Goal: Find specific page/section: Find specific page/section

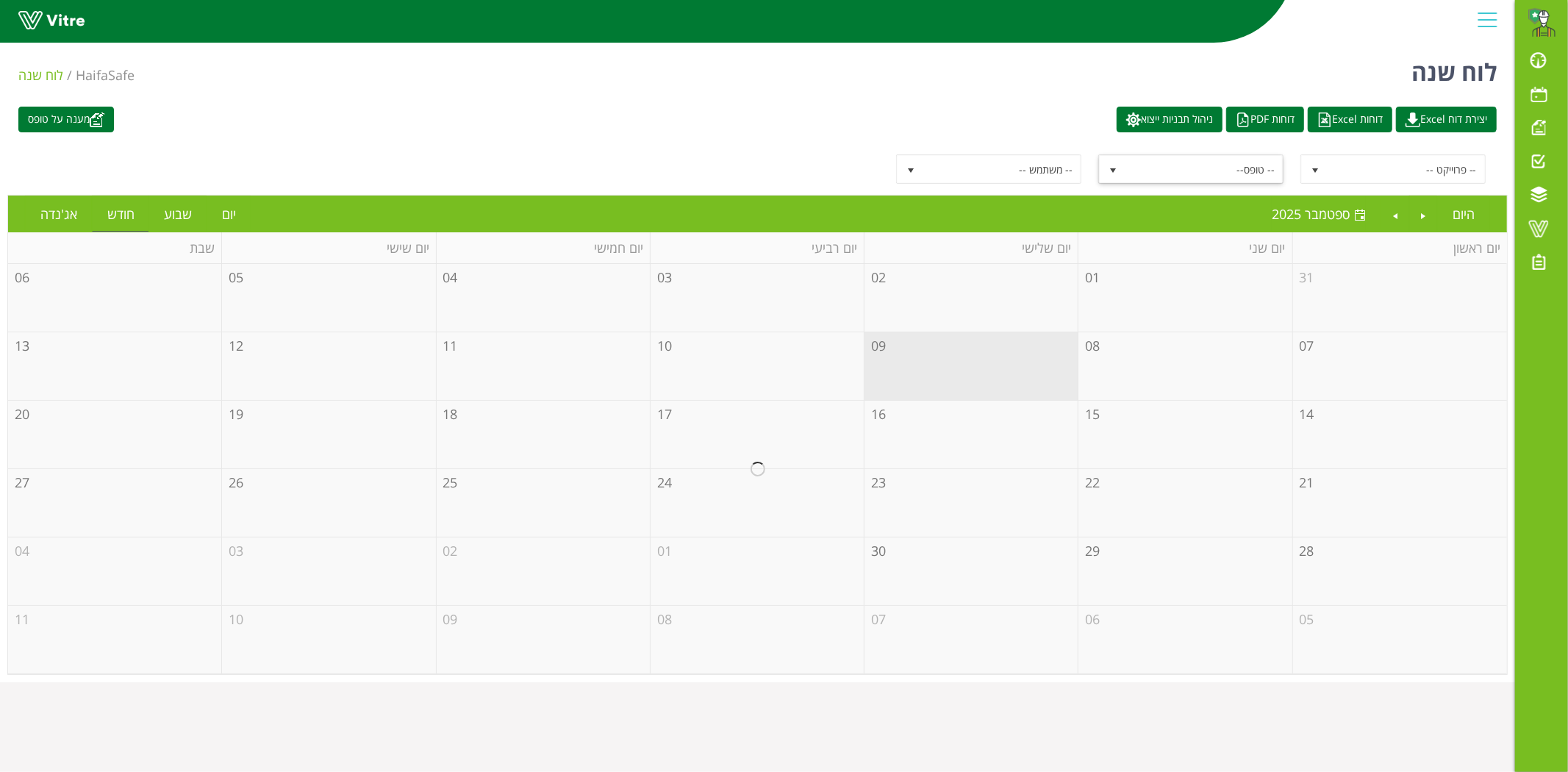
click at [1250, 173] on span "-- טופס--" at bounding box center [1204, 169] width 157 height 26
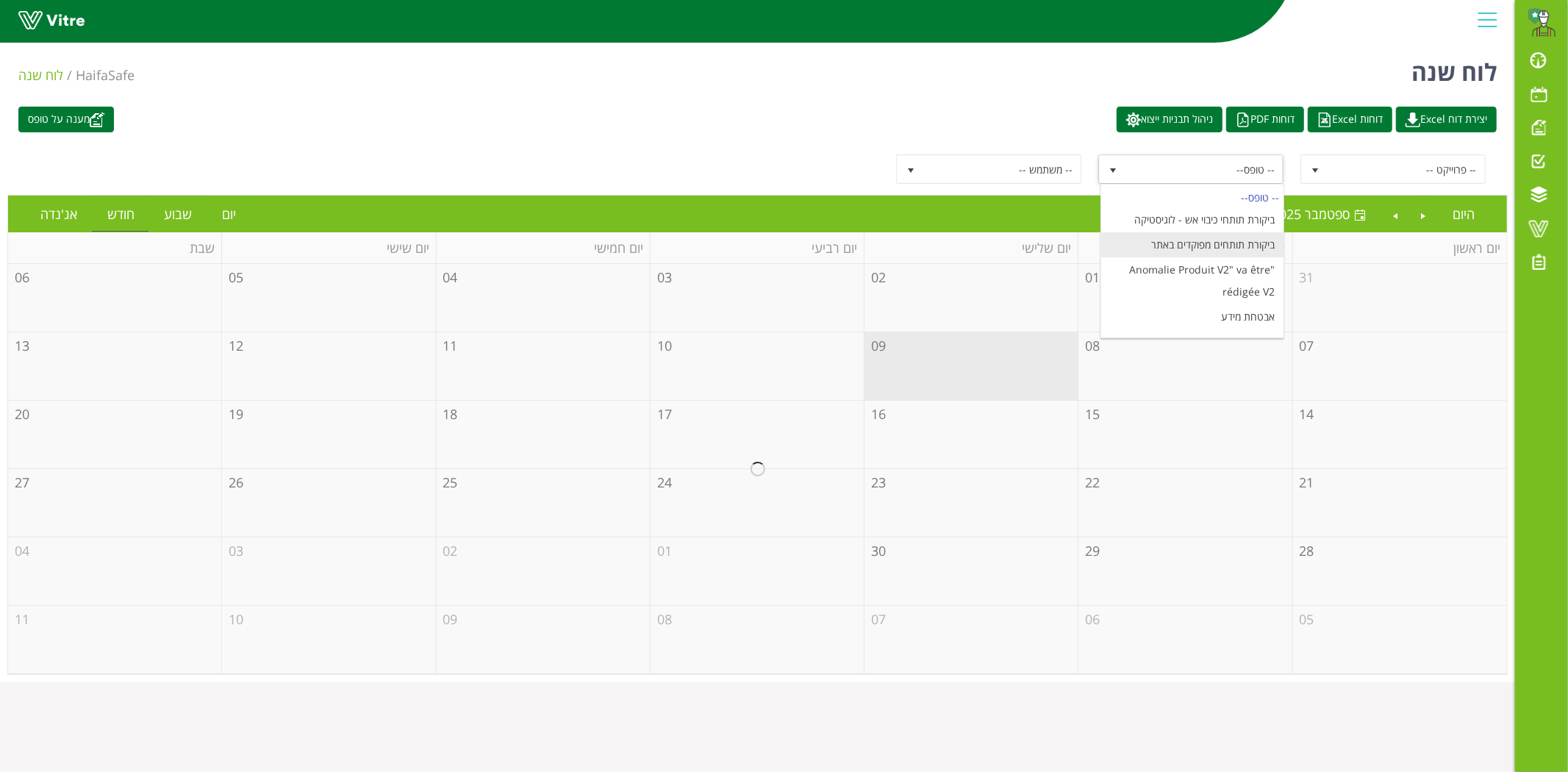
click at [1253, 242] on li "ביקורת תותחים מפוקדים באתר" at bounding box center [1192, 245] width 183 height 25
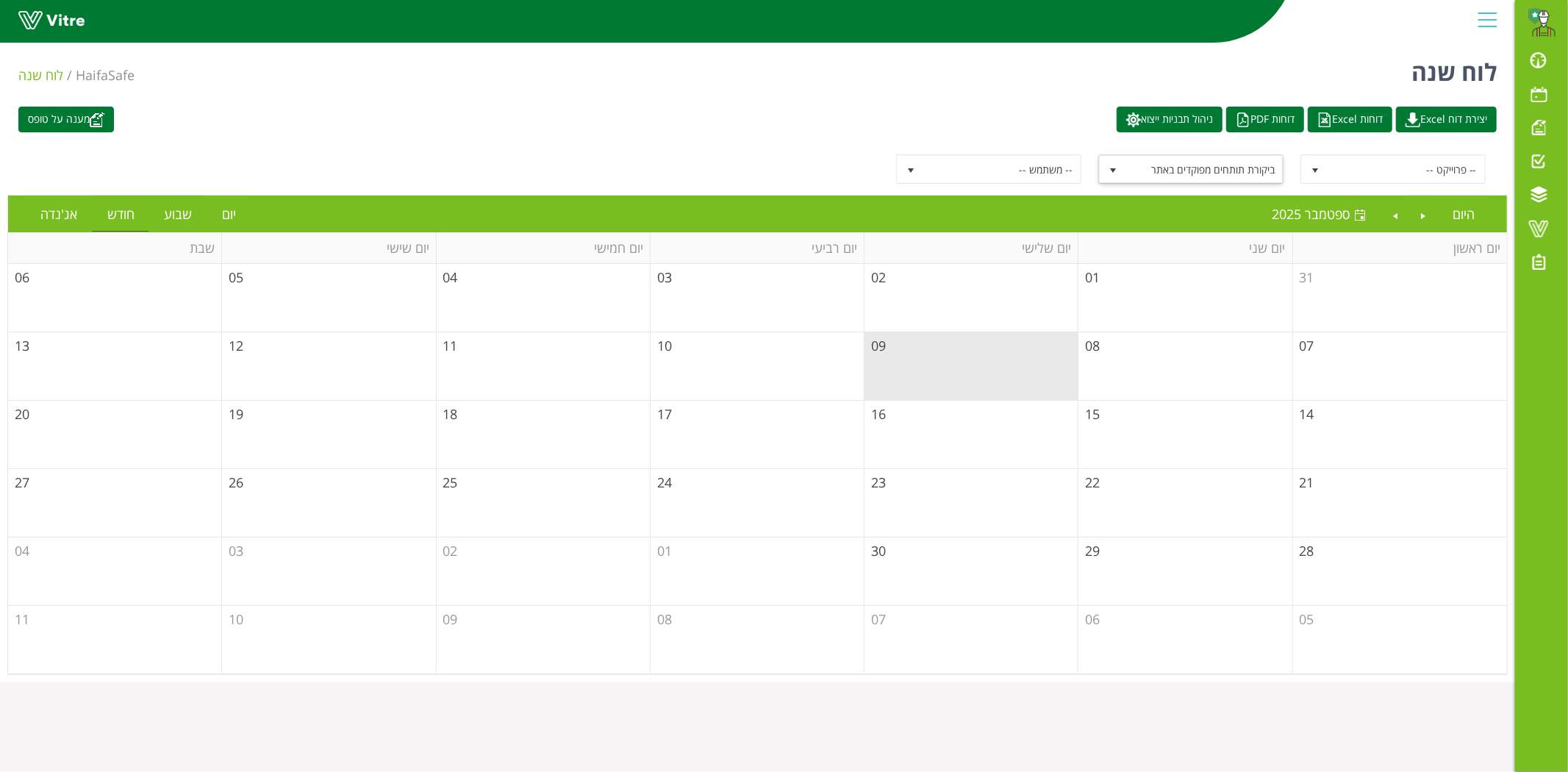
click at [1156, 357] on td "08" at bounding box center [1185, 366] width 213 height 68
click at [1151, 329] on td "01" at bounding box center [1185, 297] width 213 height 68
click at [1156, 354] on td "08" at bounding box center [1185, 366] width 213 height 68
click at [1139, 387] on td "08" at bounding box center [1185, 366] width 213 height 68
click at [863, 622] on td "08" at bounding box center [757, 639] width 213 height 68
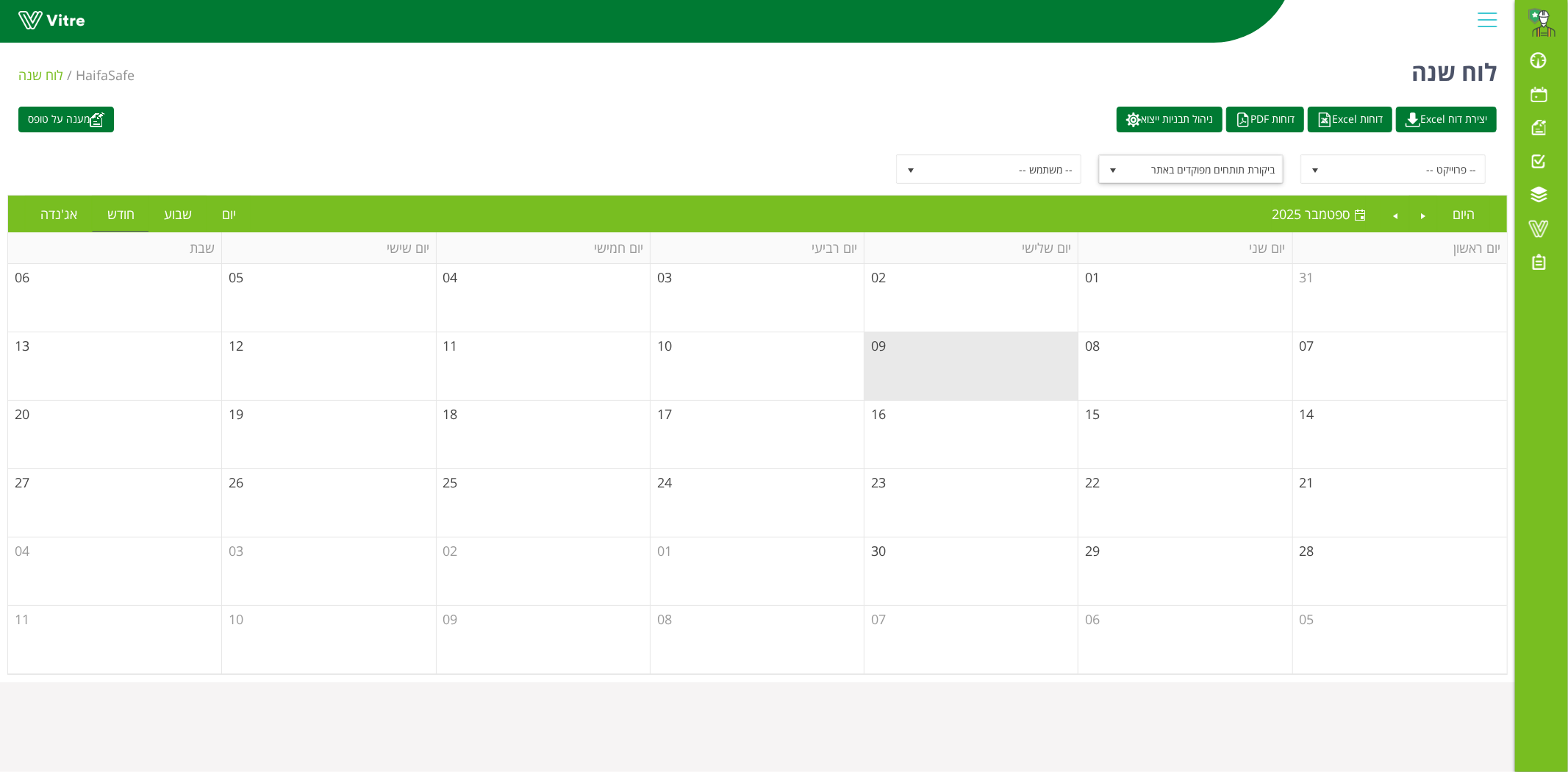
click at [914, 401] on td "16" at bounding box center [971, 434] width 213 height 68
click at [1414, 206] on link "Previous" at bounding box center [1424, 213] width 28 height 34
click at [1419, 218] on link "Previous" at bounding box center [1424, 213] width 28 height 34
click at [1400, 214] on link "Next" at bounding box center [1394, 213] width 28 height 34
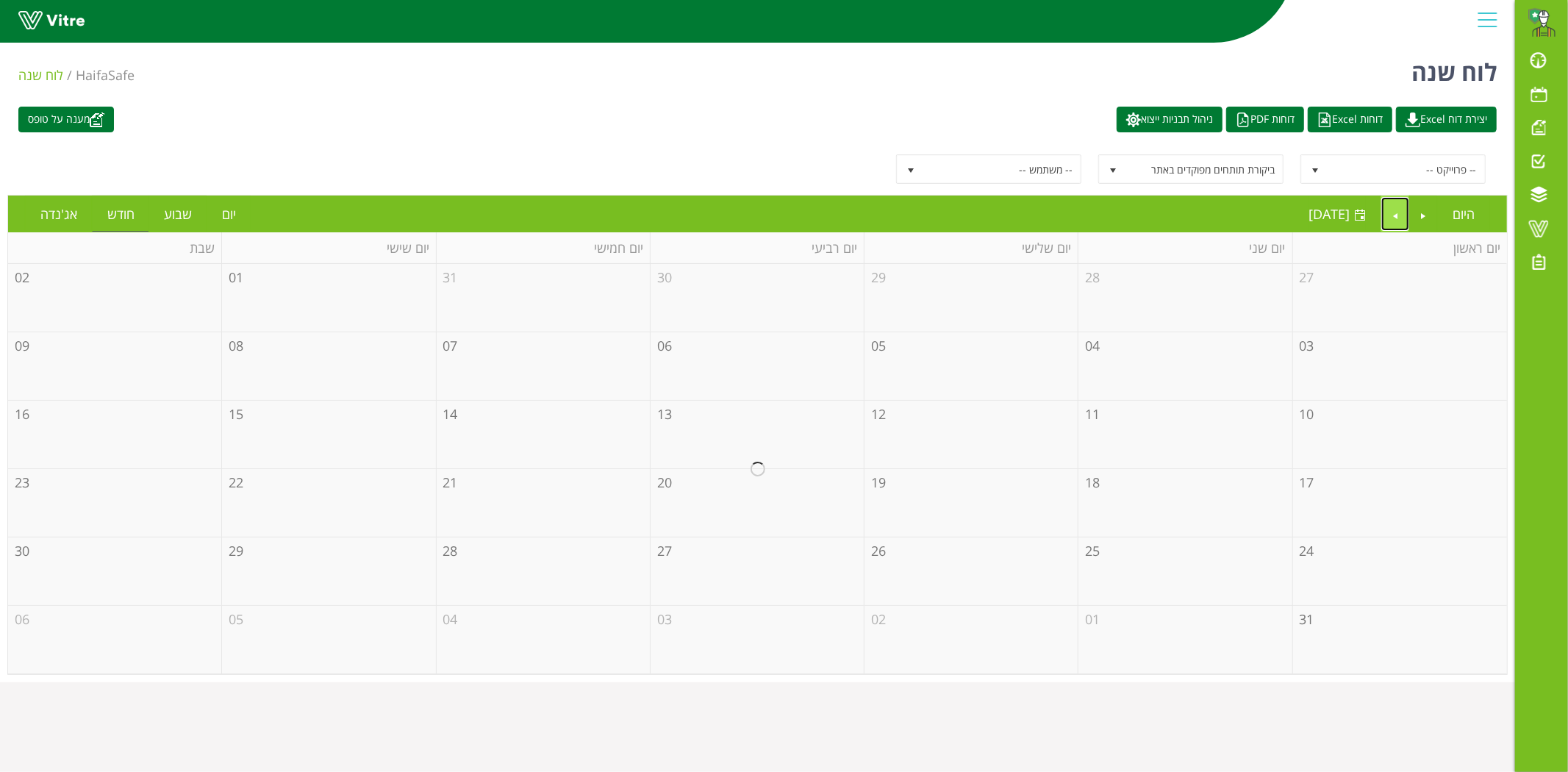
click at [1400, 214] on link "Next" at bounding box center [1394, 213] width 28 height 34
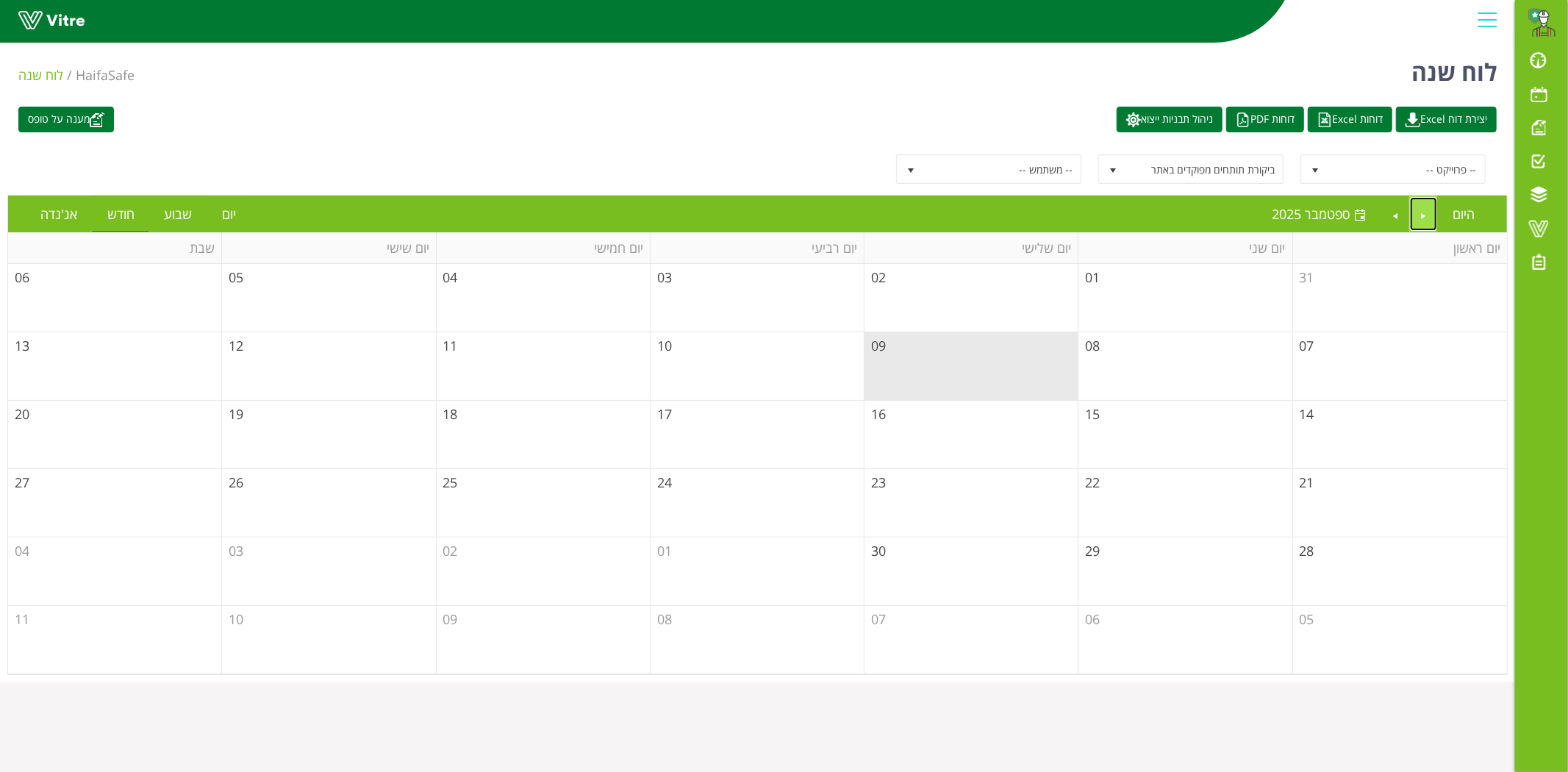
click at [1412, 216] on link "Previous" at bounding box center [1424, 213] width 28 height 34
click at [1378, 210] on ul "היום אוגוסט 2025 אוגוסט 2025" at bounding box center [1391, 213] width 195 height 36
click at [1247, 186] on div "-- פרוייקט -- ביקורת תותחים מפוקדים באתר 5576 -- משתמש --" at bounding box center [757, 169] width 1500 height 52
click at [1245, 178] on span "ביקורת תותחים מפוקדים באתר" at bounding box center [1204, 169] width 157 height 26
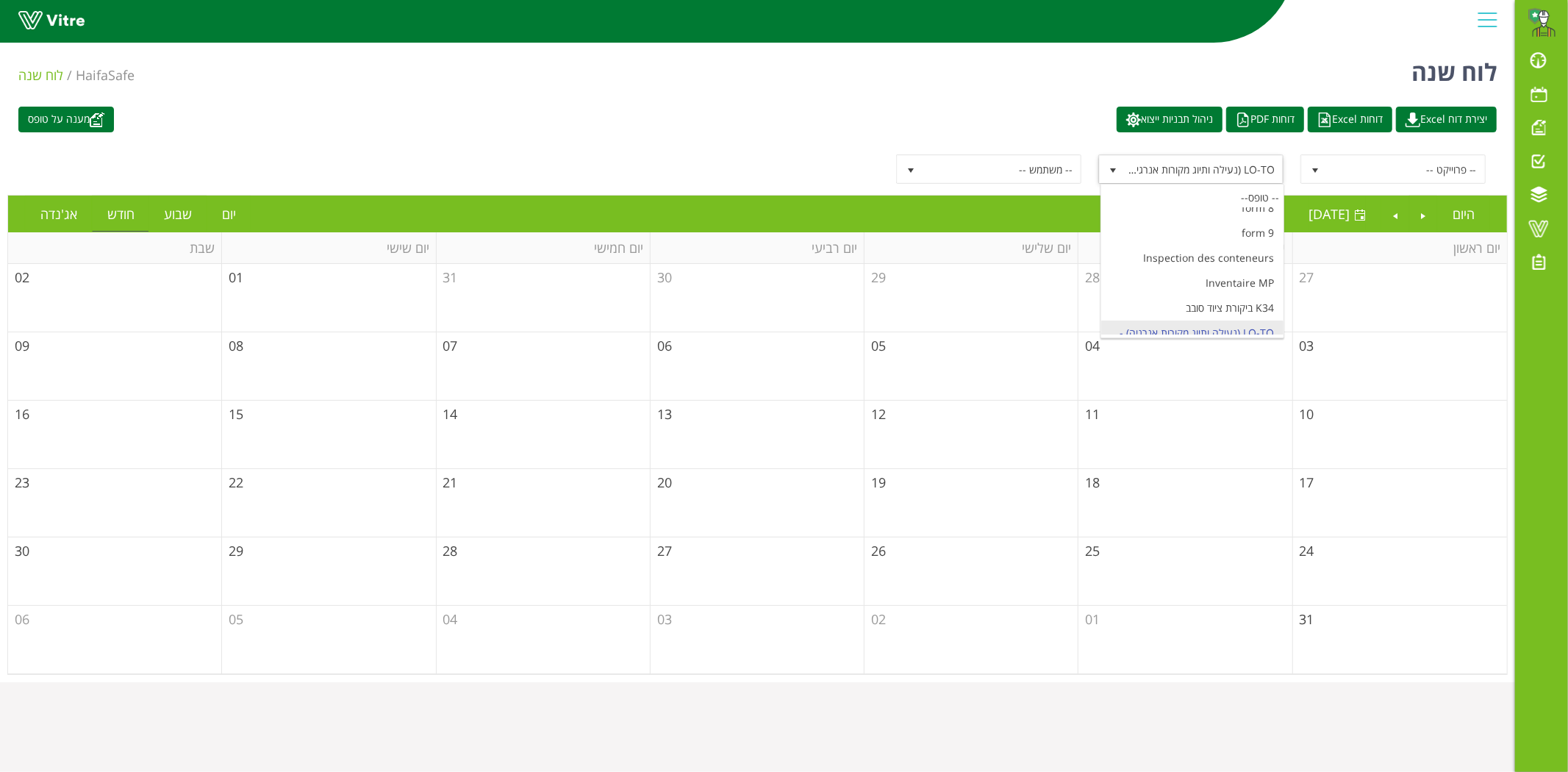
scroll to position [7806, 0]
click at [1248, 402] on li "LO-TO (נעילה ותיוג מקורות אנרגיה) - ביצוע חיבור" at bounding box center [1192, 426] width 183 height 47
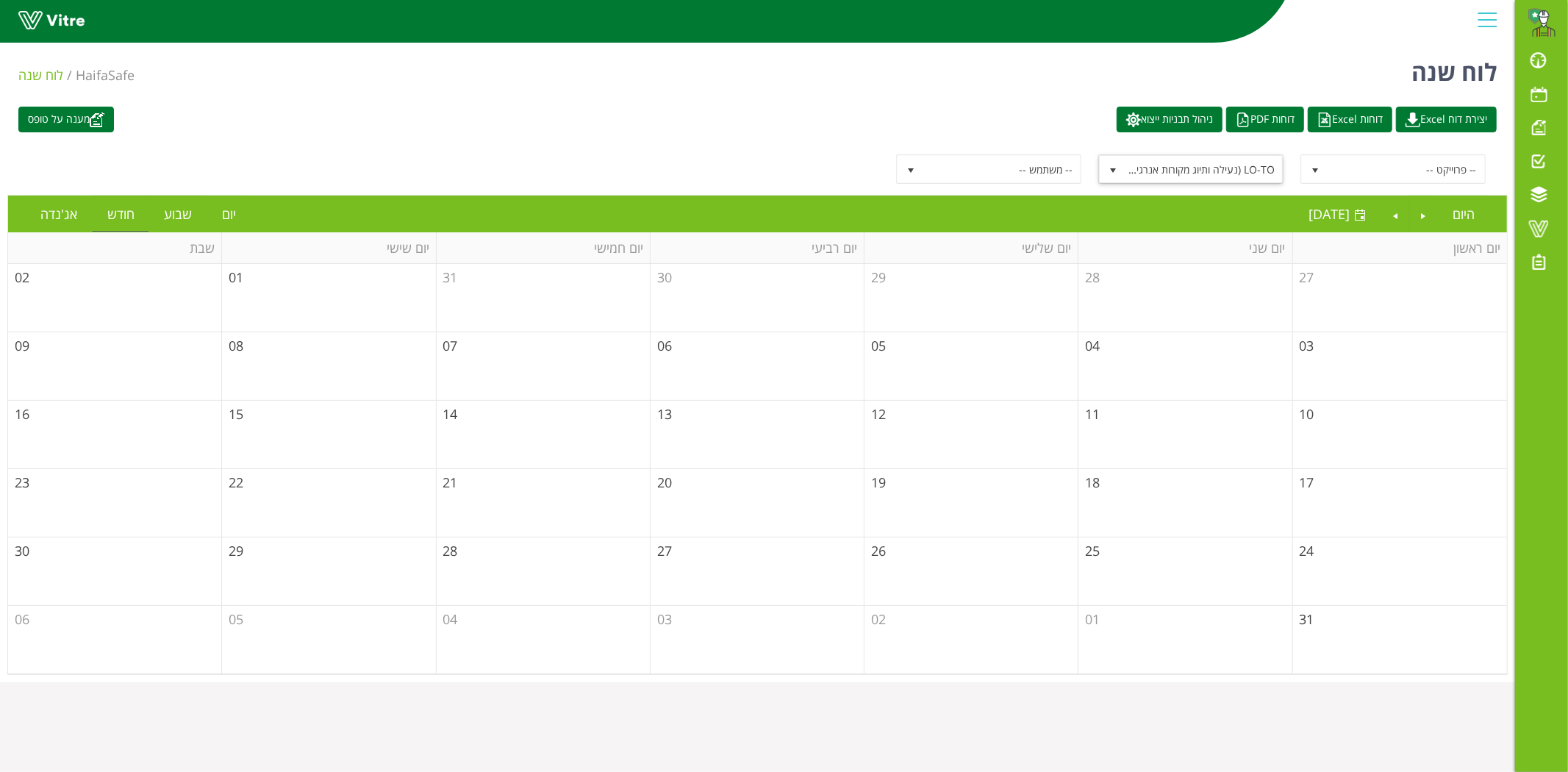
click at [1199, 173] on span "LO-TO (נעילה ותיוג מקורות אנרגיה) - ביצוע חיבור" at bounding box center [1204, 169] width 157 height 26
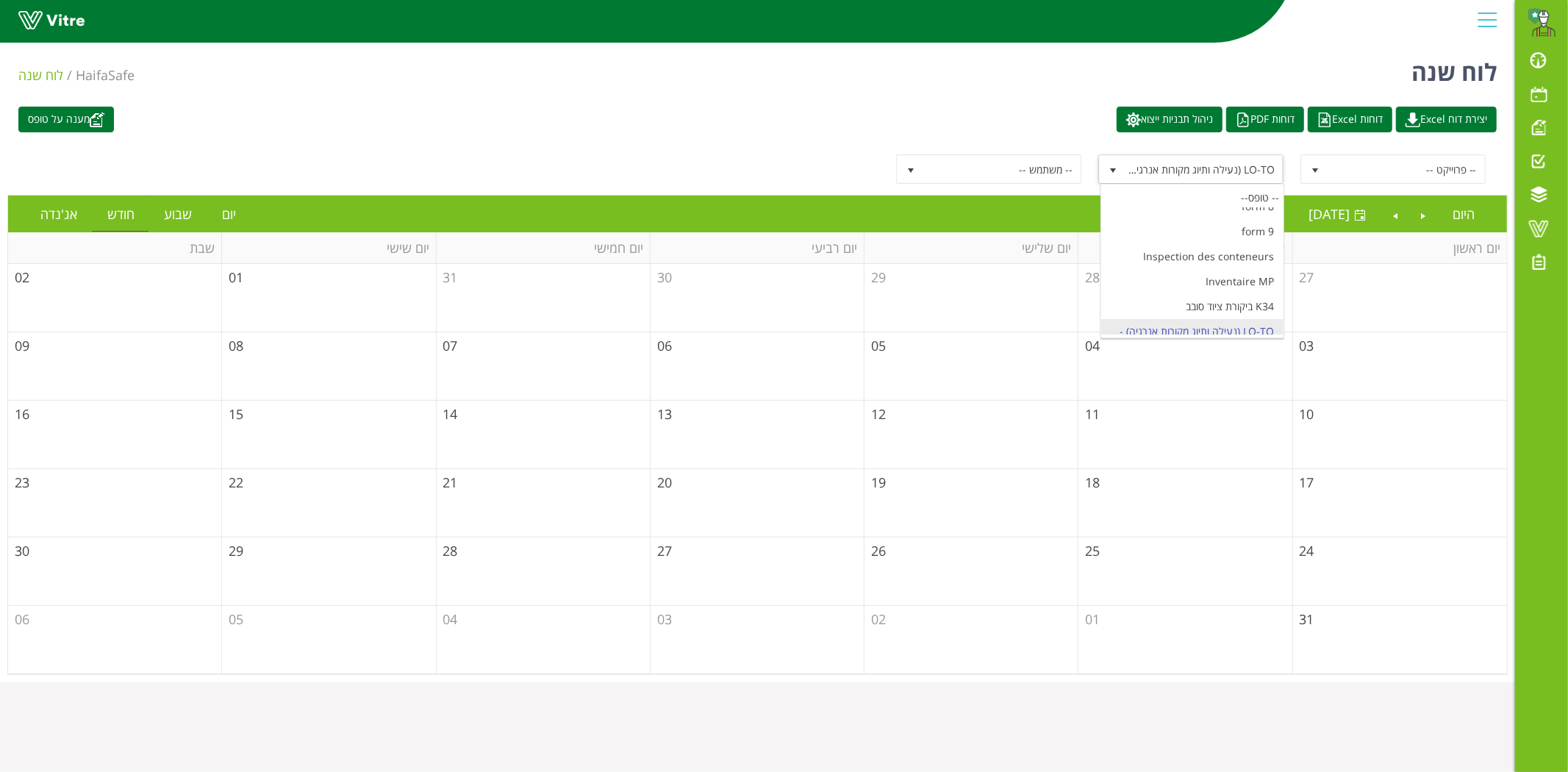
click at [1206, 173] on span "LO-TO (נעילה ותיוג מקורות אנרגיה) - ביצוע חיבור" at bounding box center [1204, 169] width 157 height 26
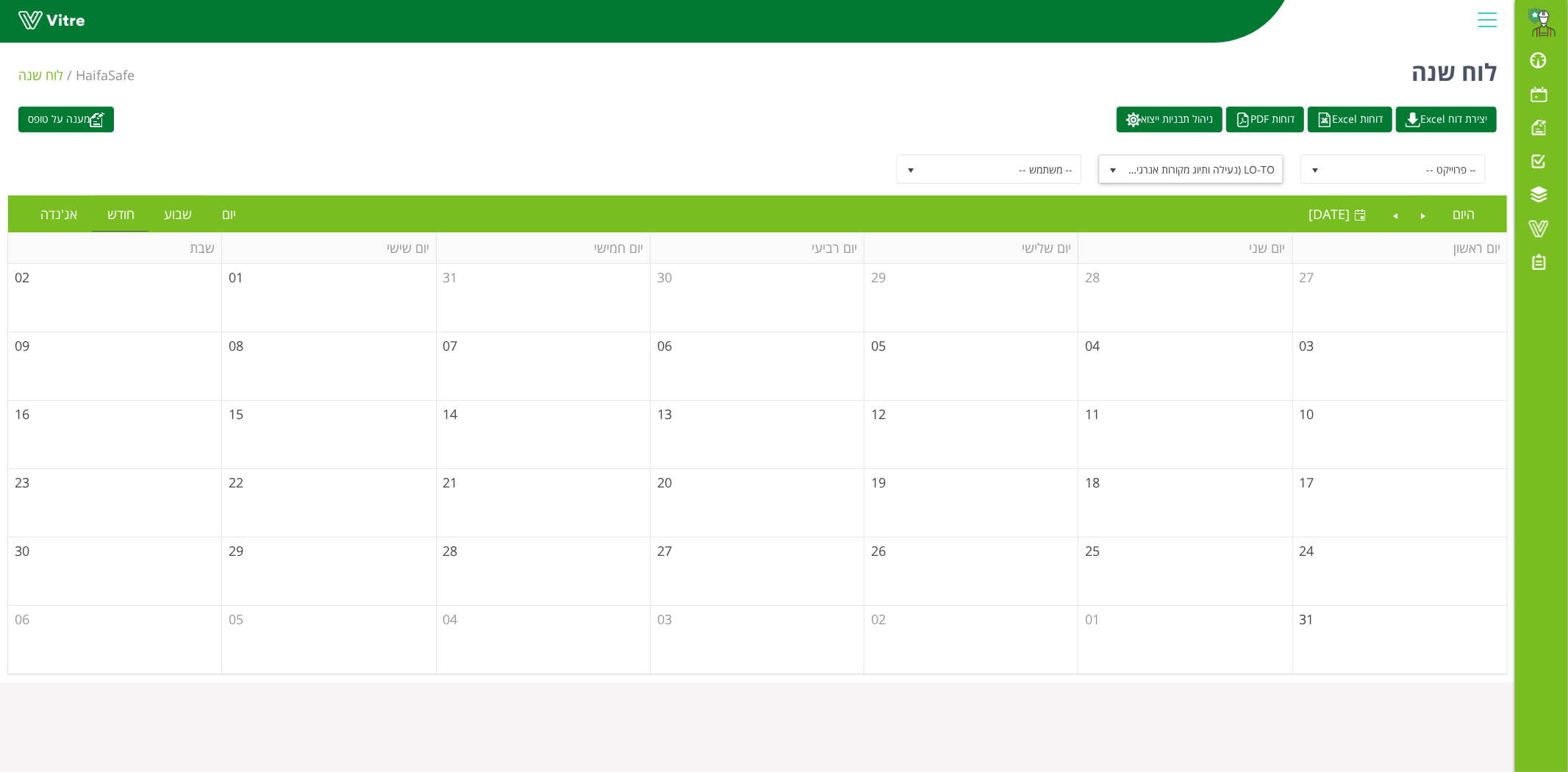
click at [1216, 170] on span "LO-TO (נעילה ותיוג מקורות אנרגיה) - ביצוע חיבור" at bounding box center [1204, 169] width 157 height 26
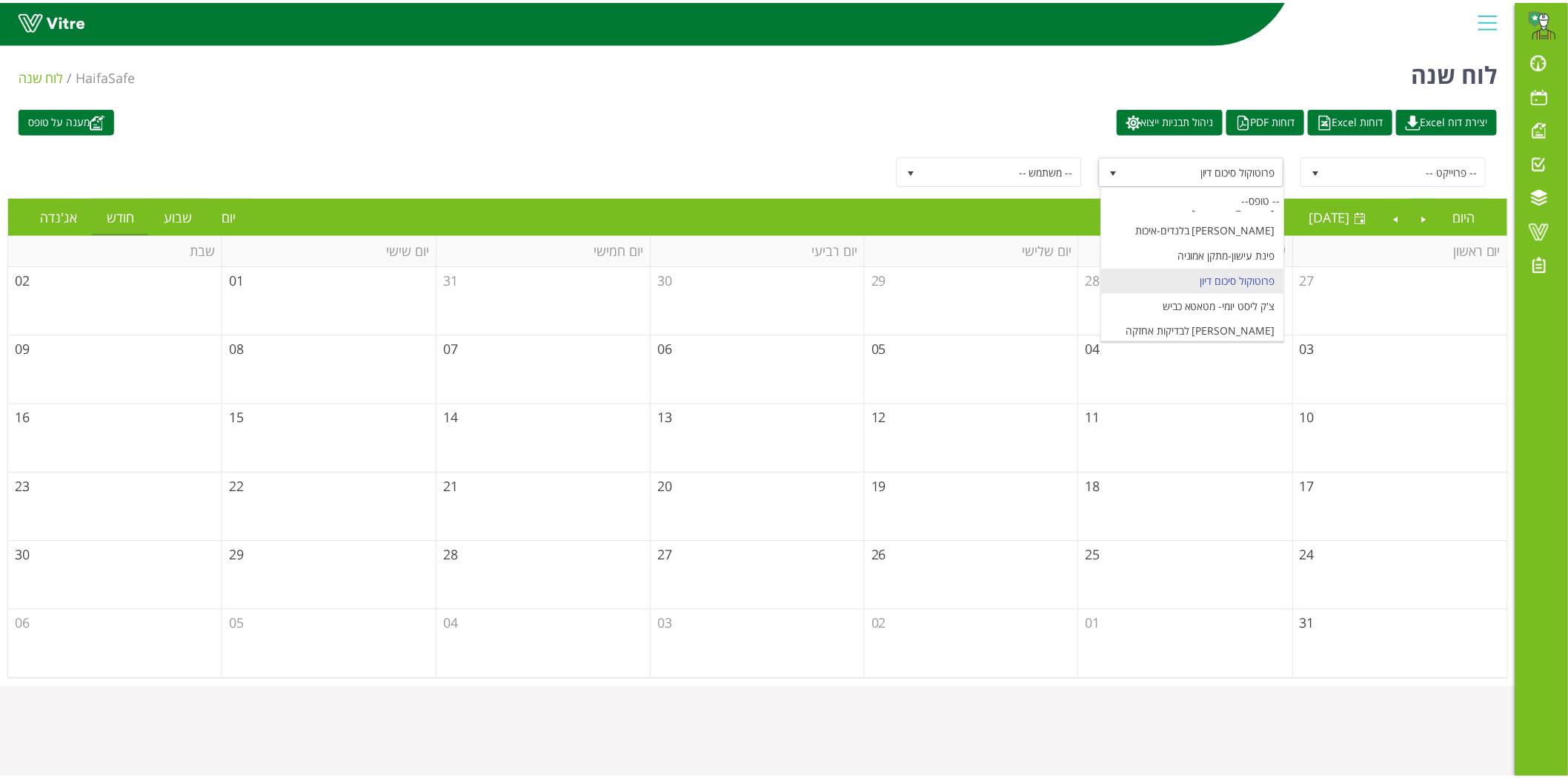
scroll to position [6040, 0]
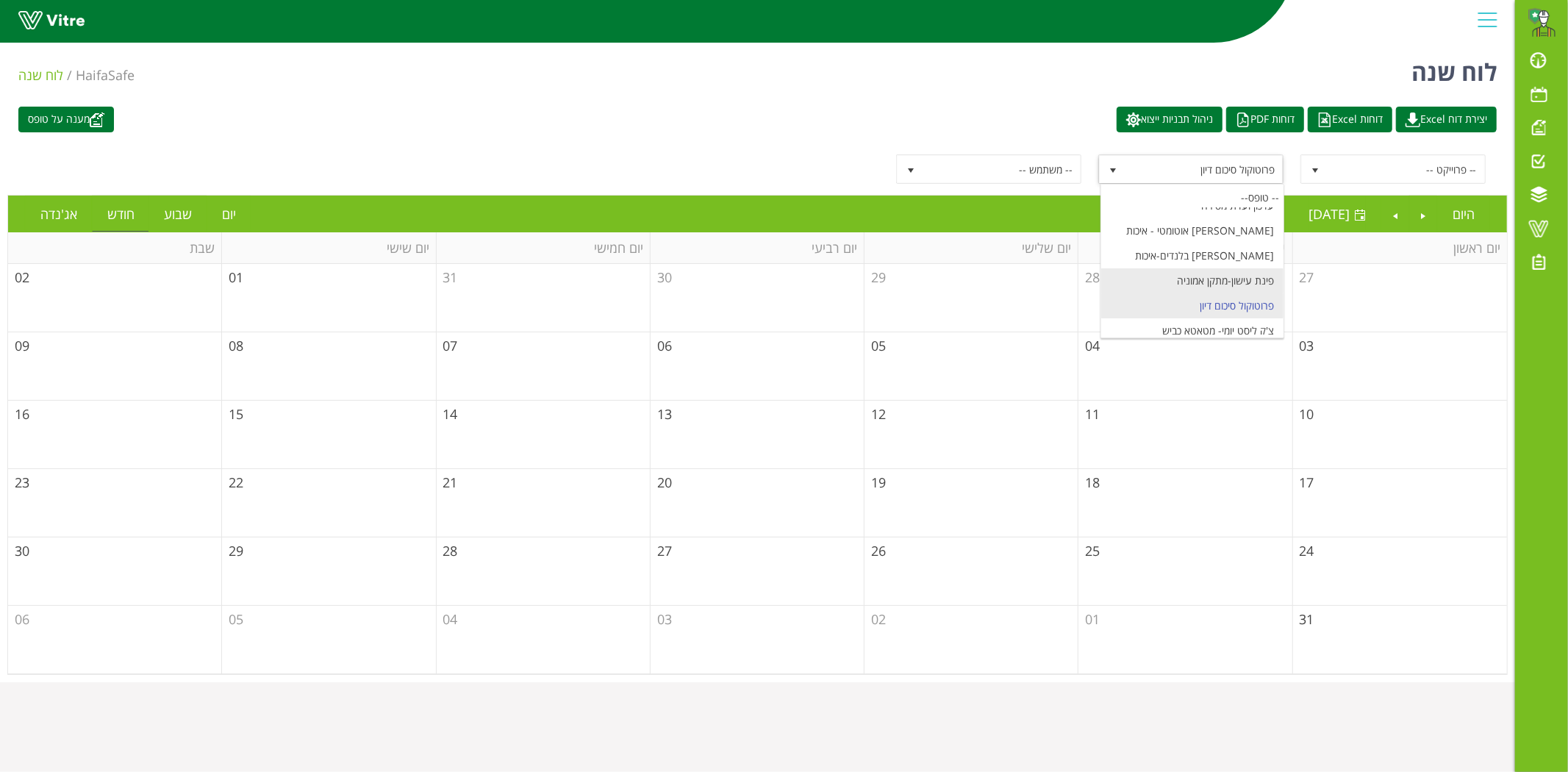
click at [1207, 268] on li "פינת עישון-מתקן אמוניה" at bounding box center [1192, 281] width 183 height 25
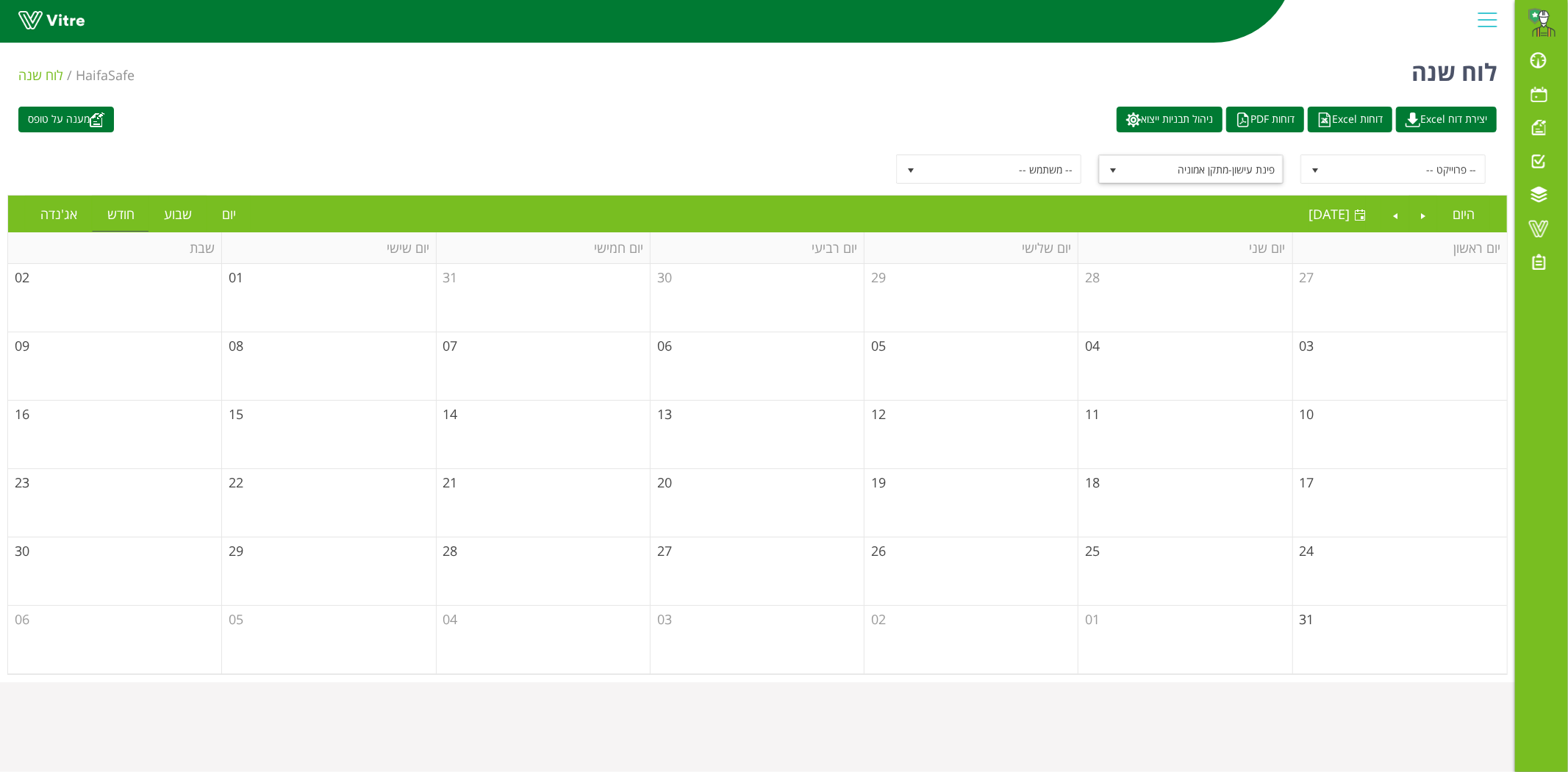
click at [1221, 371] on td "04" at bounding box center [1185, 366] width 213 height 68
click at [1355, 362] on td "03" at bounding box center [1399, 366] width 213 height 68
click at [1335, 340] on td "03" at bounding box center [1399, 366] width 213 height 68
click at [1315, 345] on td "03" at bounding box center [1399, 366] width 213 height 68
click at [1310, 341] on span "03" at bounding box center [1307, 345] width 15 height 17
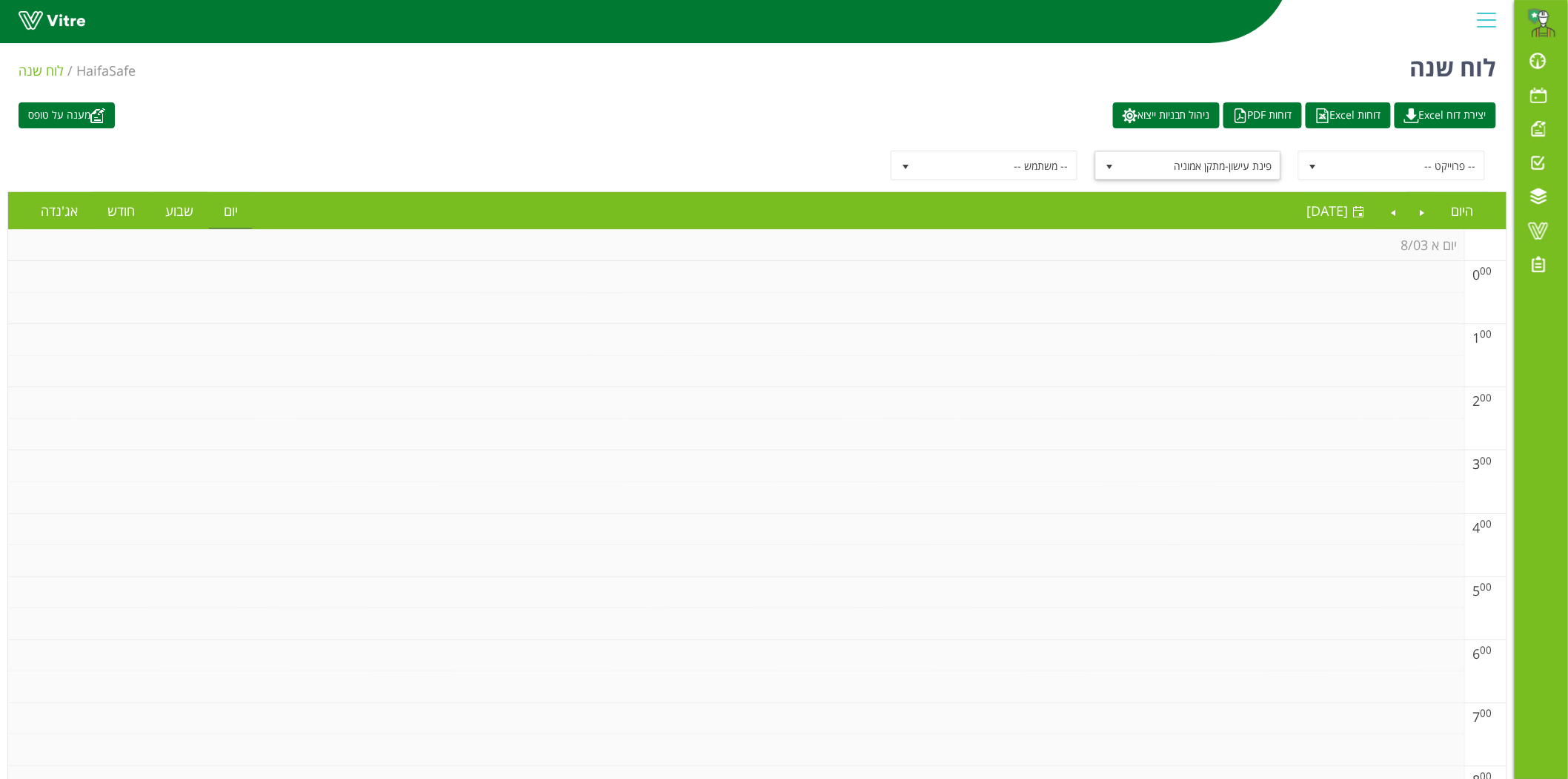
scroll to position [0, 0]
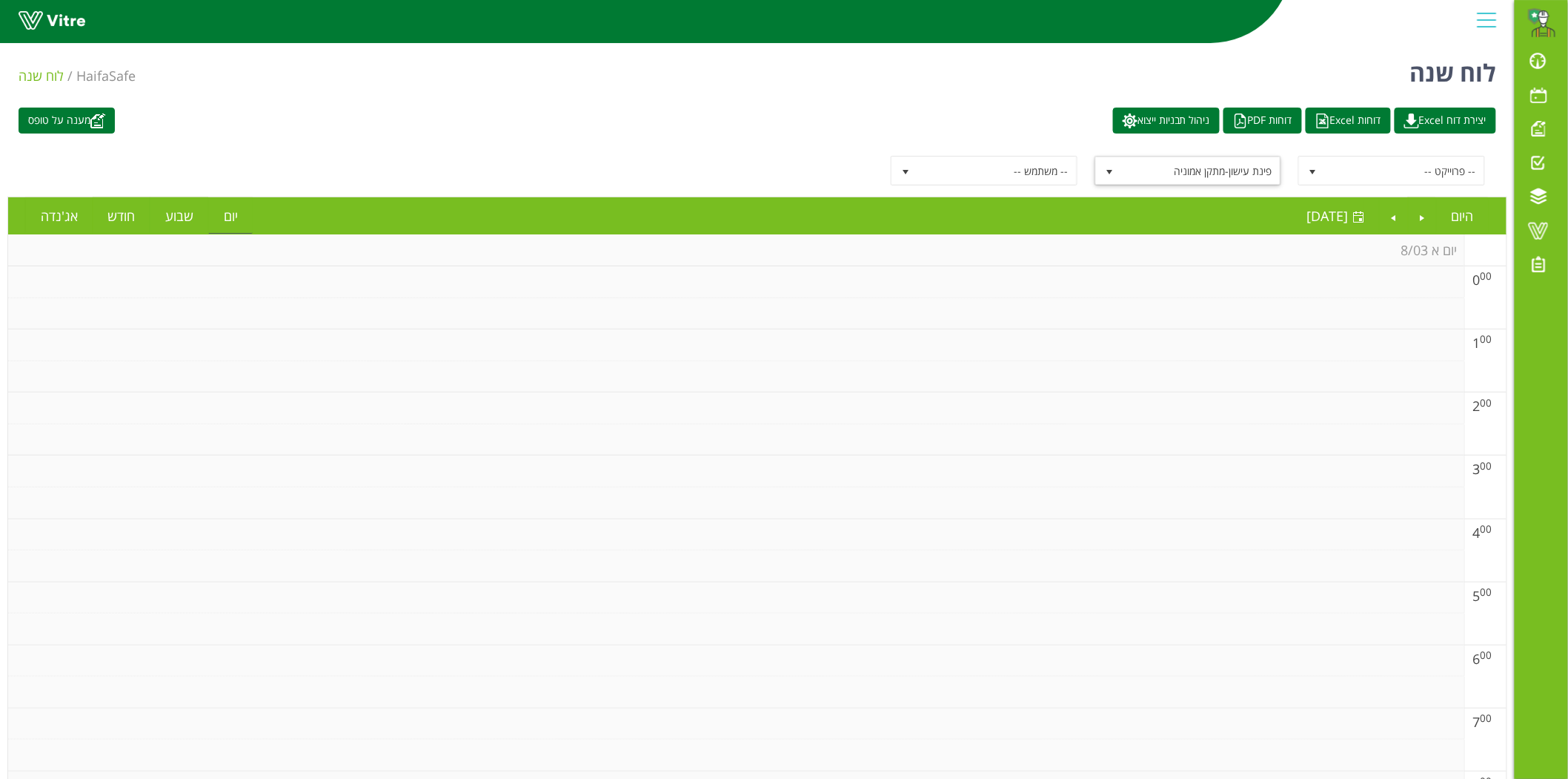
click at [1322, 173] on span "select" at bounding box center [1312, 170] width 27 height 27
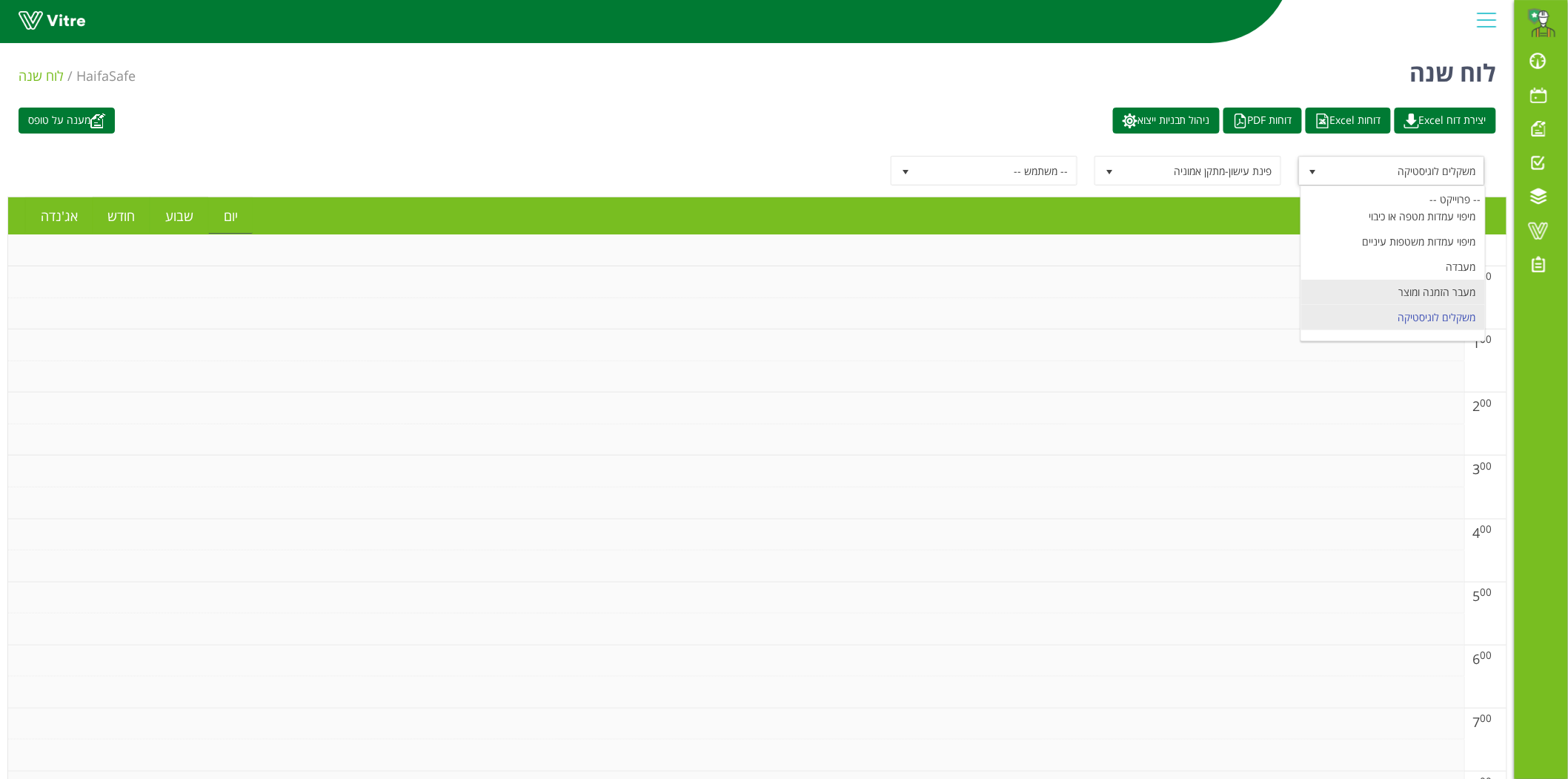
scroll to position [1185, 0]
click at [1384, 176] on span "מחלקת איכות" at bounding box center [1405, 170] width 158 height 27
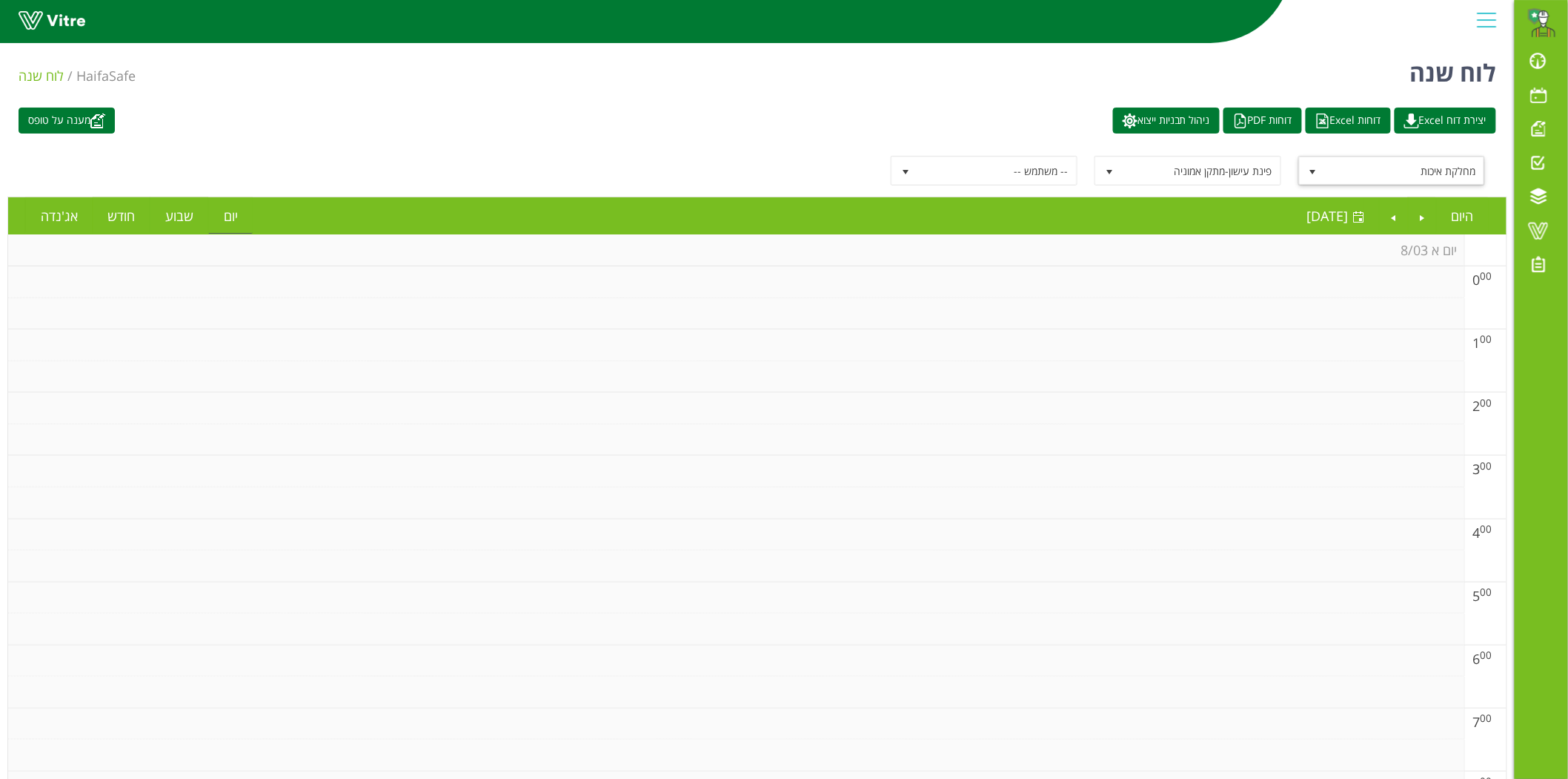
click at [1358, 175] on span "מחלקת איכות" at bounding box center [1405, 170] width 158 height 27
click at [1388, 199] on div "-- פרוייקט --" at bounding box center [1393, 199] width 184 height 20
click at [1268, 174] on span "פינת עישון-מתקן אמוניה" at bounding box center [1201, 170] width 158 height 27
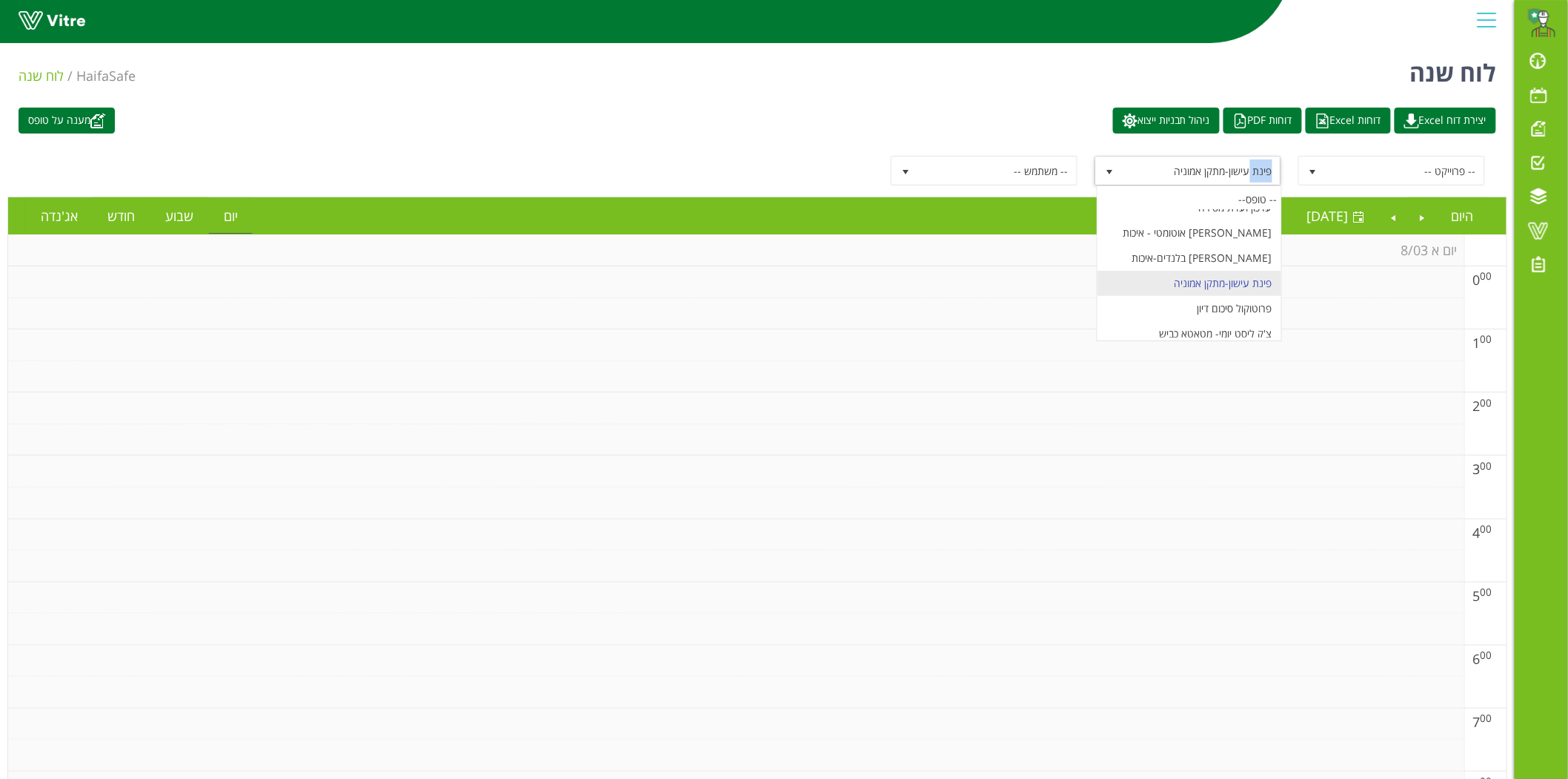
click at [1268, 174] on span "פינת עישון-מתקן אמוניה" at bounding box center [1201, 170] width 158 height 27
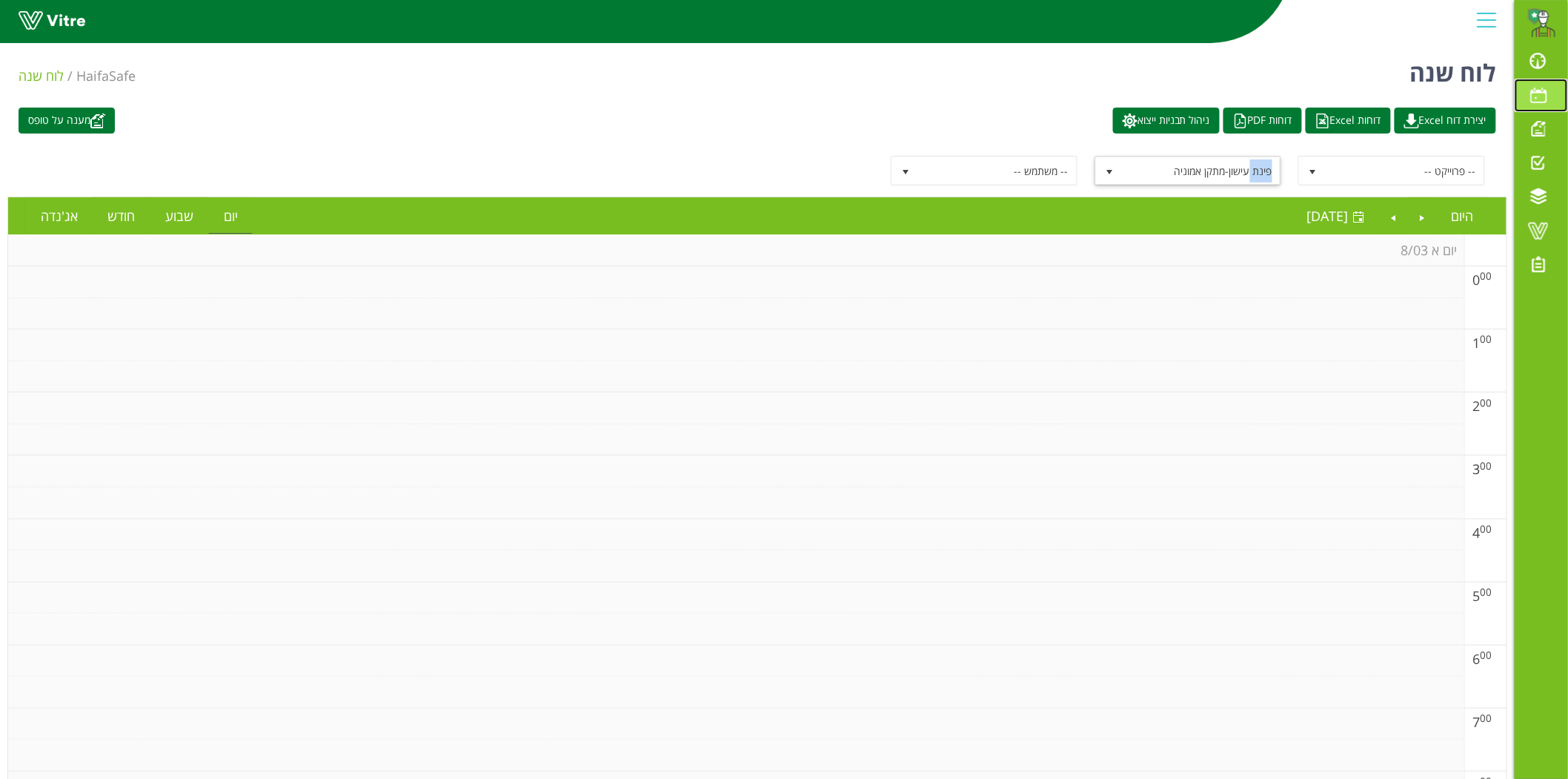
click at [1540, 95] on span at bounding box center [1539, 94] width 37 height 17
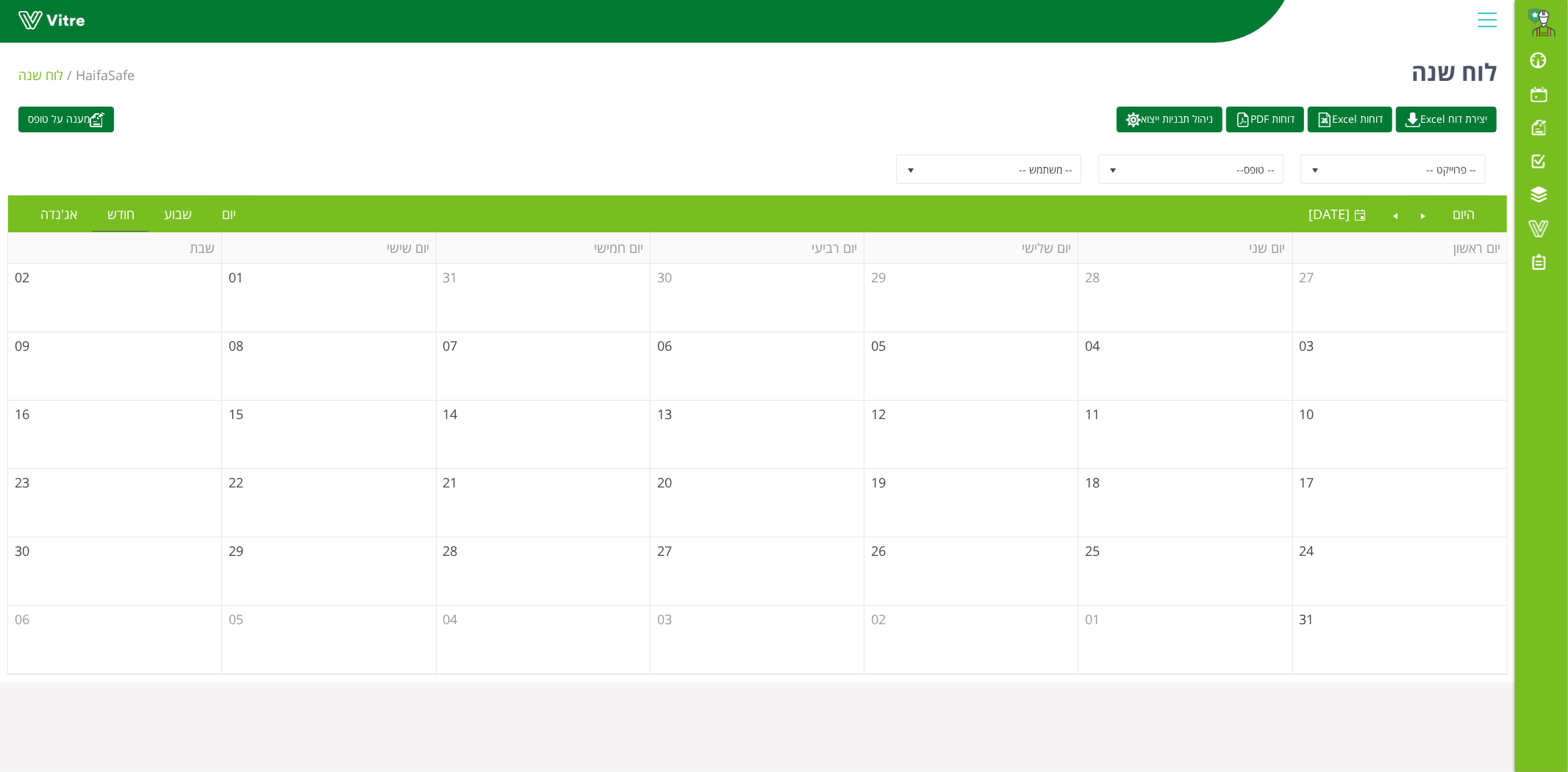
drag, startPoint x: 1164, startPoint y: 423, endPoint x: 1145, endPoint y: 421, distance: 19.1
click at [1163, 423] on td "11" at bounding box center [1185, 434] width 213 height 68
click at [1092, 414] on span "11" at bounding box center [1092, 413] width 15 height 17
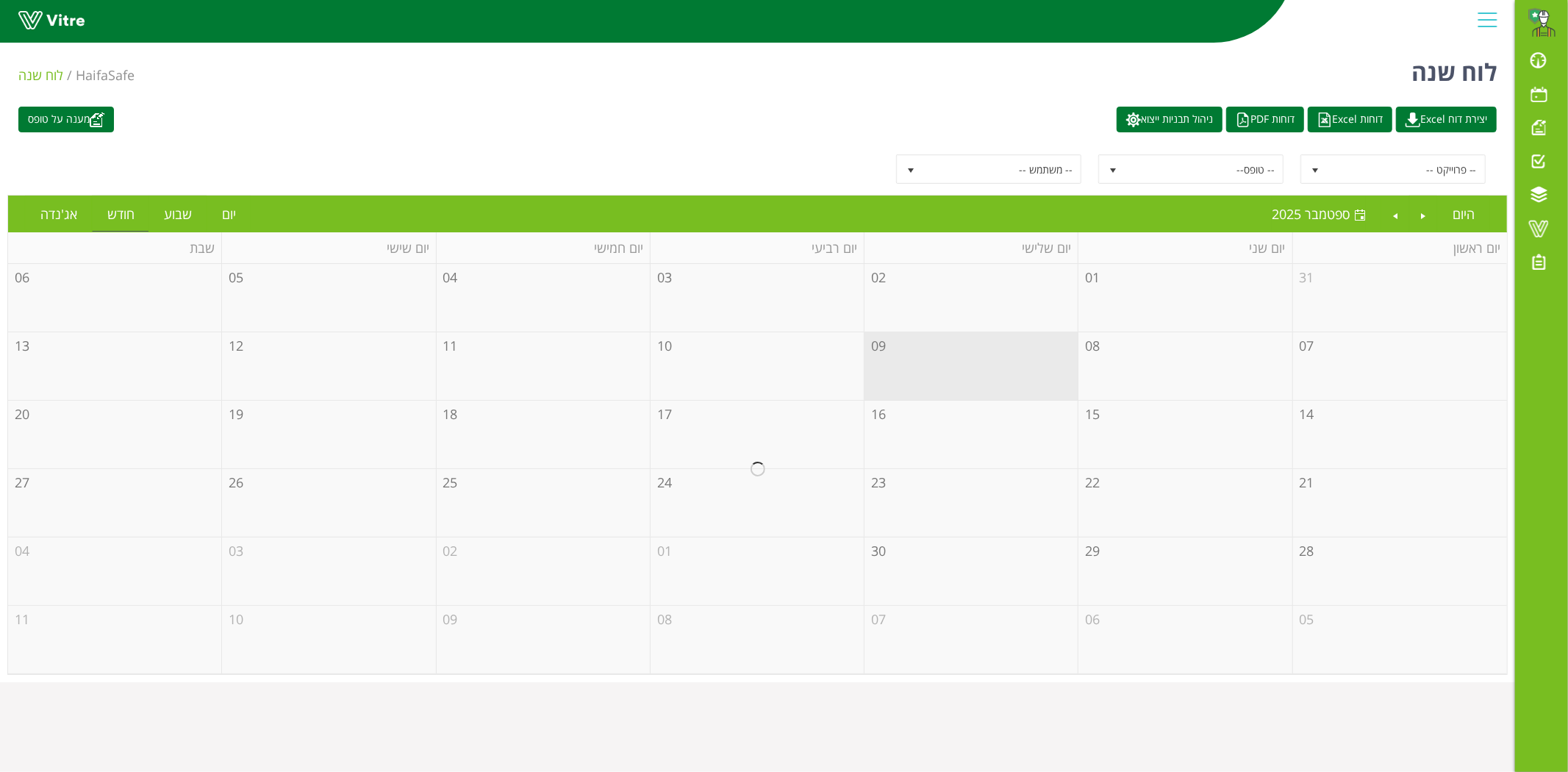
click at [1268, 347] on div at bounding box center [758, 468] width 1499 height 410
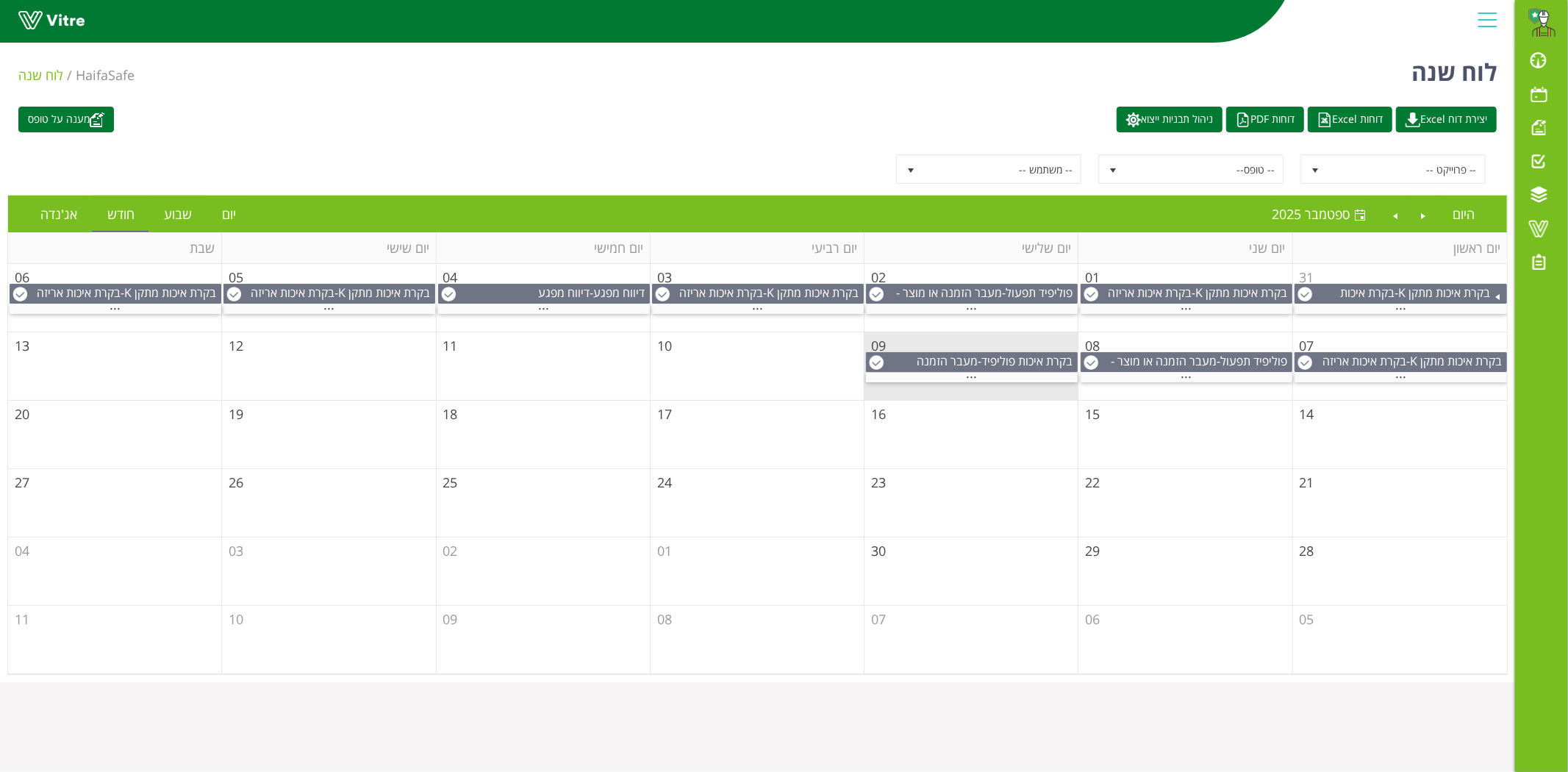
click at [1176, 384] on td "08" at bounding box center [1185, 366] width 213 height 68
click at [1192, 392] on td "08" at bounding box center [1185, 366] width 213 height 68
click at [1188, 380] on span "..." at bounding box center [1186, 373] width 11 height 16
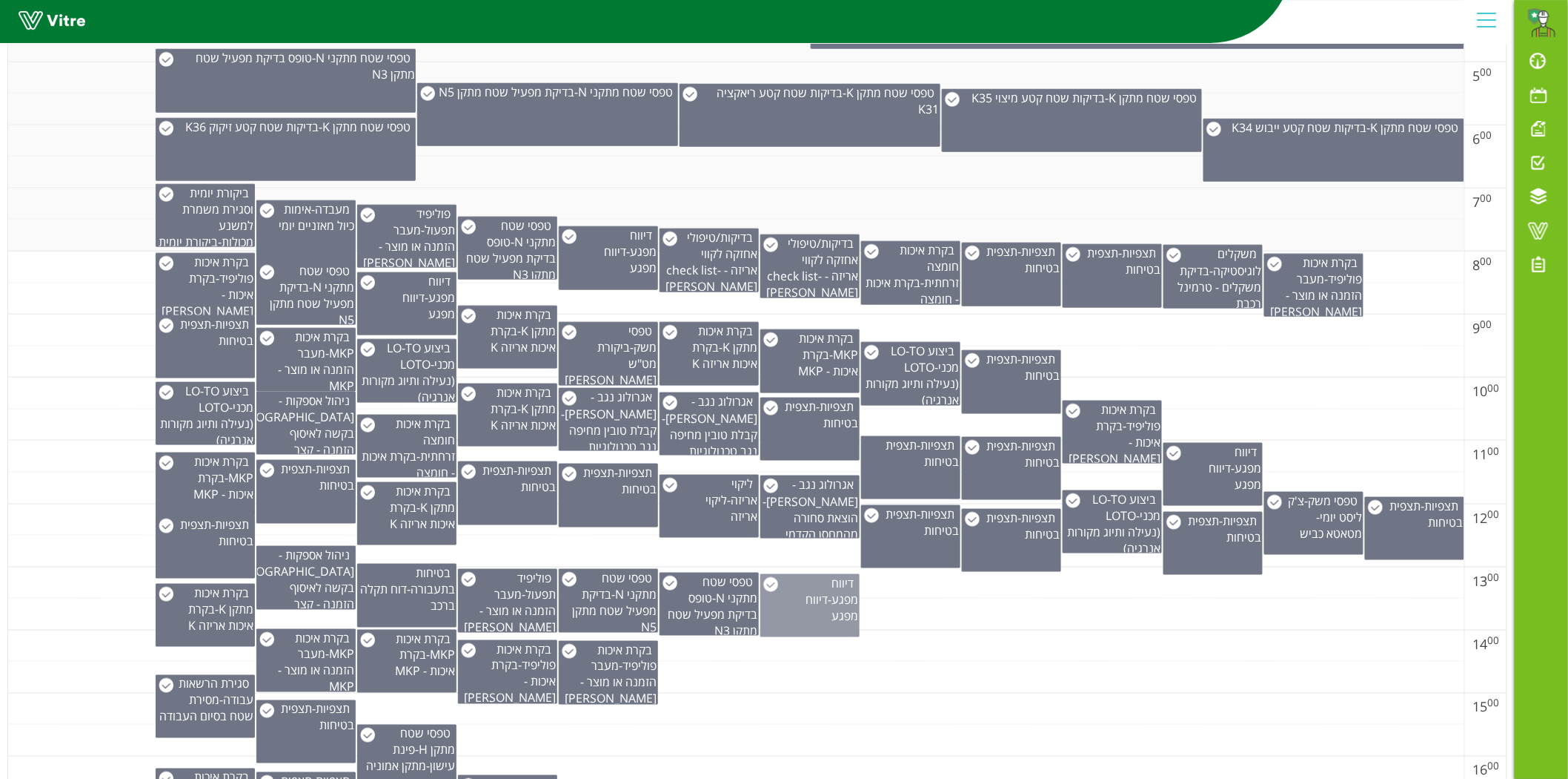
scroll to position [602, 0]
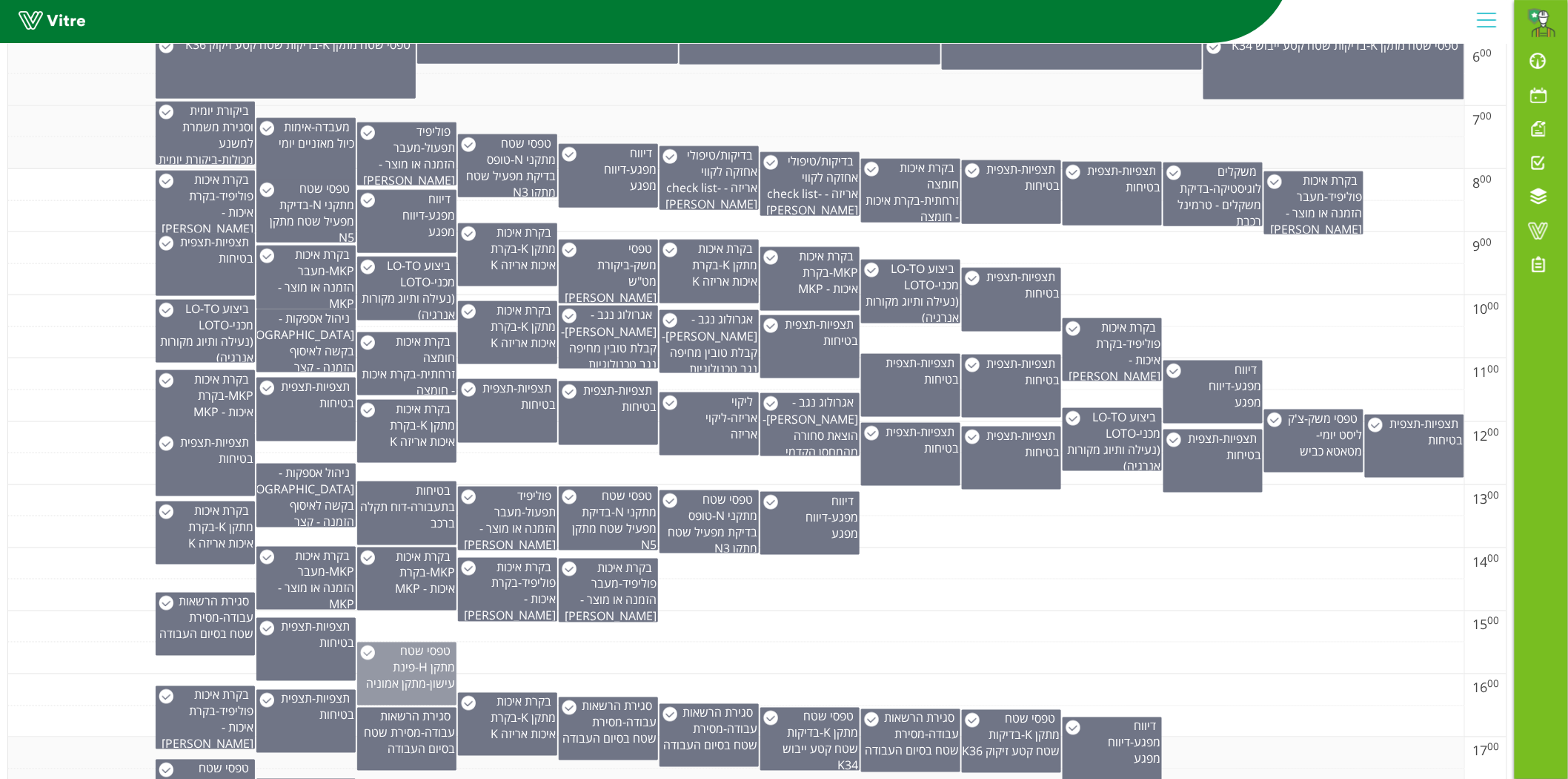
click at [406, 670] on span "פינת עישון-מתקן אמוניה" at bounding box center [411, 675] width 89 height 33
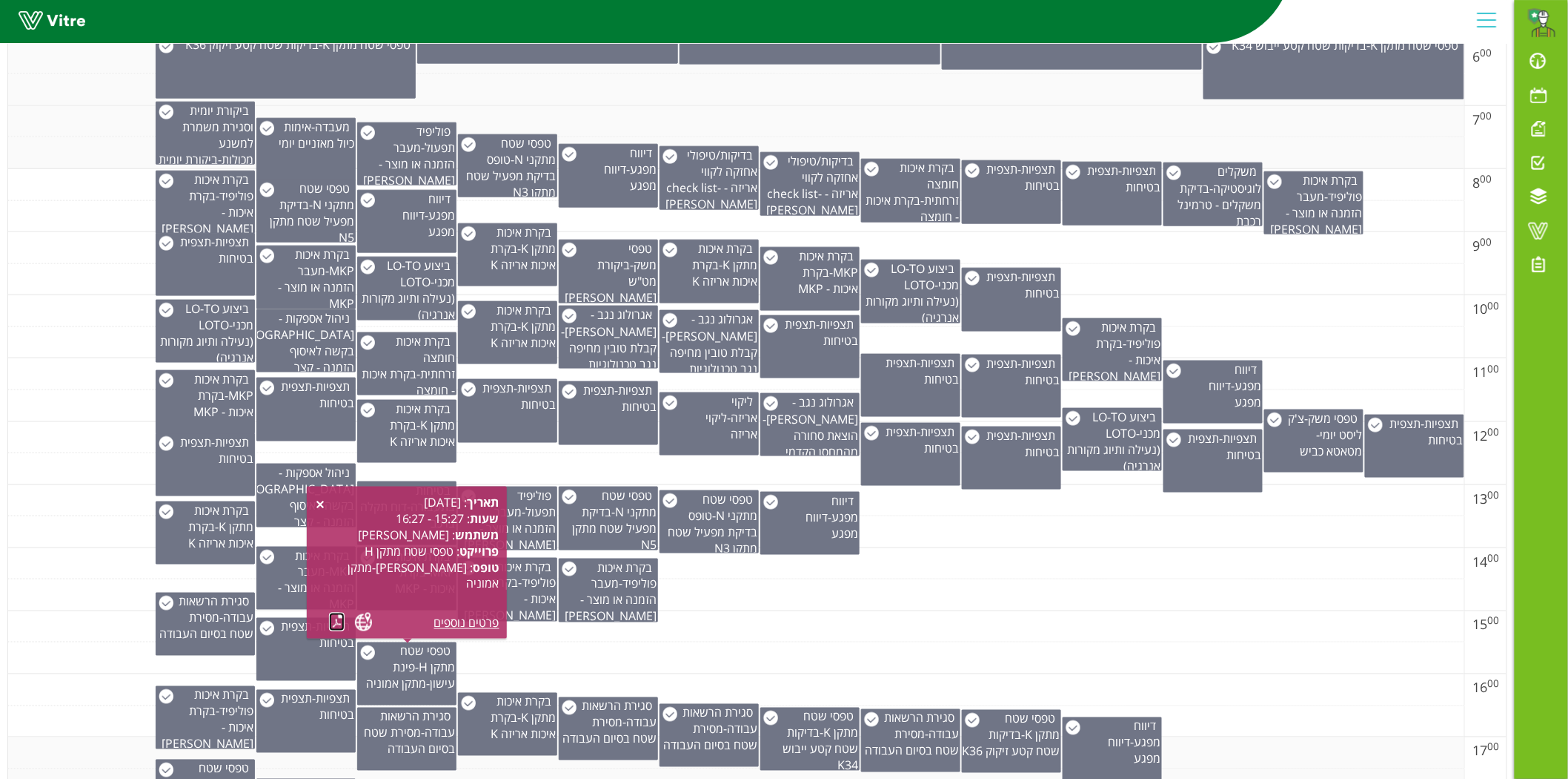
click at [339, 616] on link at bounding box center [336, 621] width 16 height 18
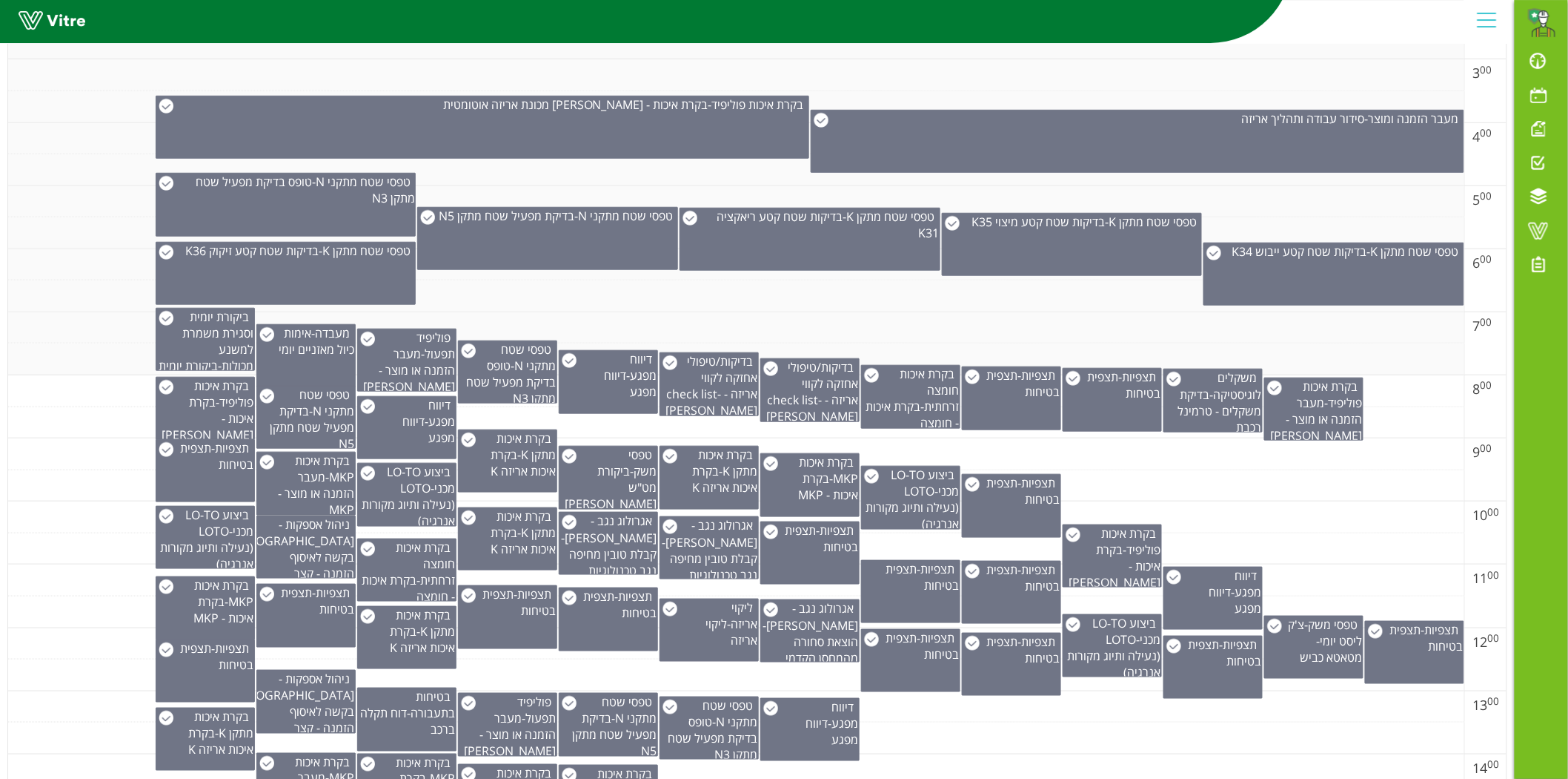
scroll to position [0, 0]
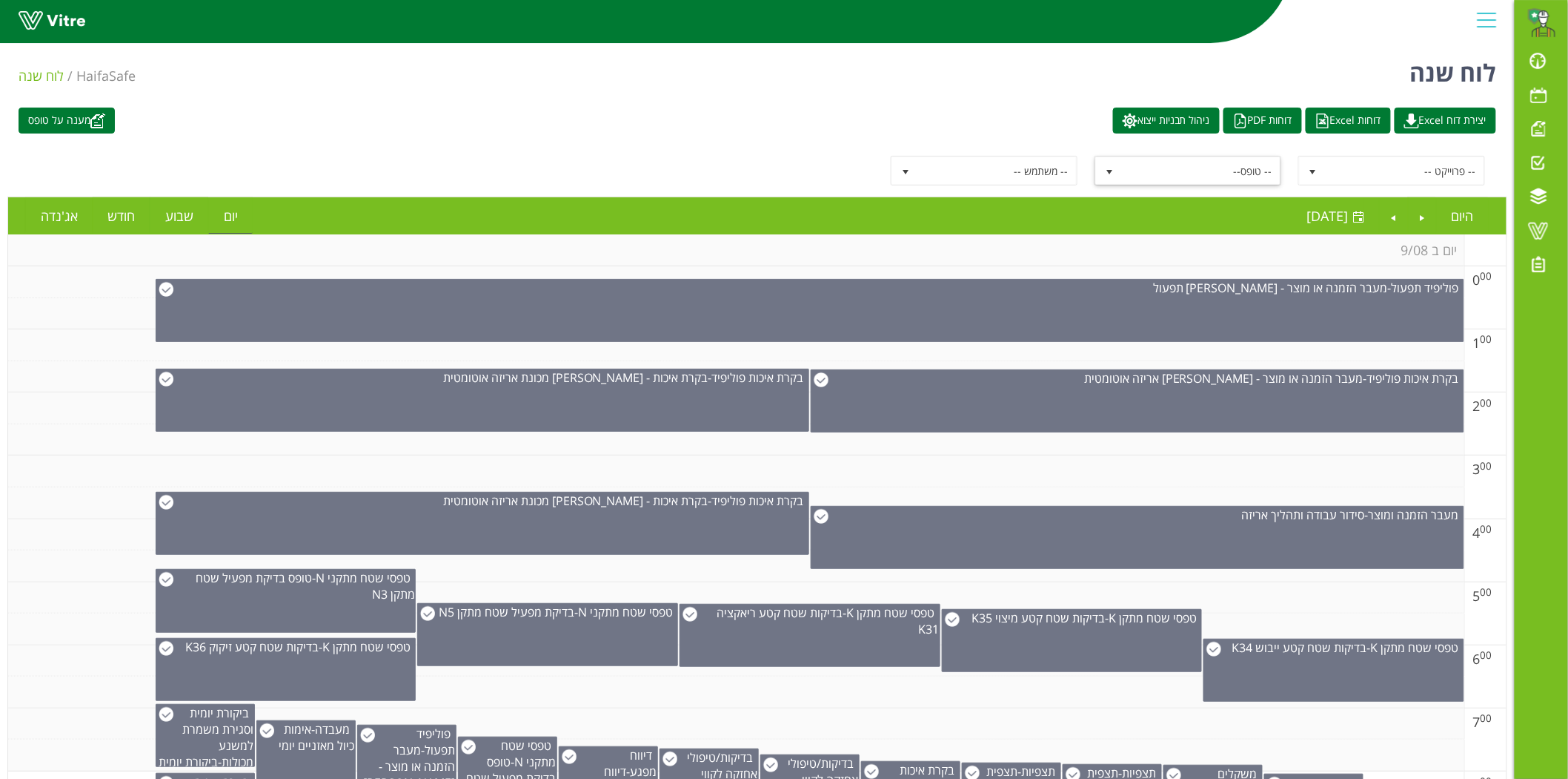
click at [1252, 171] on span "-- טופס--" at bounding box center [1201, 170] width 158 height 27
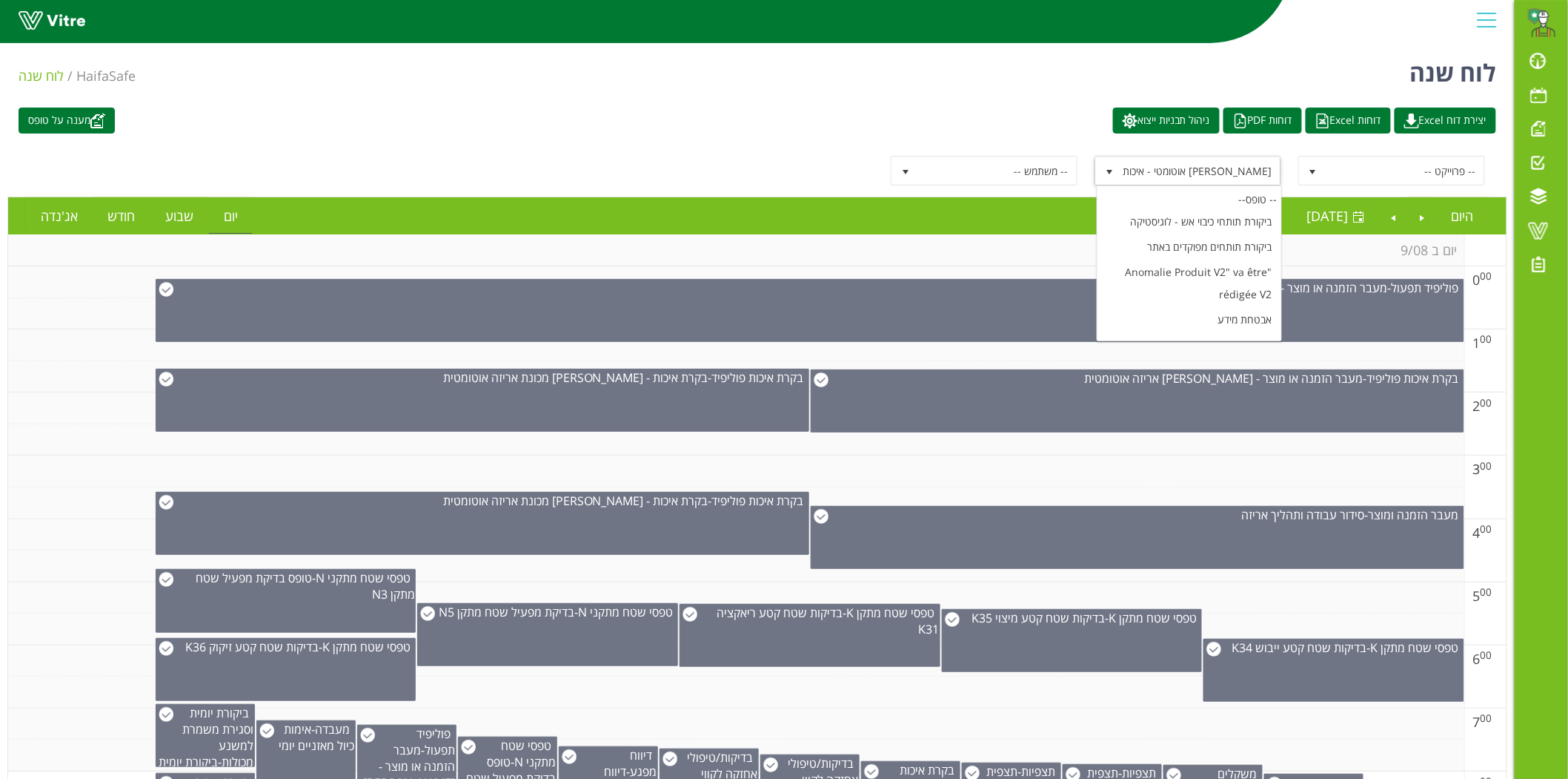
scroll to position [5912, 0]
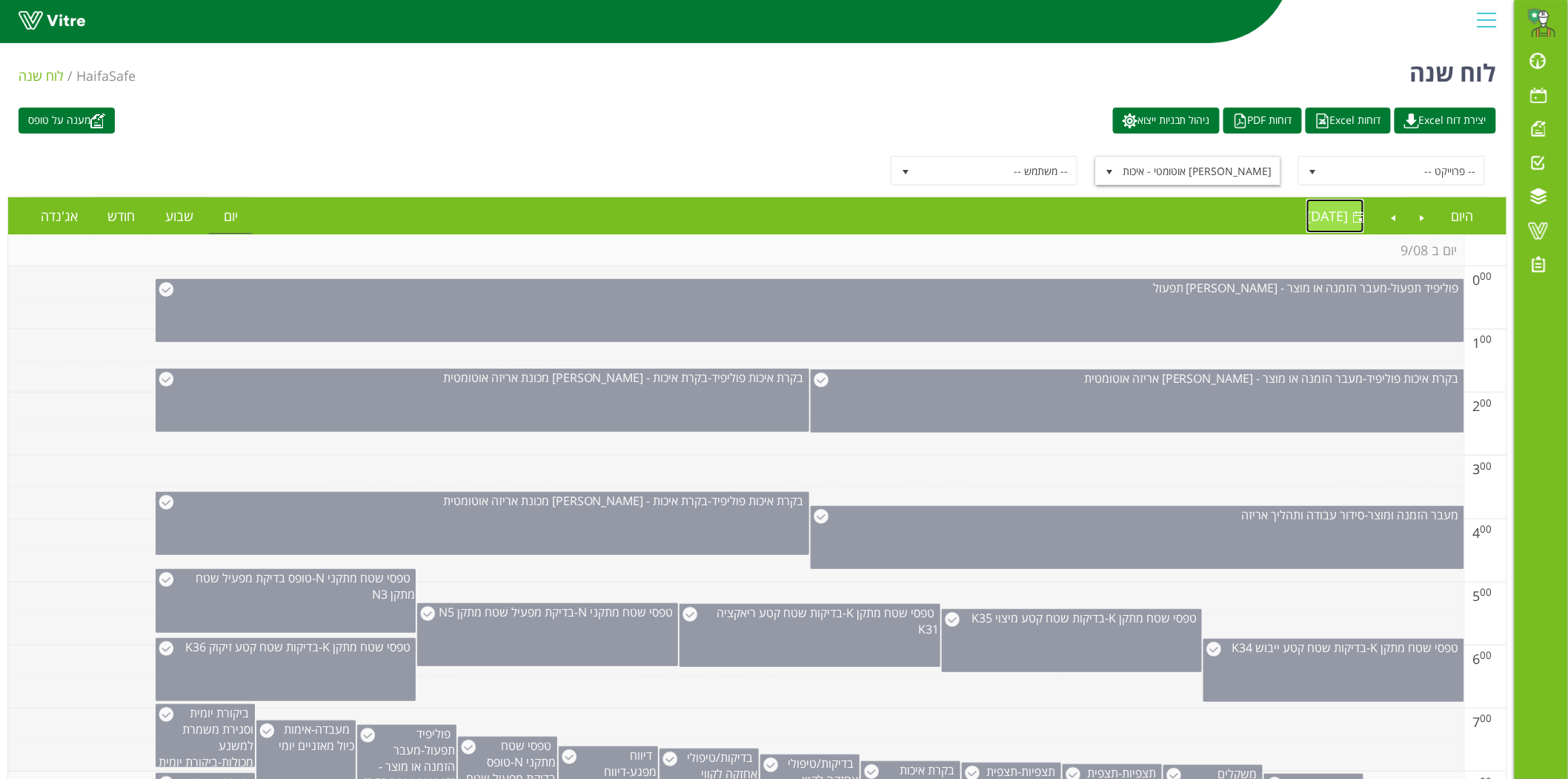
click at [1349, 206] on link "08/09/2025 יום שני 08 ספטמבר 2025" at bounding box center [1334, 215] width 58 height 34
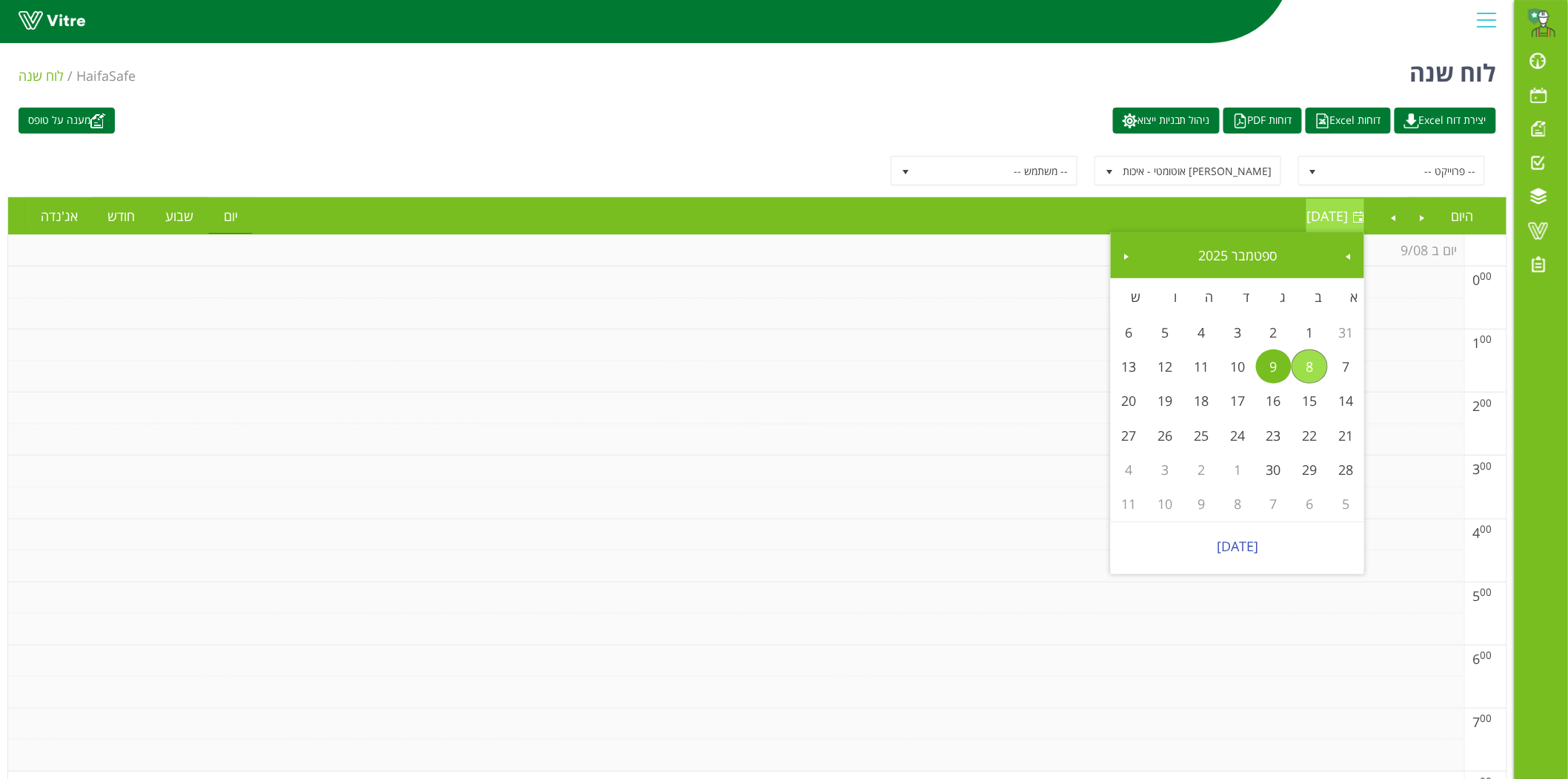
click at [1335, 211] on span "יום שני 08 ספטמבר 2025" at bounding box center [1326, 215] width 41 height 17
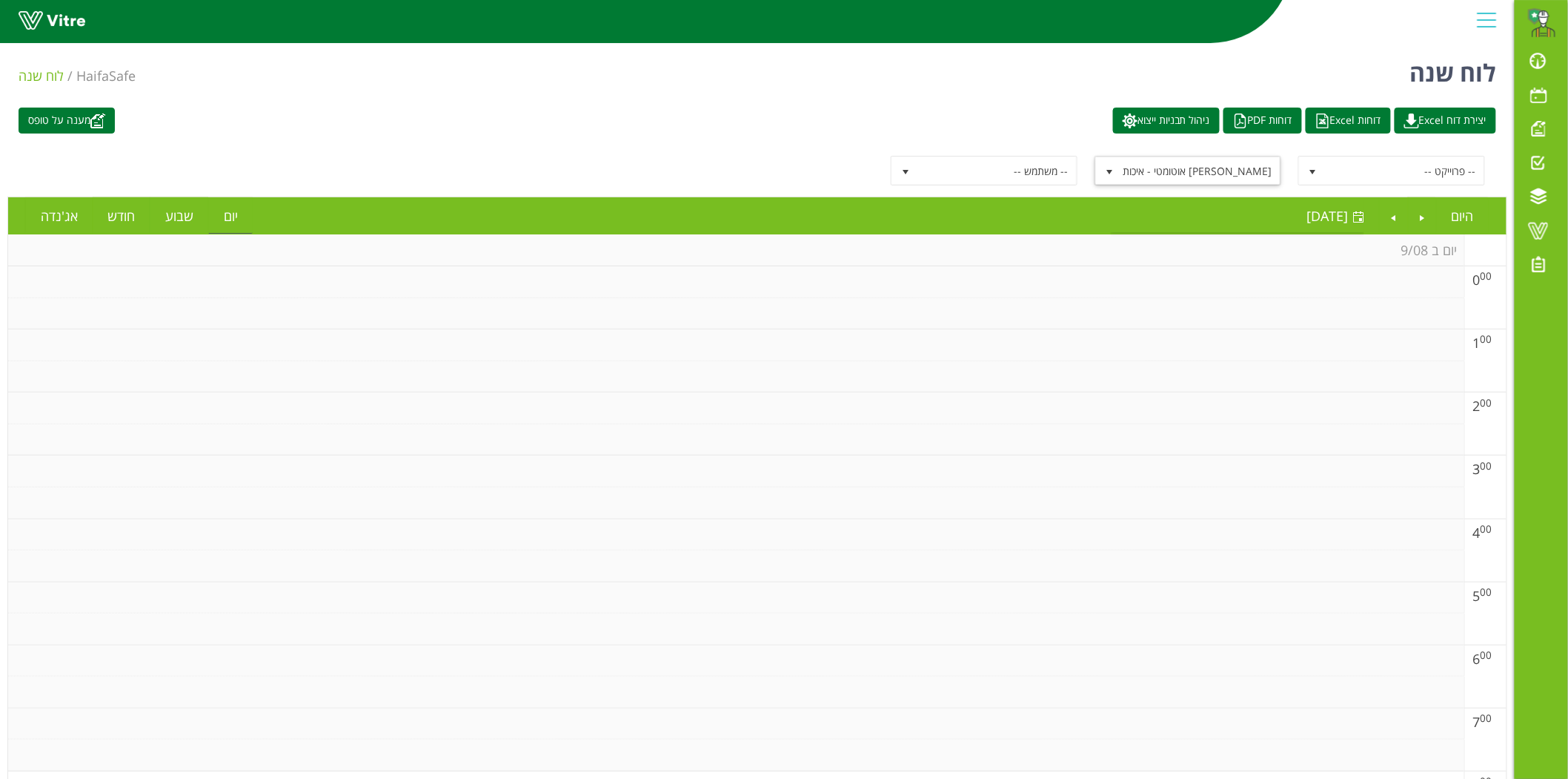
click at [1248, 178] on span "[PERSON_NAME] אוטומטי - איכות" at bounding box center [1201, 170] width 158 height 27
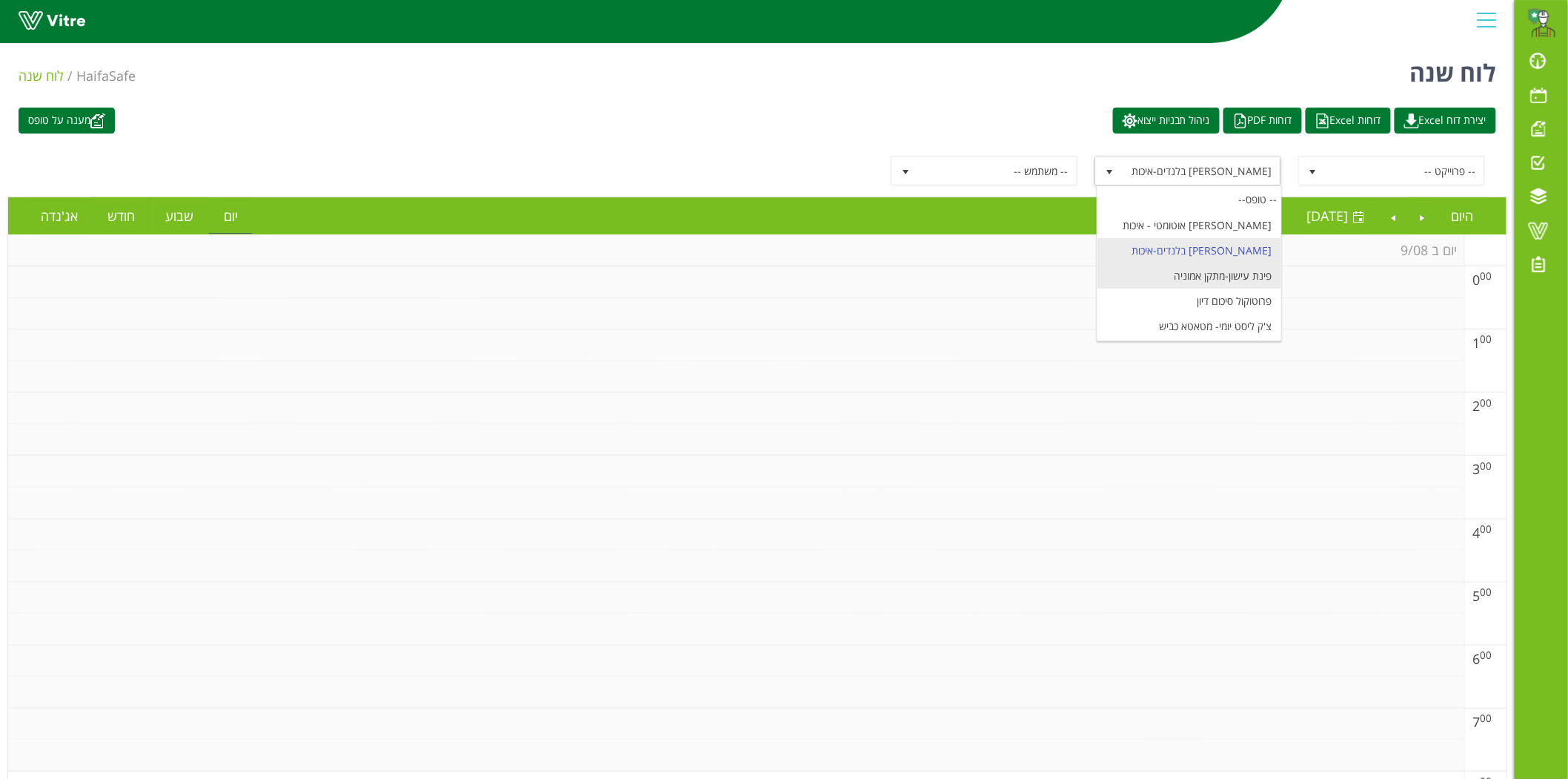
scroll to position [6070, 0]
click at [1243, 240] on li "פינת עישון-מתקן אמוניה" at bounding box center [1189, 253] width 184 height 26
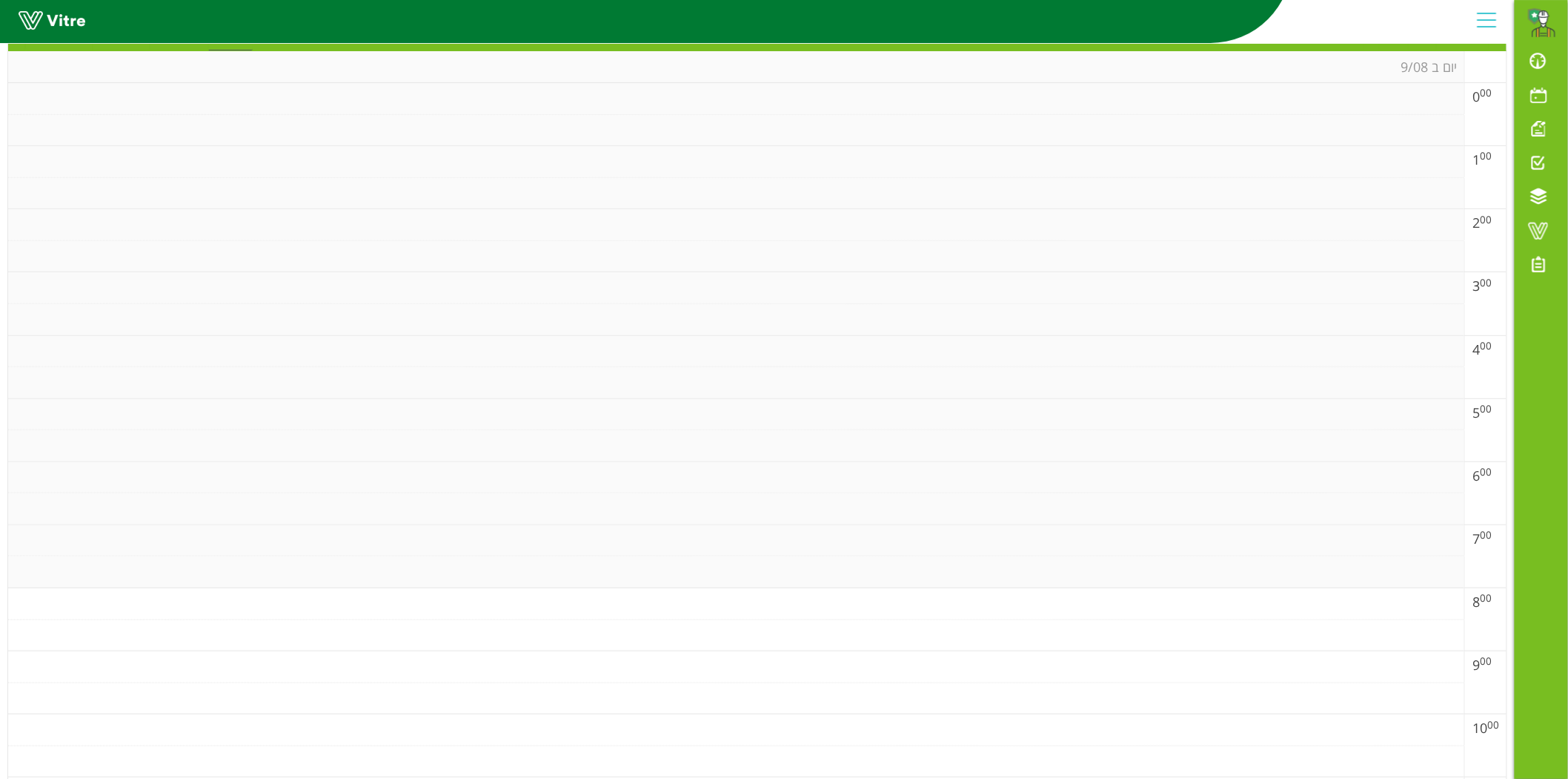
scroll to position [0, 0]
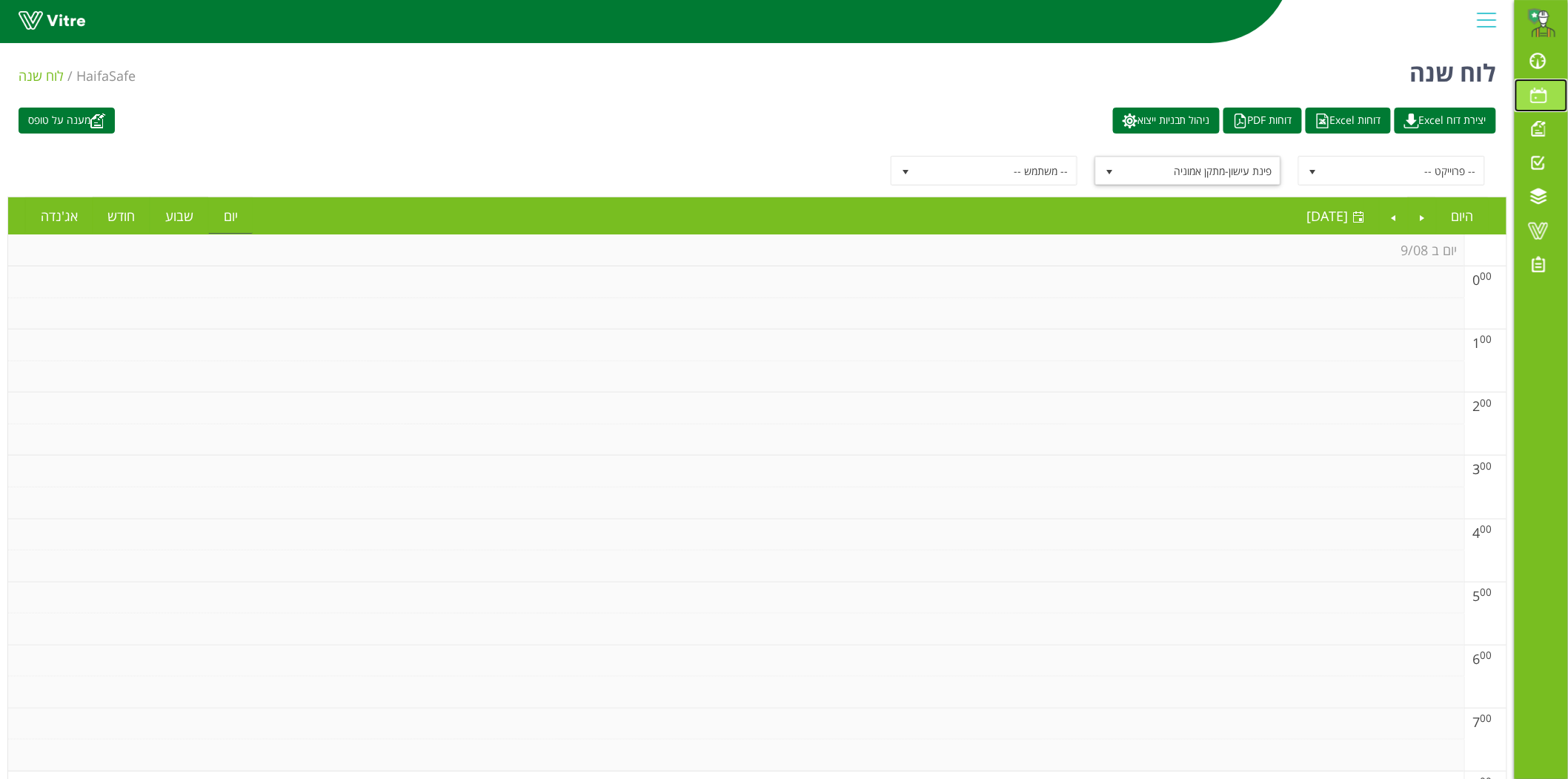
click at [1528, 93] on span at bounding box center [1539, 94] width 37 height 17
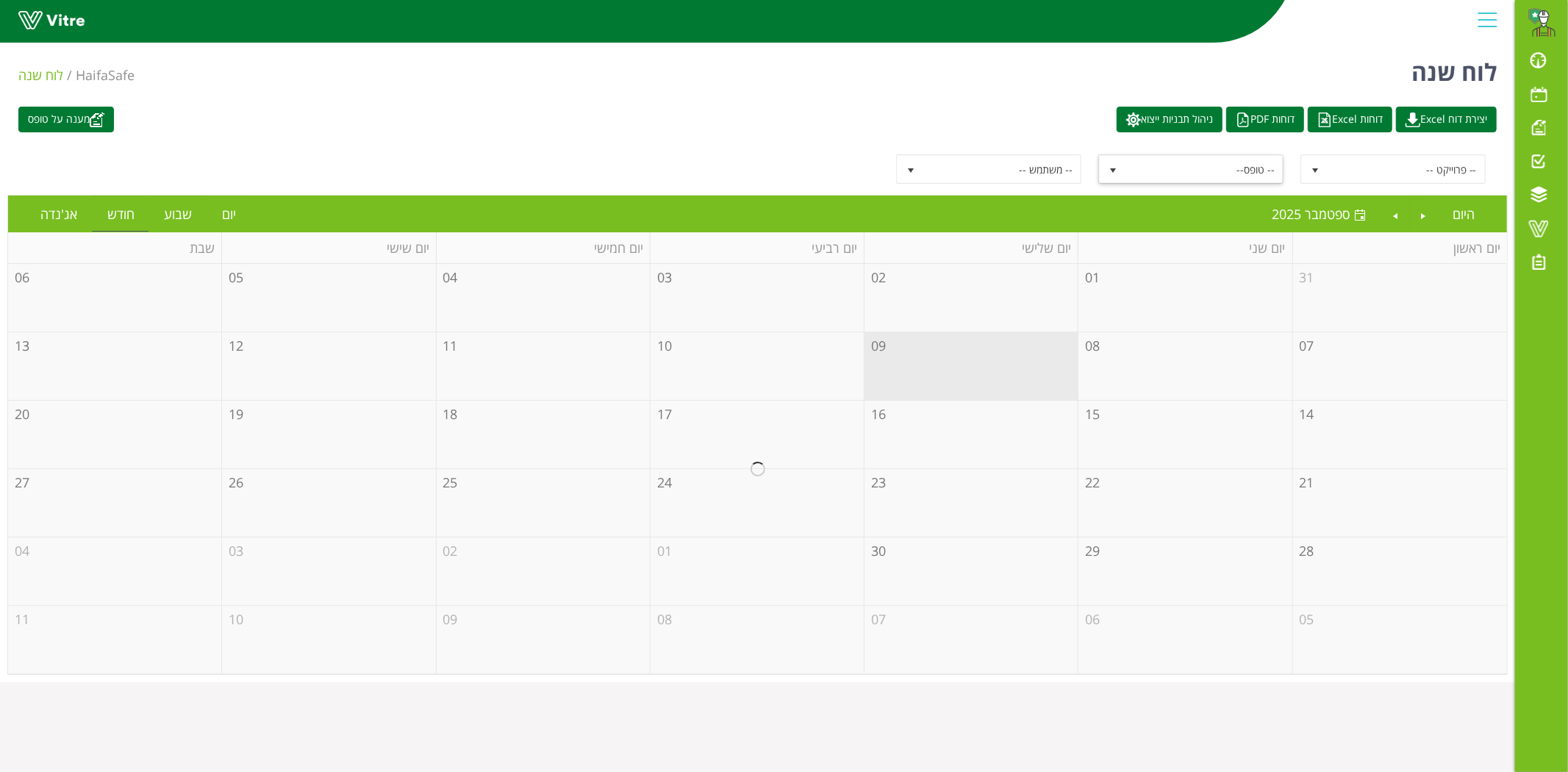
click at [1180, 180] on span "-- טופס--" at bounding box center [1204, 169] width 157 height 26
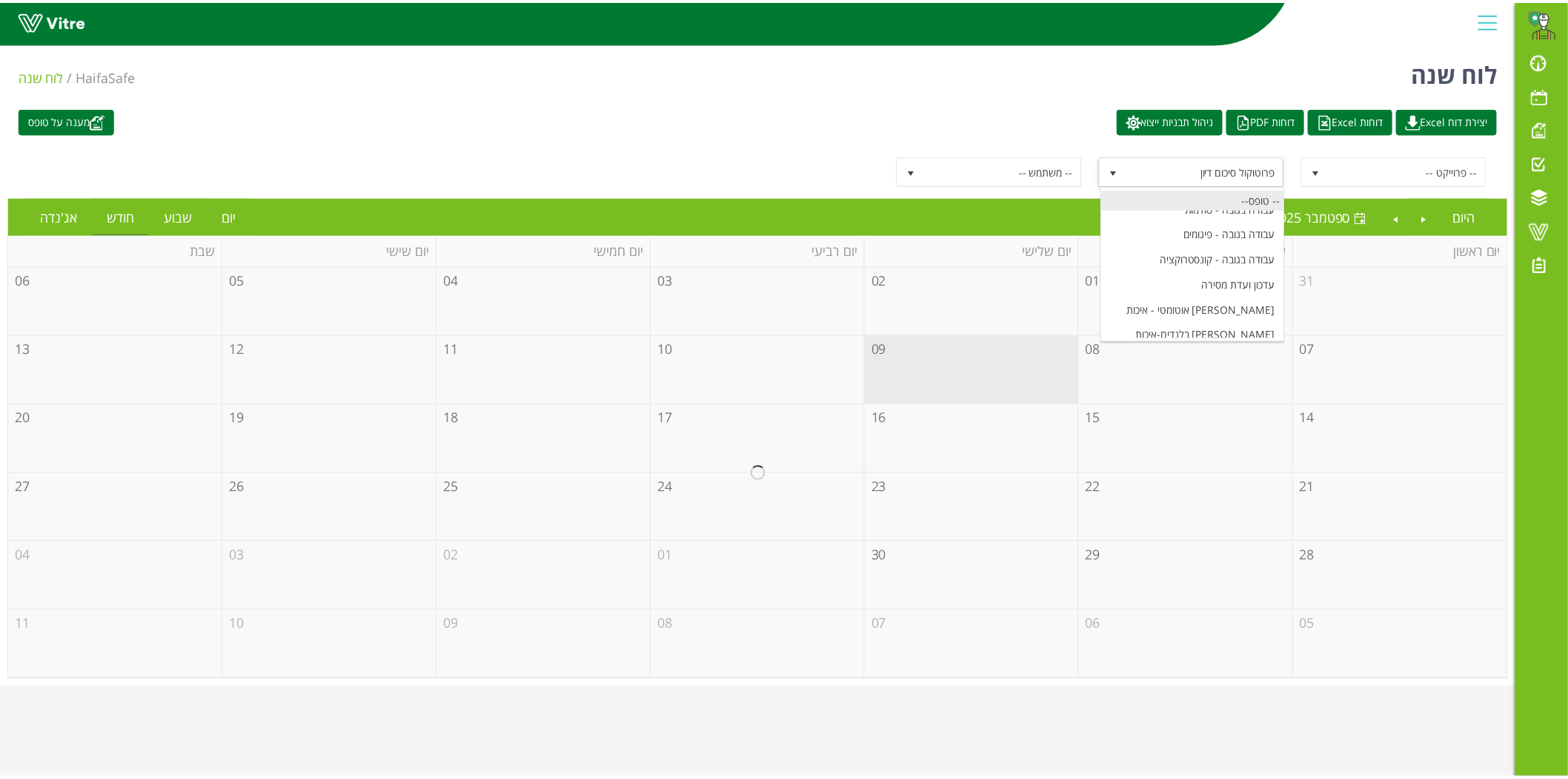
scroll to position [5988, 0]
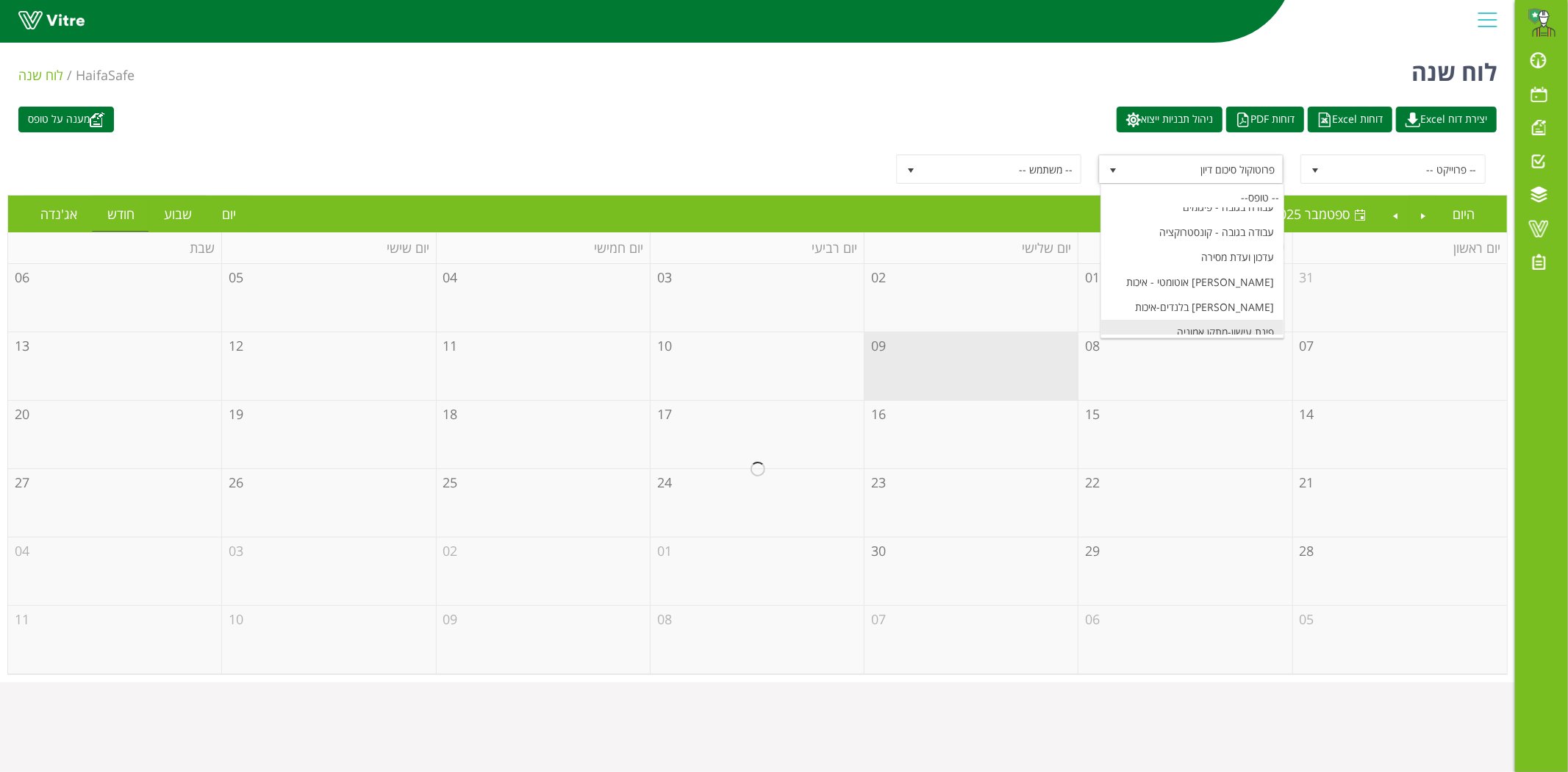
click at [1196, 320] on li "פינת עישון-מתקן אמוניה" at bounding box center [1192, 332] width 183 height 25
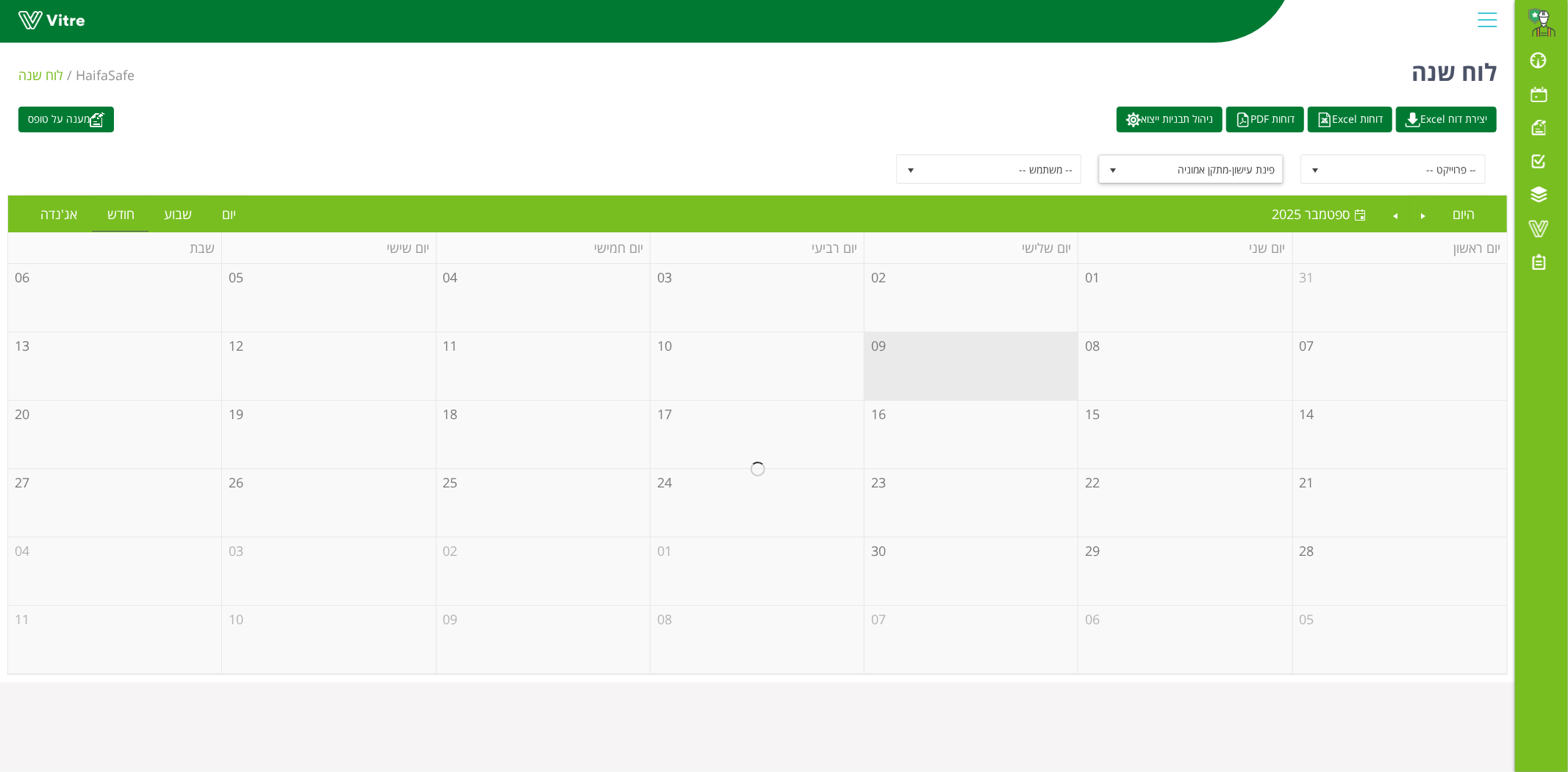
click at [1342, 340] on div at bounding box center [758, 468] width 1499 height 410
click at [1198, 355] on td "08" at bounding box center [1185, 366] width 213 height 68
click at [1018, 348] on td "09" at bounding box center [971, 366] width 213 height 68
click at [895, 346] on td "09" at bounding box center [971, 366] width 213 height 68
click at [864, 294] on td "03" at bounding box center [757, 297] width 213 height 68
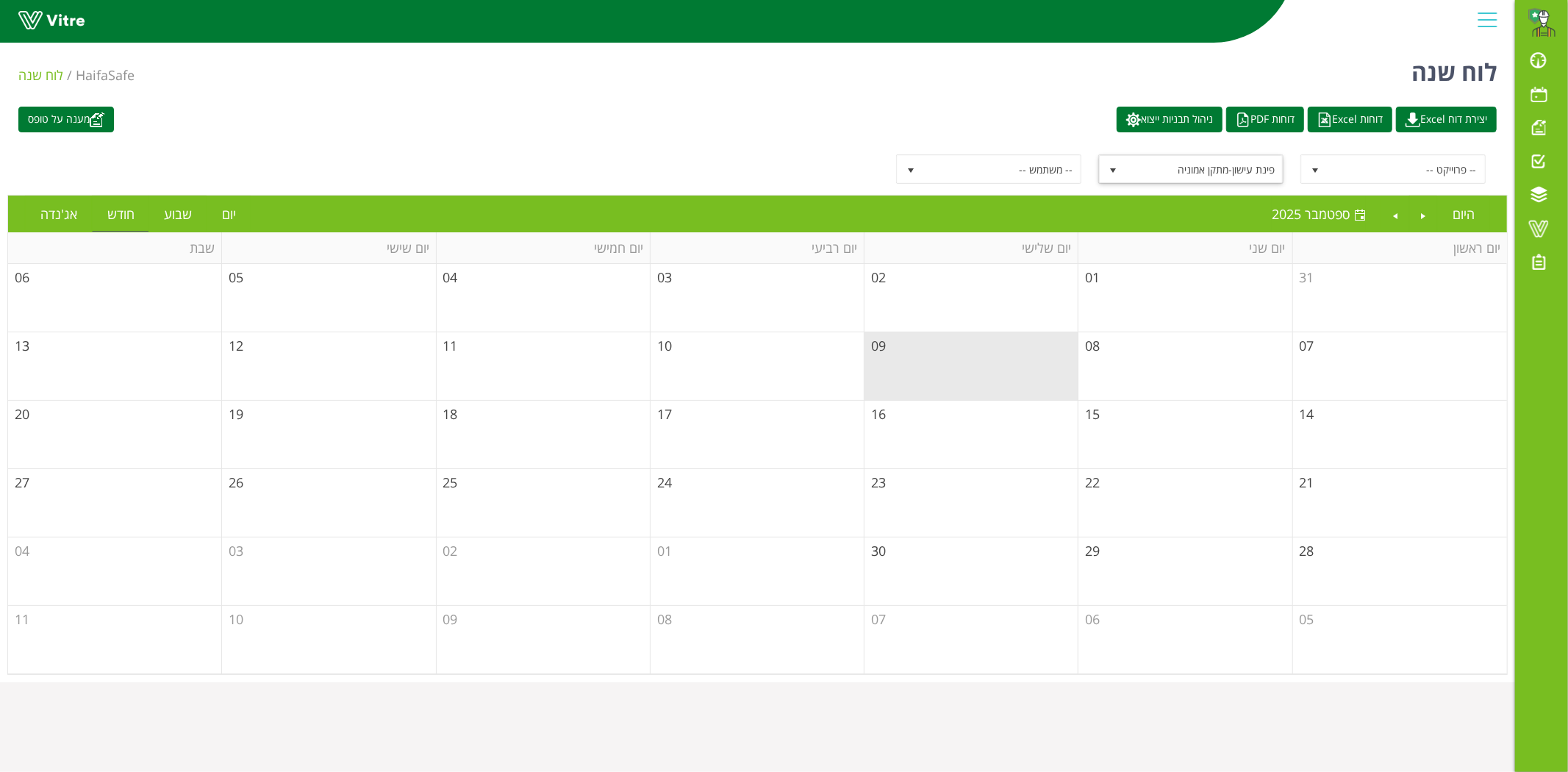
click at [658, 296] on td "03" at bounding box center [757, 297] width 213 height 68
drag, startPoint x: 655, startPoint y: 282, endPoint x: 666, endPoint y: 282, distance: 11.0
click at [656, 282] on td "03" at bounding box center [757, 297] width 213 height 68
click at [1238, 386] on td "08" at bounding box center [1185, 366] width 213 height 68
click at [1136, 425] on td "15" at bounding box center [1185, 434] width 213 height 68
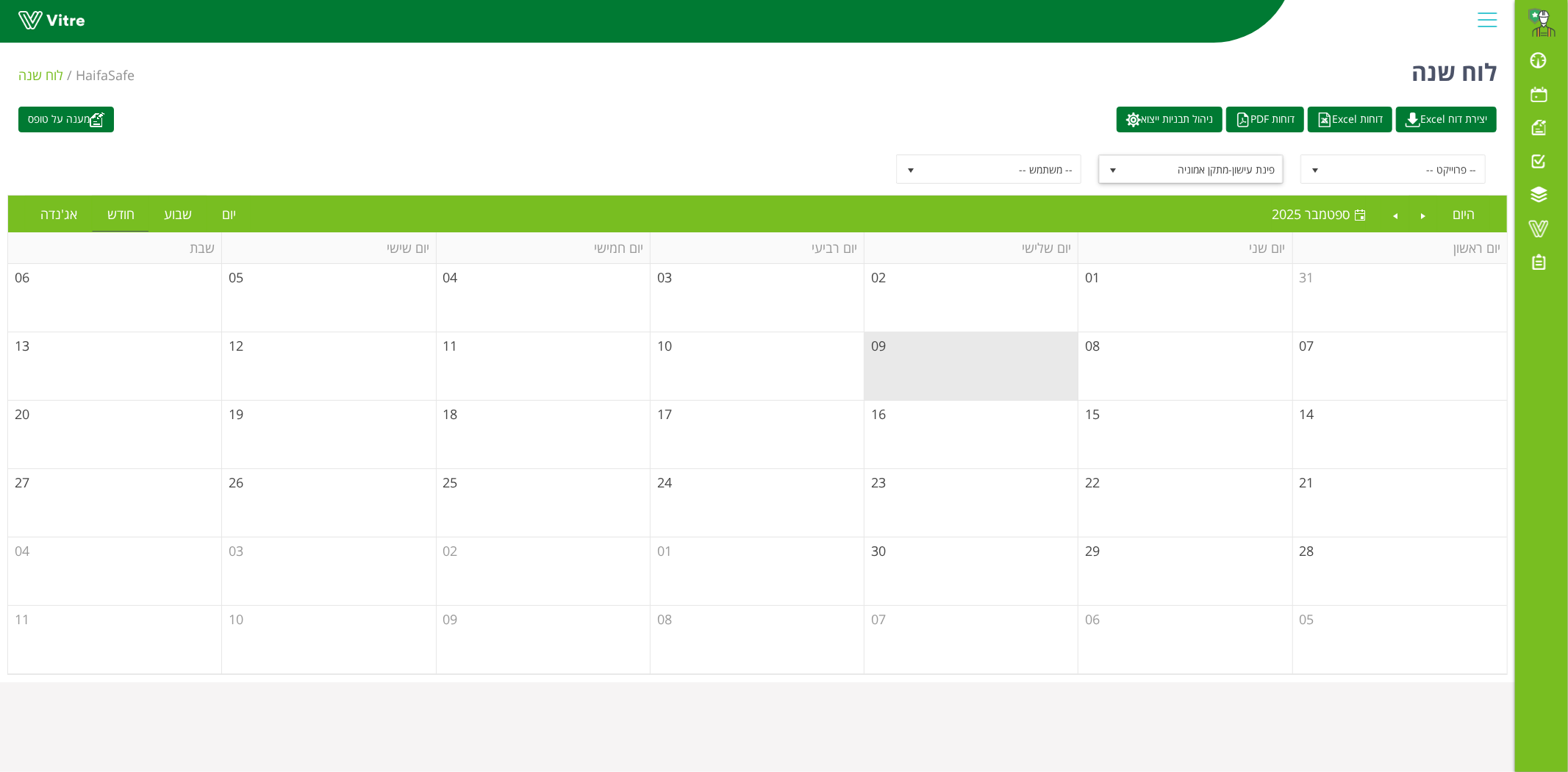
click at [1118, 364] on td "08" at bounding box center [1185, 366] width 213 height 68
click at [1112, 354] on td "08" at bounding box center [1185, 366] width 213 height 68
click at [1064, 334] on td "09" at bounding box center [971, 366] width 213 height 68
click at [679, 310] on td "03" at bounding box center [757, 297] width 213 height 68
click at [686, 275] on td "03" at bounding box center [757, 297] width 213 height 68
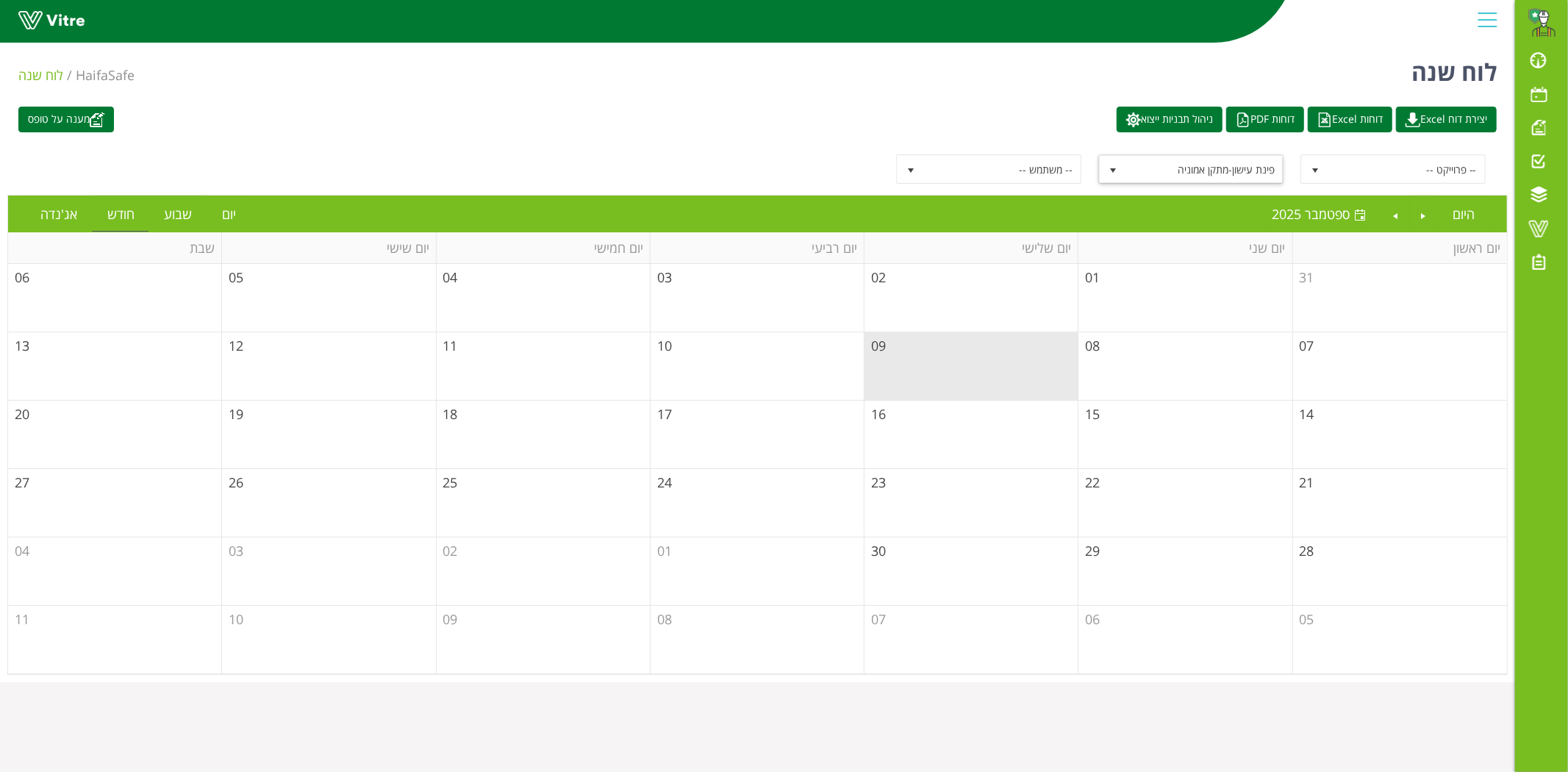
click at [677, 267] on td "03" at bounding box center [757, 297] width 213 height 68
click at [665, 271] on span "03" at bounding box center [664, 276] width 15 height 17
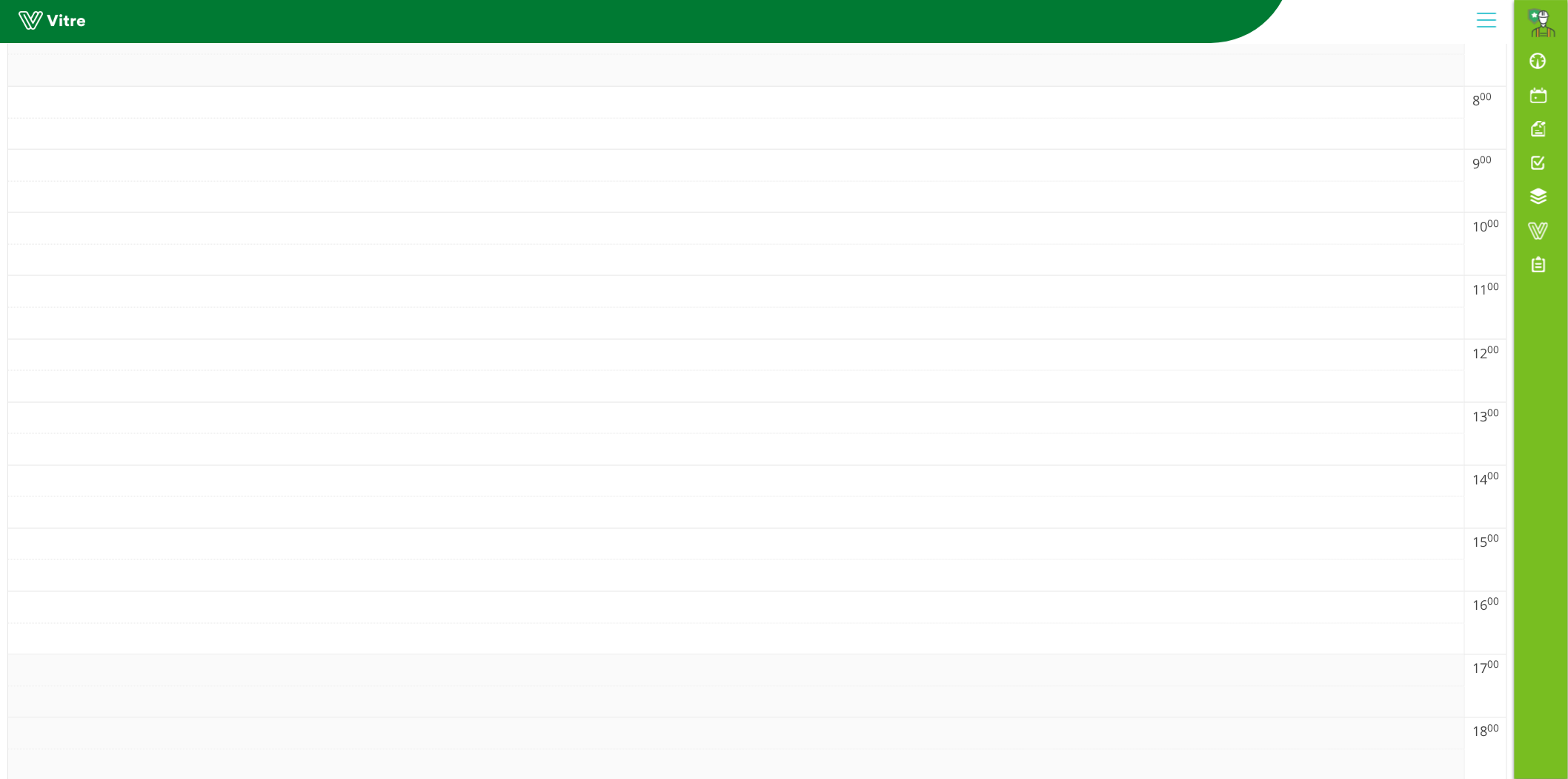
scroll to position [0, 0]
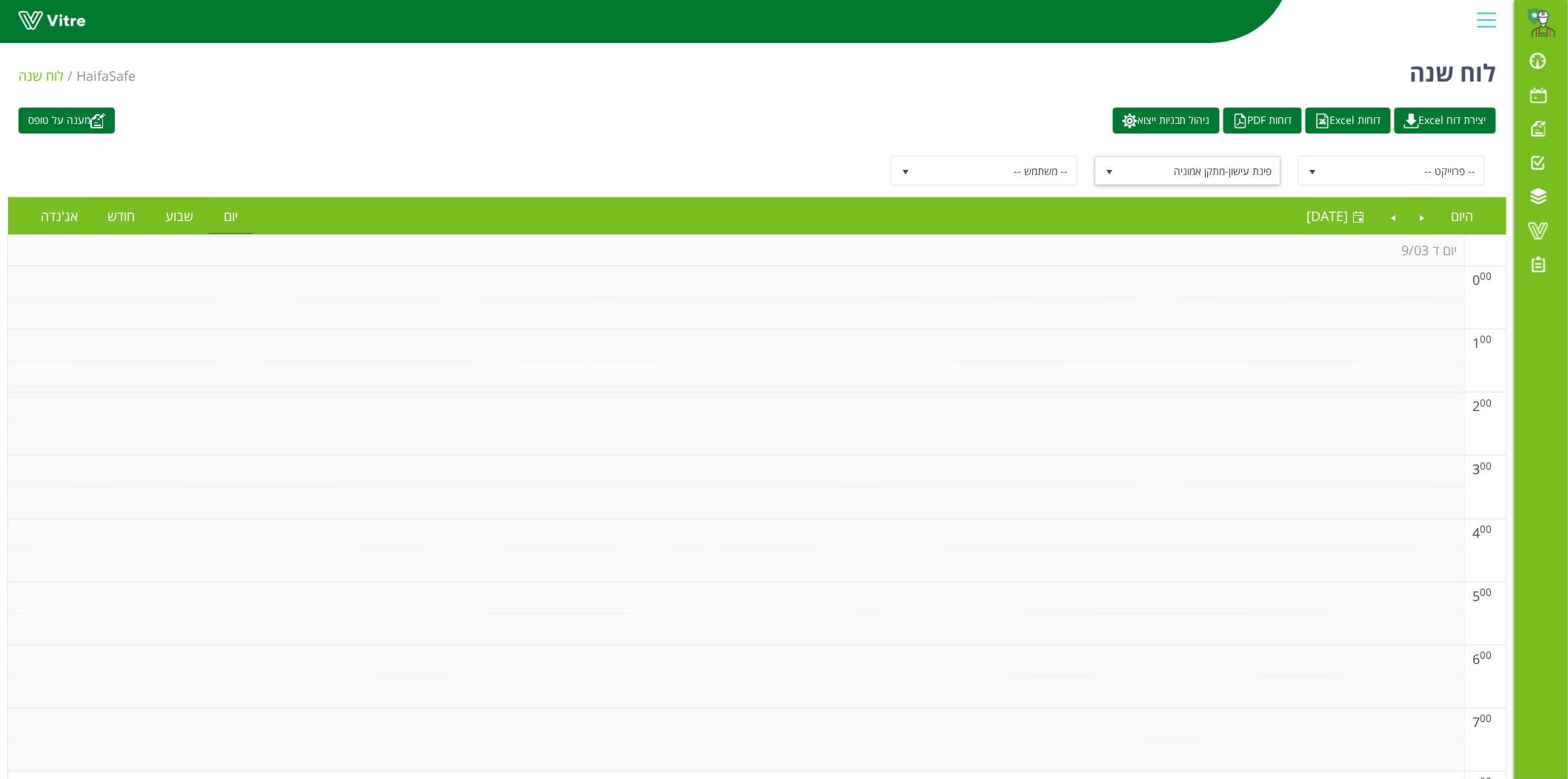
click at [1063, 180] on span "-- משתמש --" at bounding box center [997, 170] width 158 height 27
click at [1160, 164] on span "פינת עישון-מתקן אמוניה" at bounding box center [1201, 170] width 158 height 27
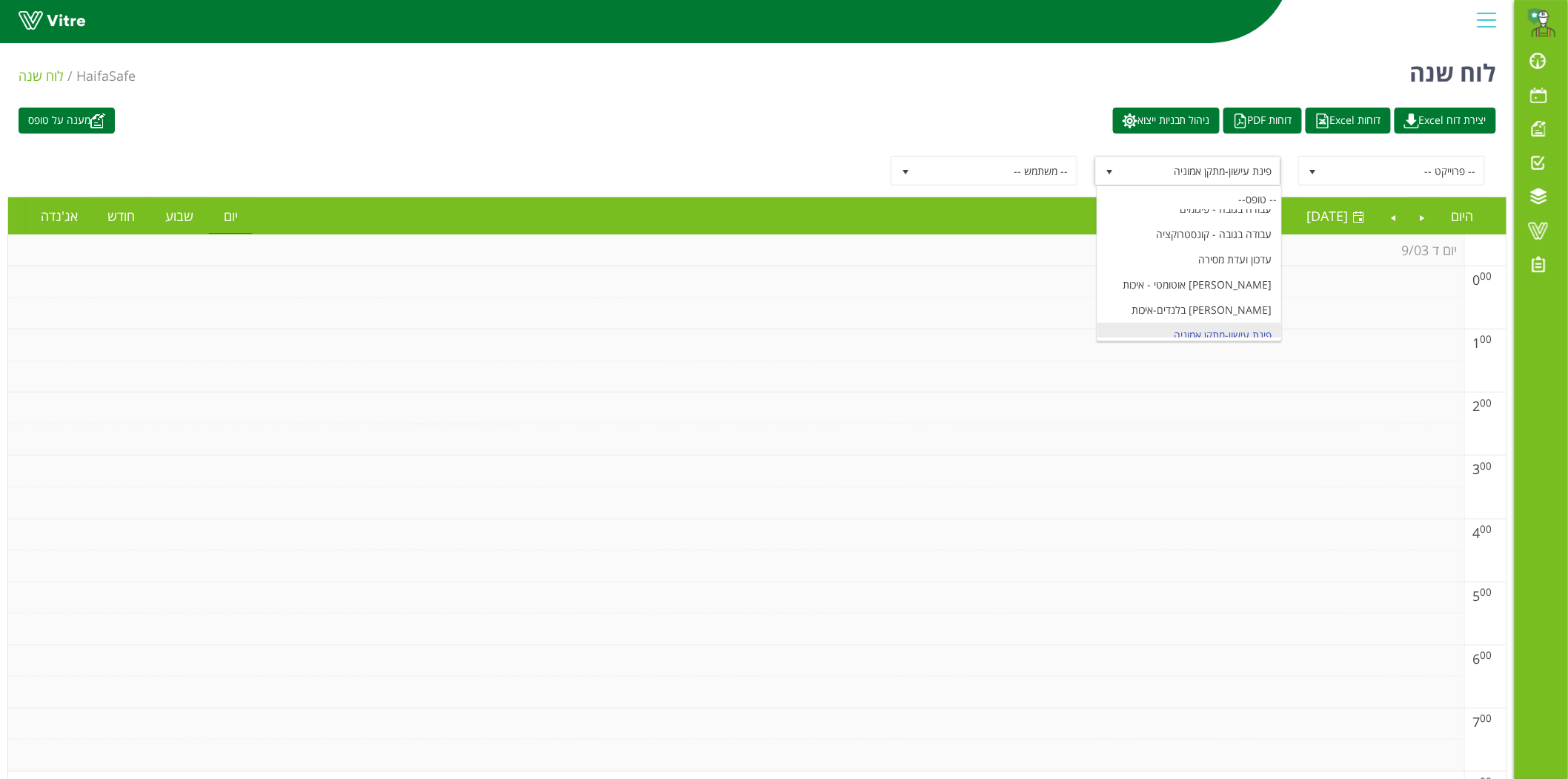
click at [1364, 151] on div "-- פרוייקט -- פינת עישון-מתקן אמוניה 10073 -- משתמש --" at bounding box center [757, 170] width 1500 height 52
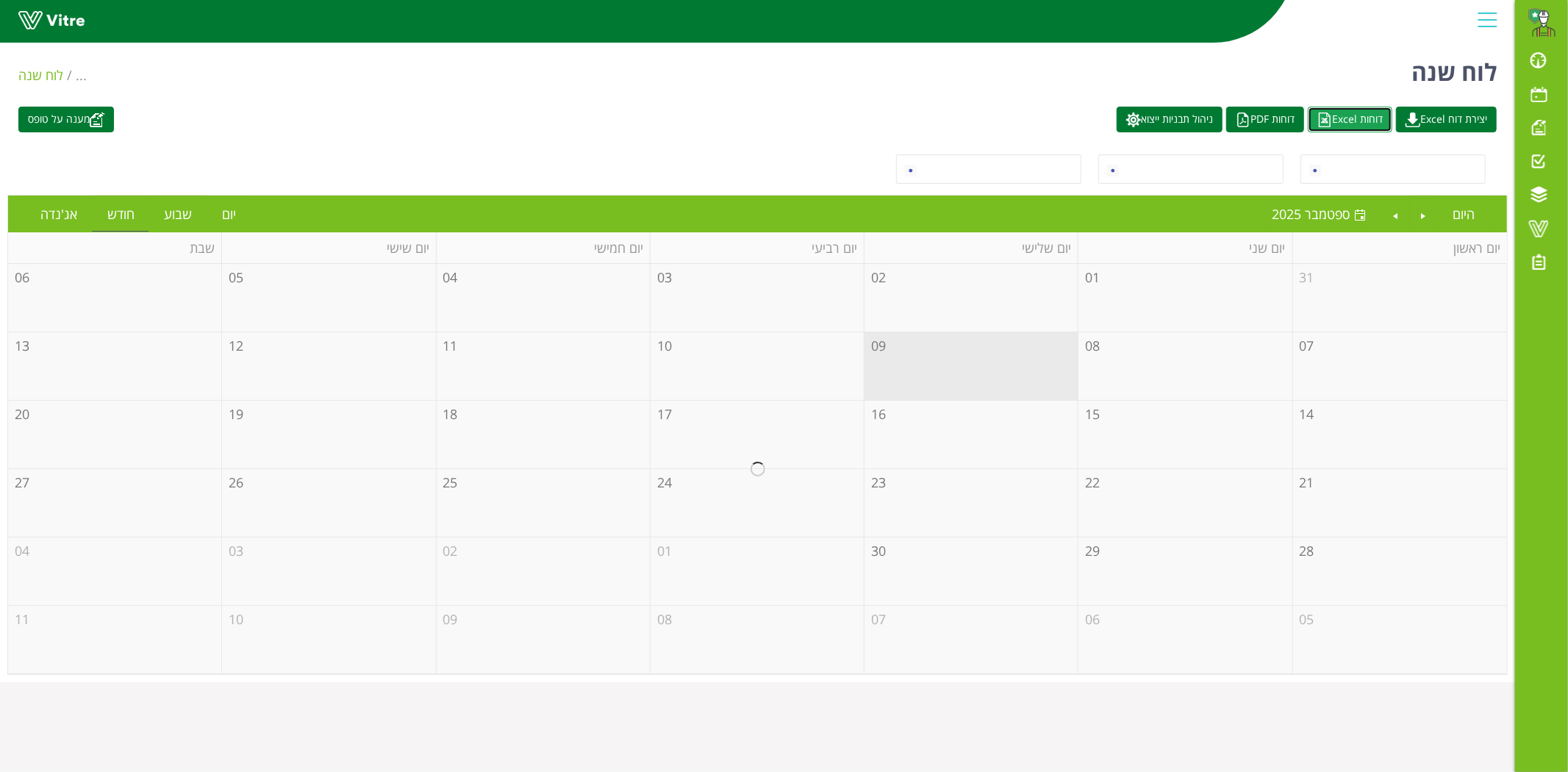
click at [1317, 117] on img at bounding box center [1325, 120] width 15 height 15
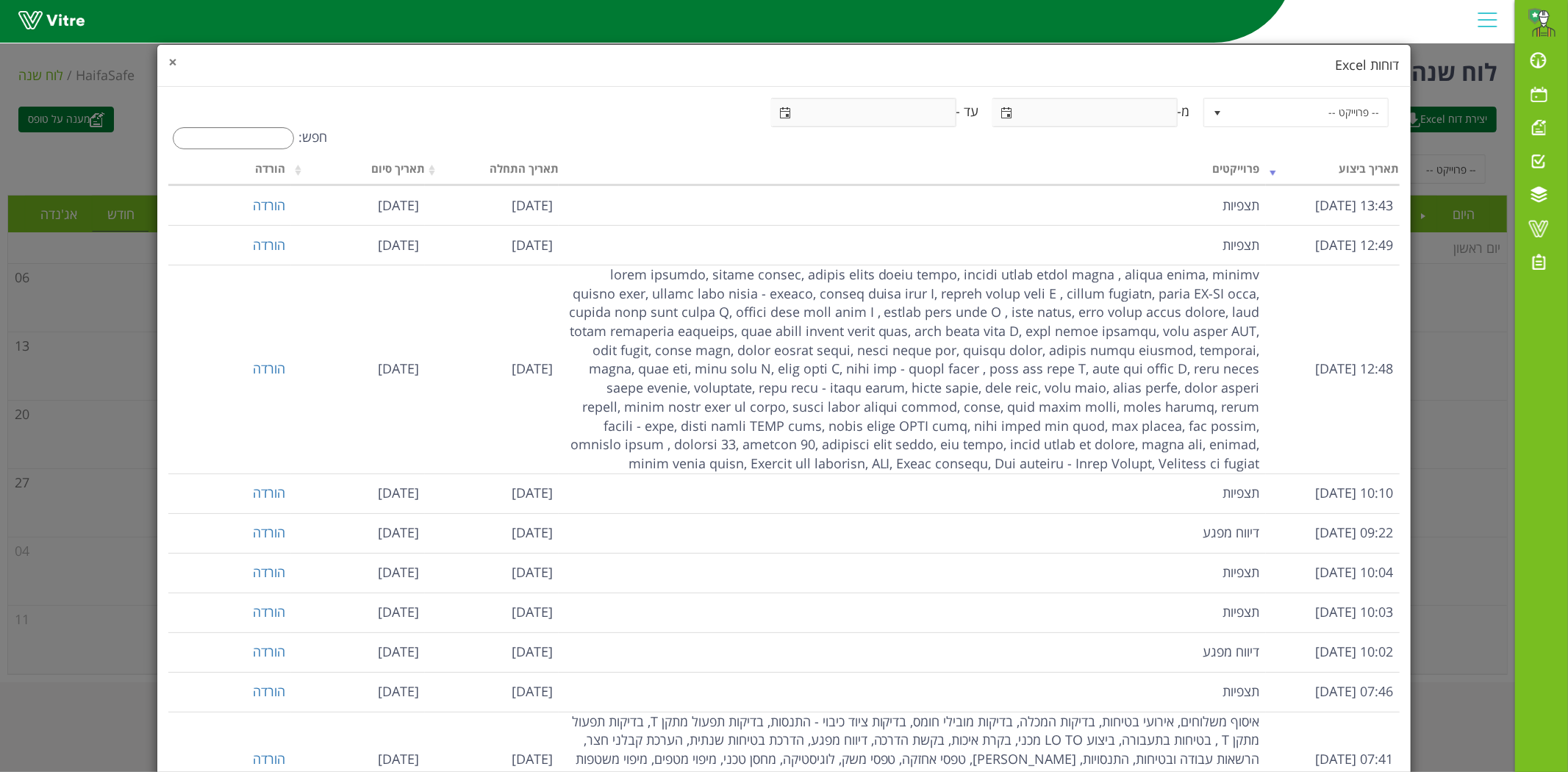
click at [177, 63] on span "×" at bounding box center [173, 62] width 9 height 21
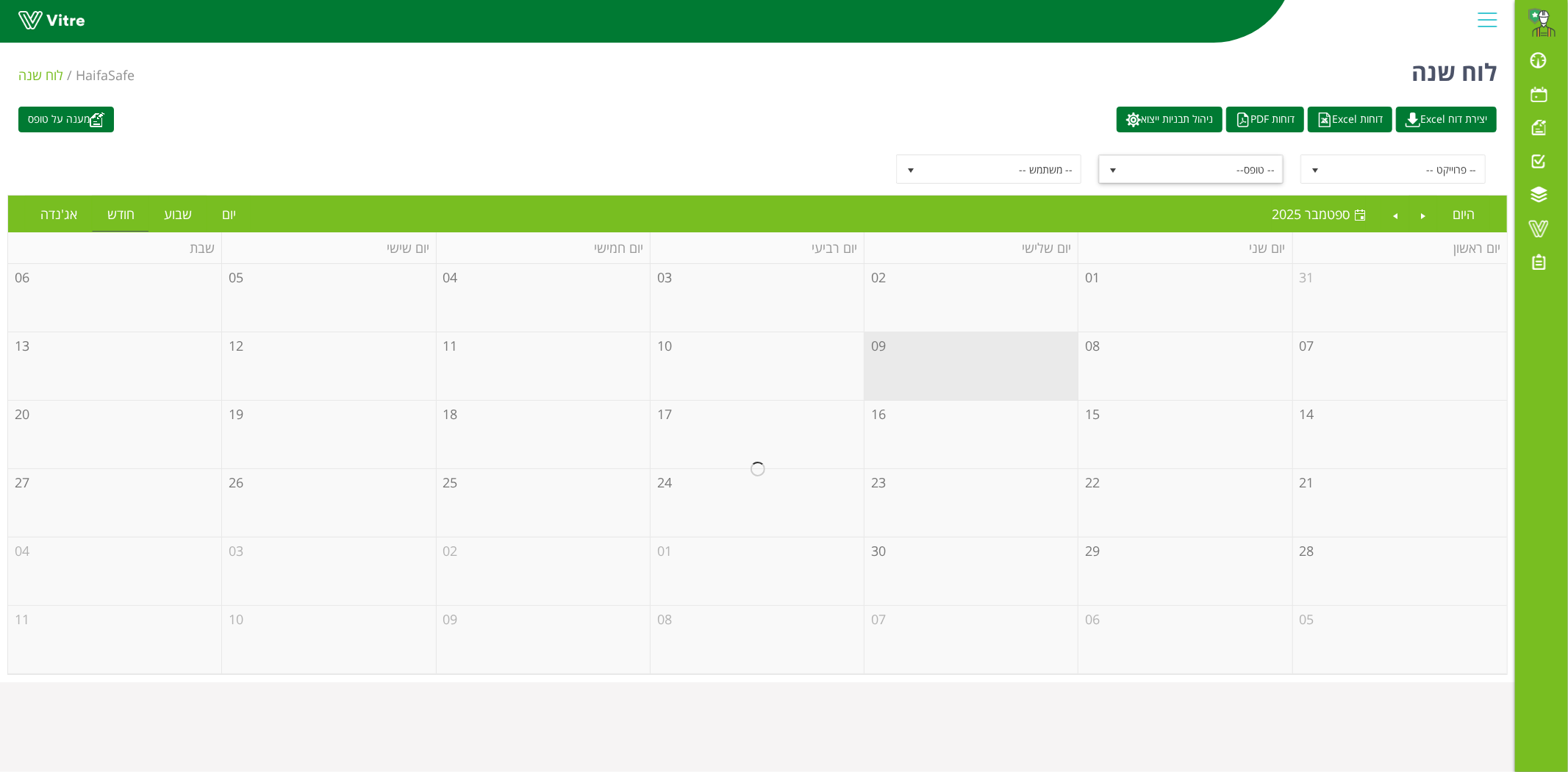
click at [1170, 163] on span "-- טופס--" at bounding box center [1204, 169] width 157 height 26
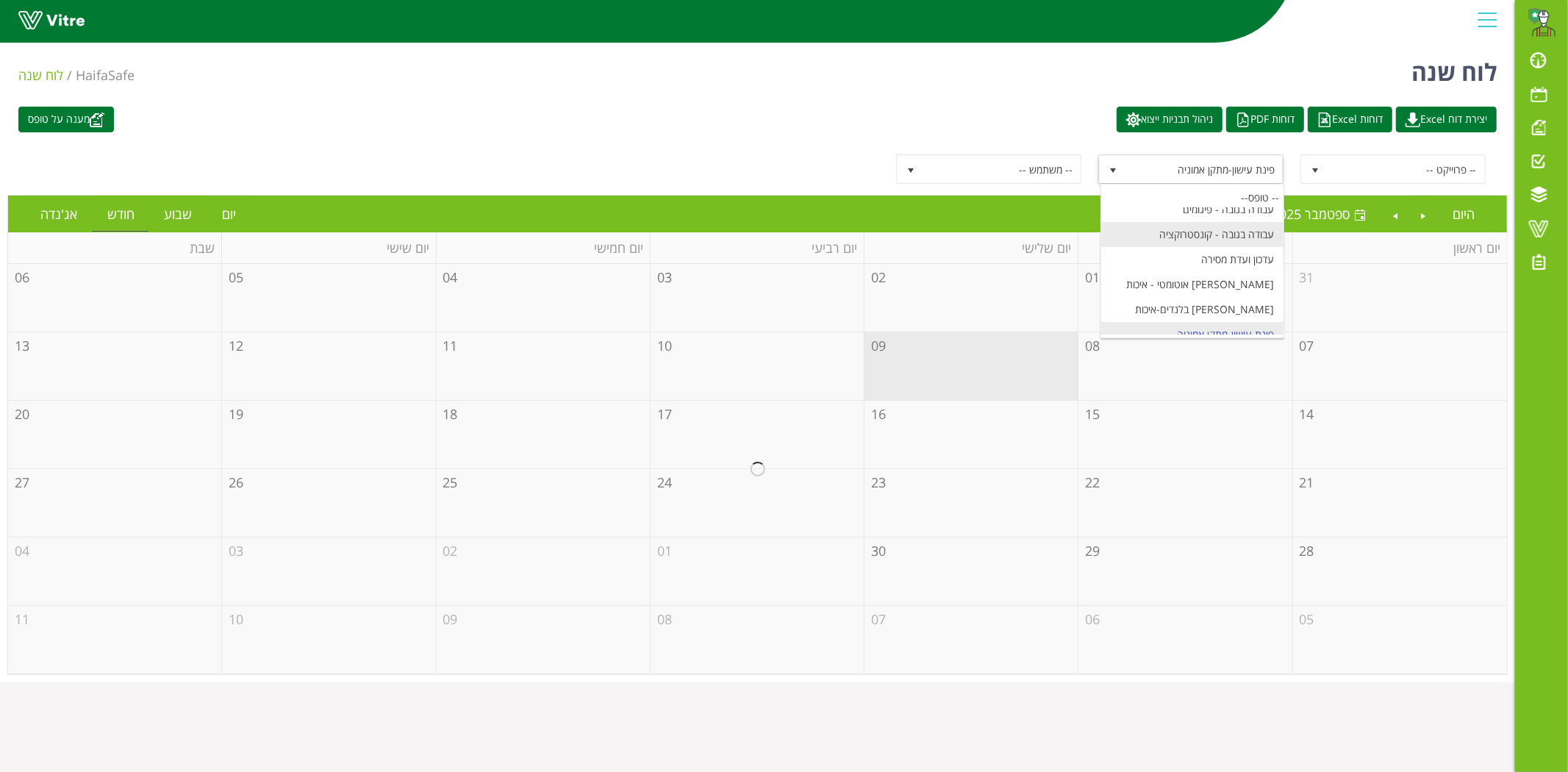
scroll to position [5934, 0]
click at [1204, 322] on li "פרוטוקול סיכום דיון" at bounding box center [1192, 335] width 183 height 25
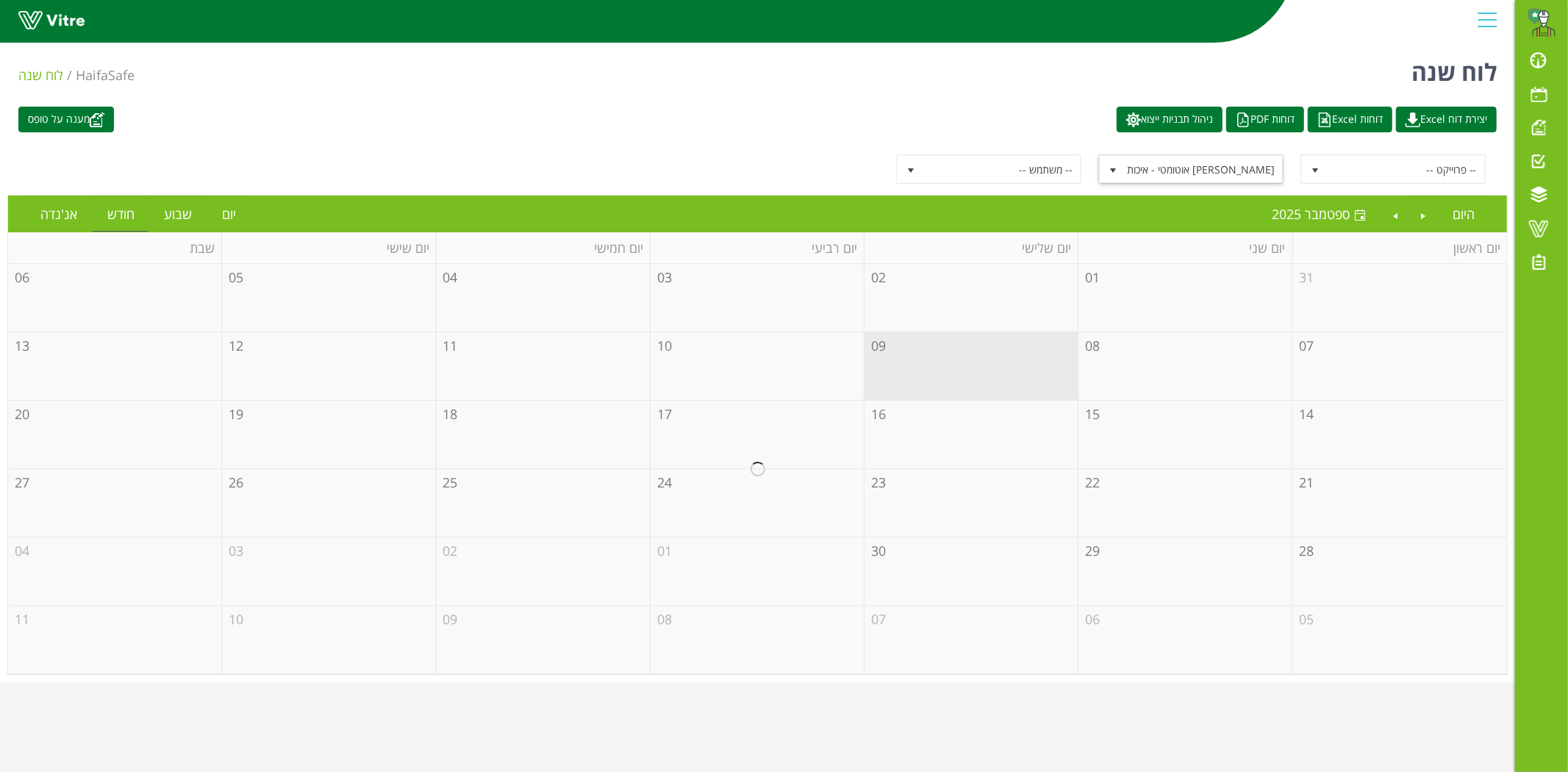
click at [1199, 177] on span "[PERSON_NAME] אוטומטי - איכות" at bounding box center [1204, 169] width 157 height 26
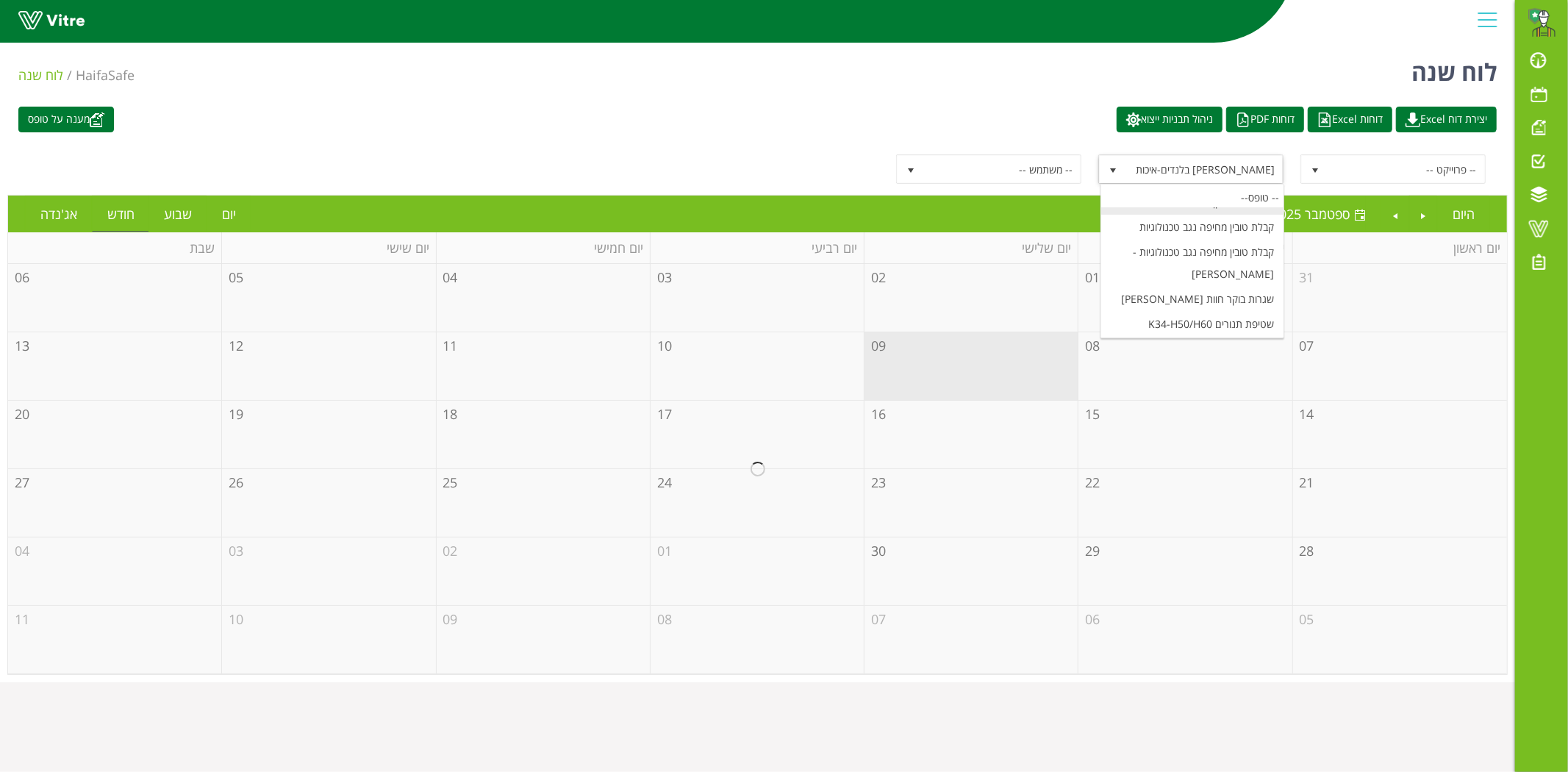
scroll to position [6012, 0]
click at [1217, 220] on li "פינת עישון-מתקן אמוניה" at bounding box center [1192, 233] width 183 height 25
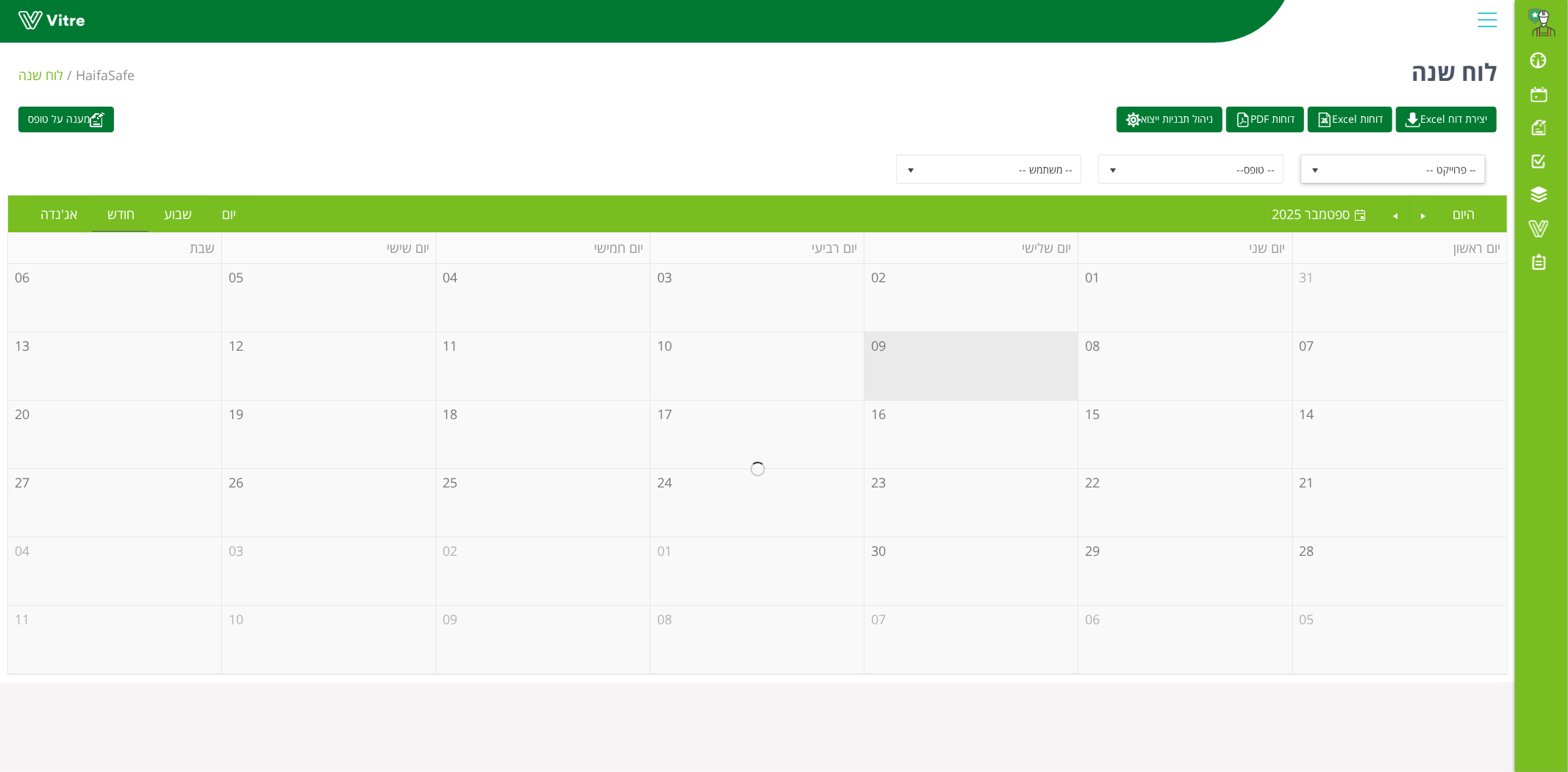
click at [1311, 172] on span "select" at bounding box center [1315, 170] width 12 height 12
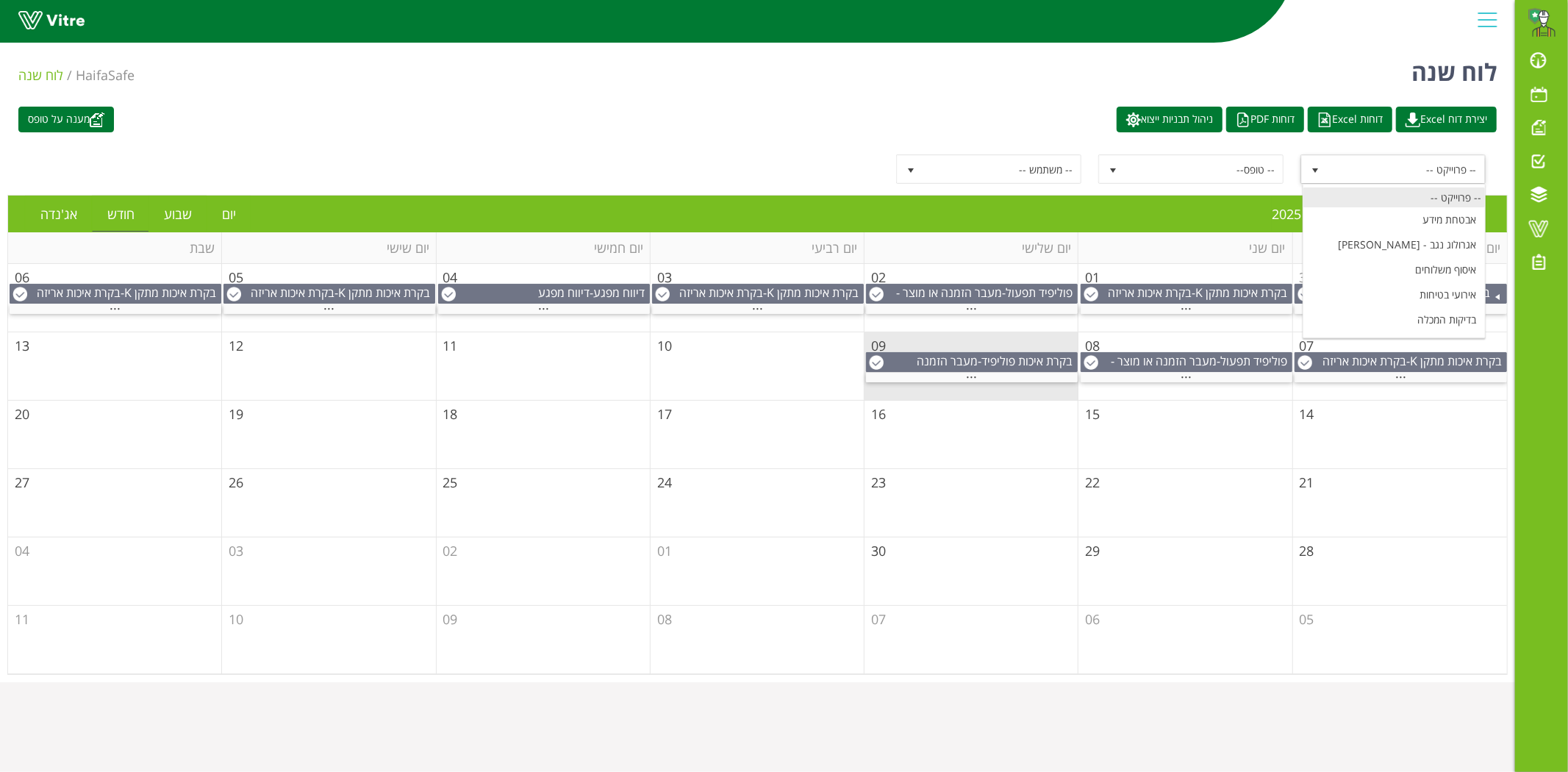
click at [1386, 206] on div "-- פרוייקט --" at bounding box center [1394, 197] width 183 height 20
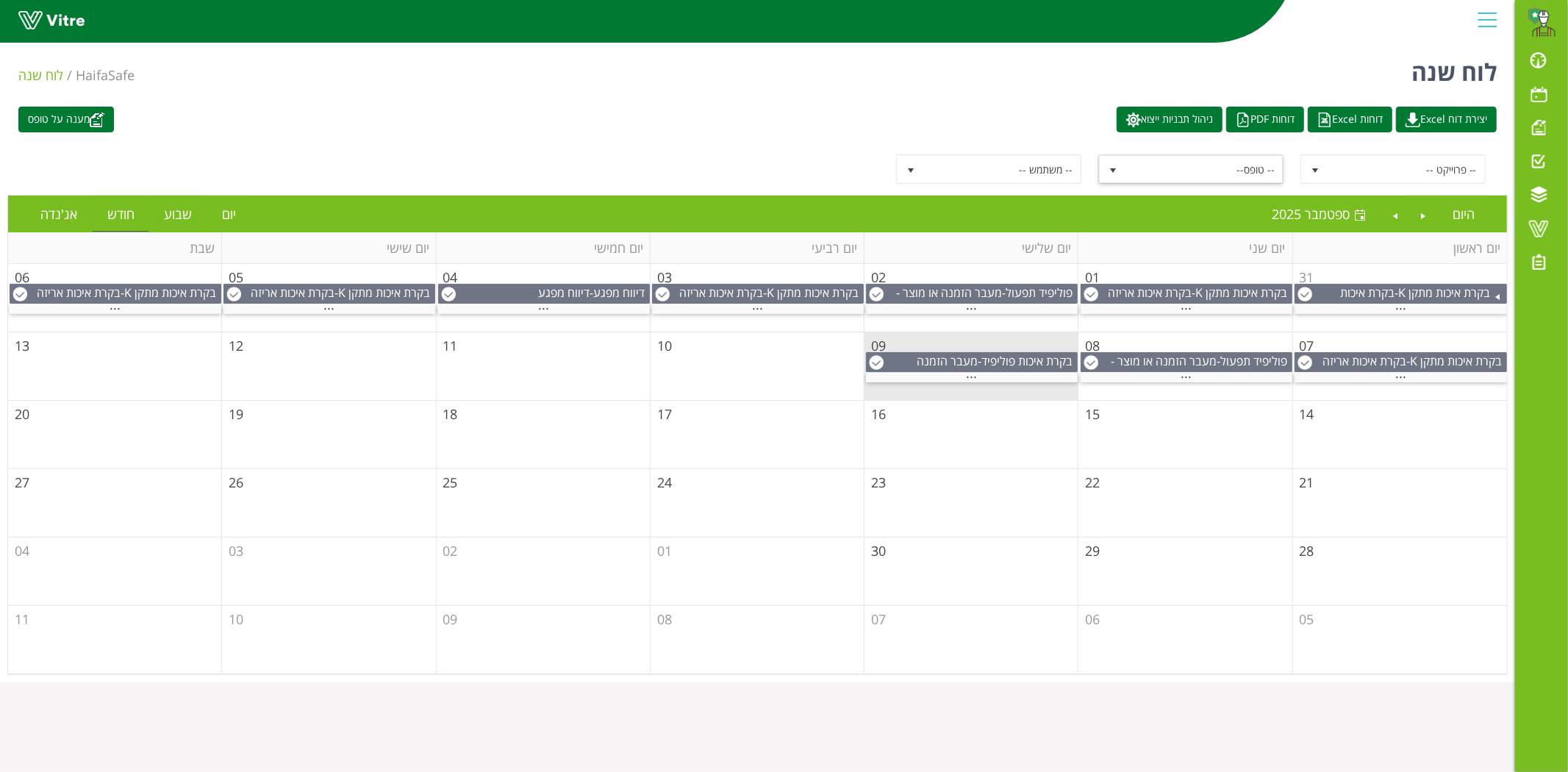
click at [1250, 162] on span "-- טופס--" at bounding box center [1204, 169] width 157 height 26
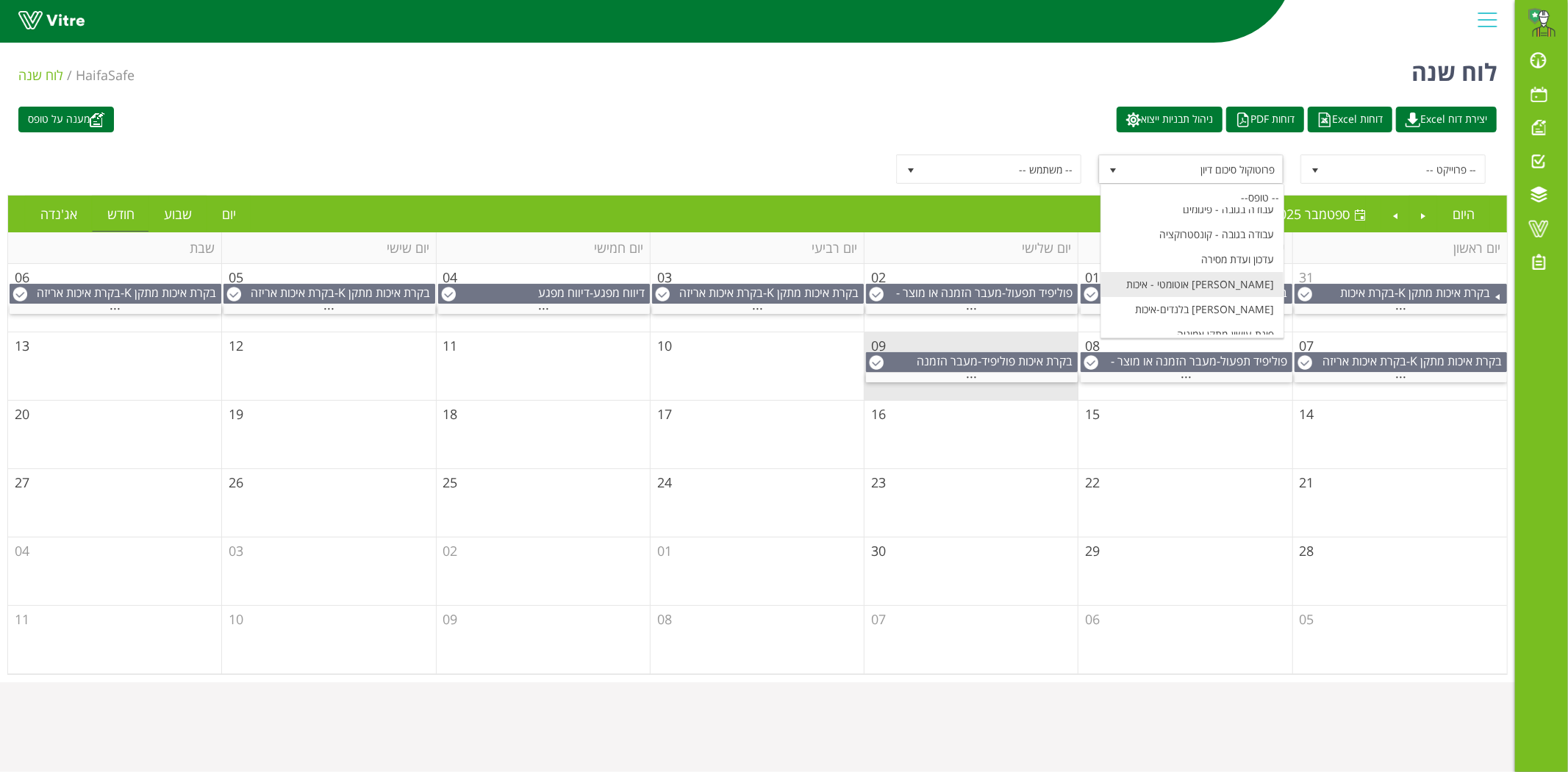
scroll to position [5934, 0]
click at [1186, 298] on li "פינת עישון-מתקן אמוניה" at bounding box center [1192, 311] width 183 height 25
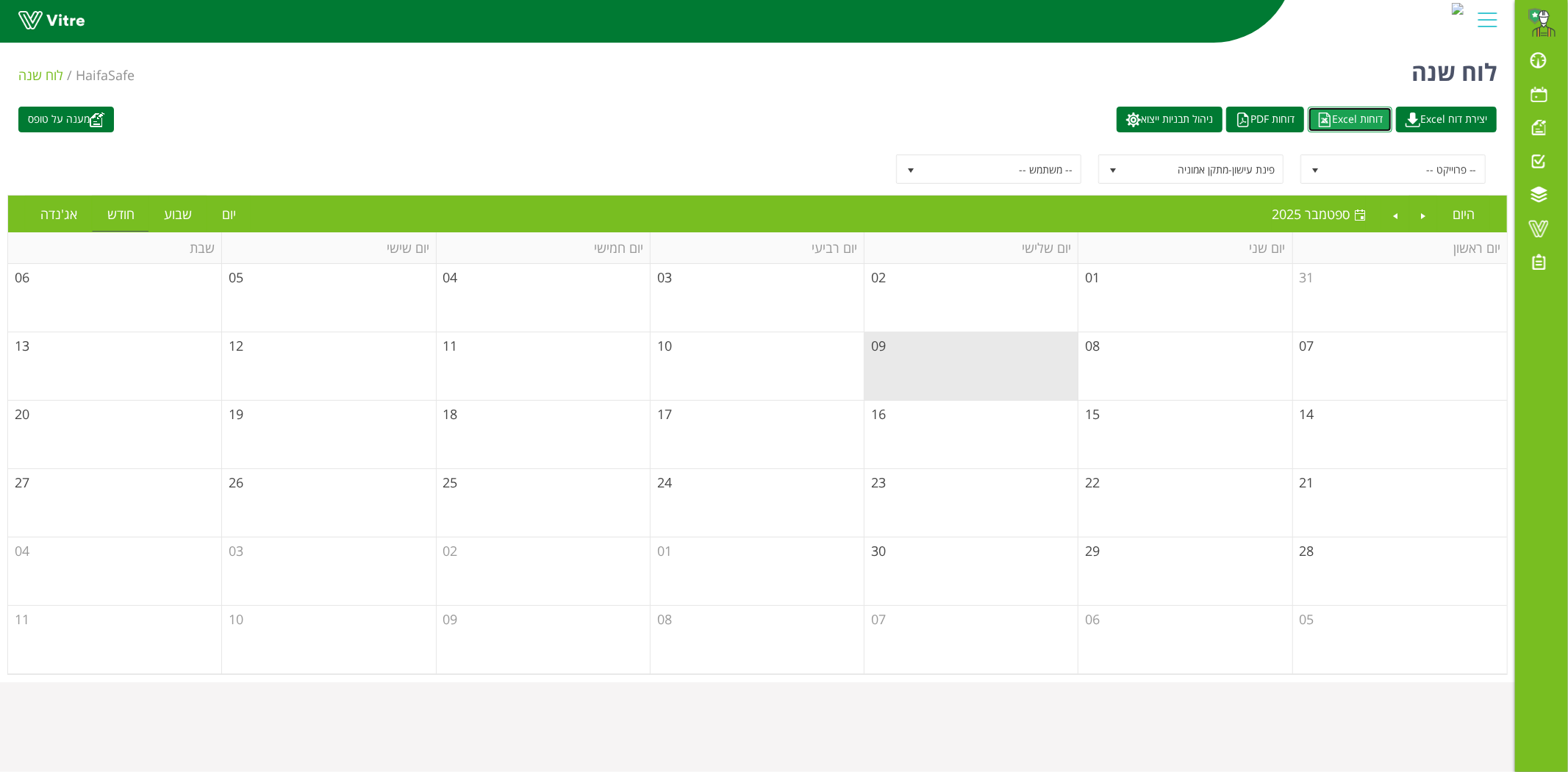
click at [1317, 114] on img at bounding box center [1325, 120] width 15 height 15
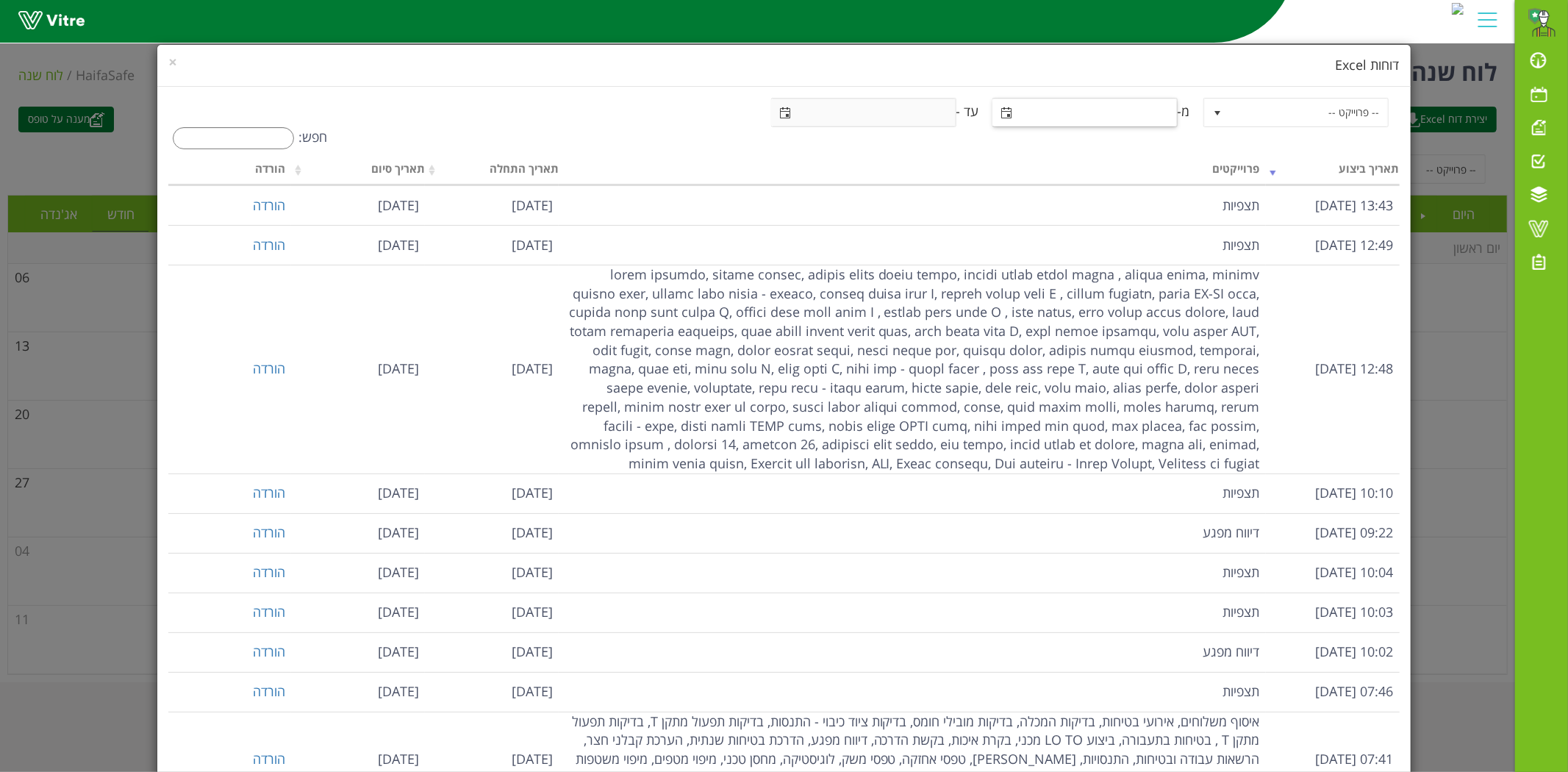
click at [1077, 120] on input "text" at bounding box center [1084, 112] width 184 height 26
click at [998, 105] on span "select" at bounding box center [1007, 112] width 26 height 26
click at [1299, 100] on span "-- פרוייקט --" at bounding box center [1296, 113] width 185 height 29
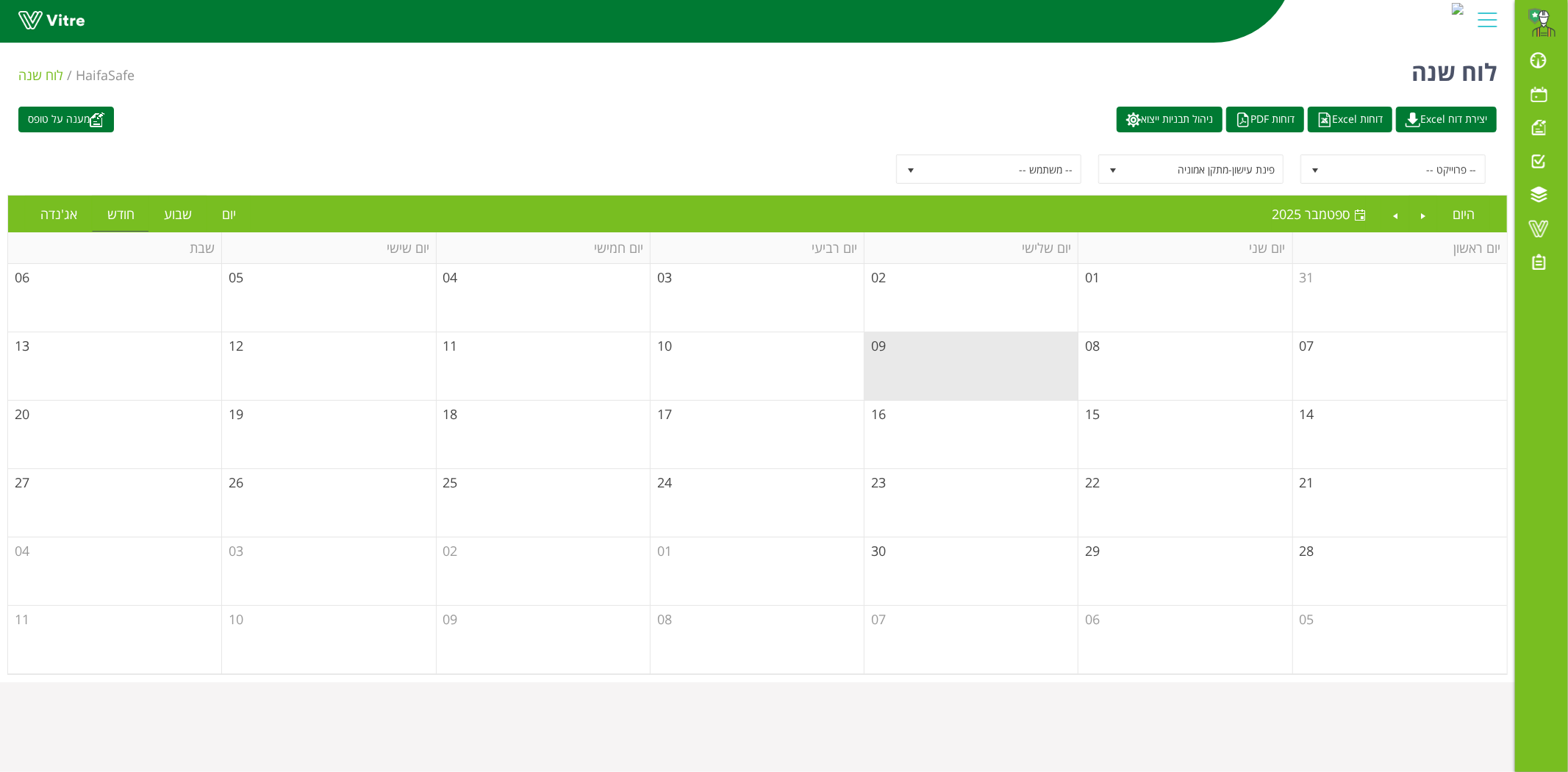
click at [1010, 356] on td "09" at bounding box center [971, 366] width 213 height 68
drag, startPoint x: 561, startPoint y: 193, endPoint x: 555, endPoint y: 187, distance: 8.5
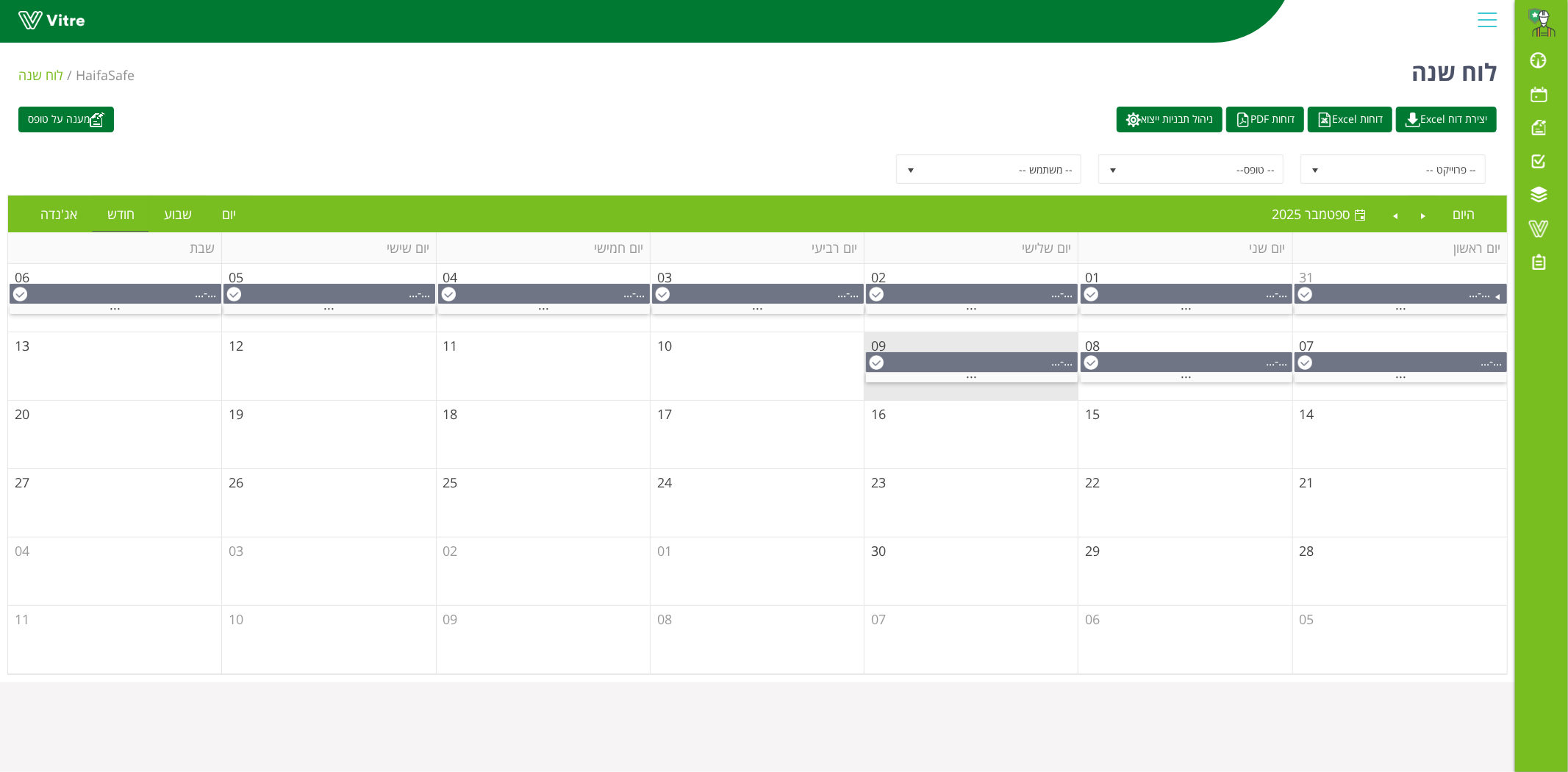
drag, startPoint x: 555, startPoint y: 187, endPoint x: 244, endPoint y: 125, distance: 317.1
click at [244, 125] on div "מענה על טופס יצירת דוח Excel דוחות Excel דוחות PDF ניהול תבניות ייצוא" at bounding box center [757, 119] width 1500 height 25
